Goal: Task Accomplishment & Management: Complete application form

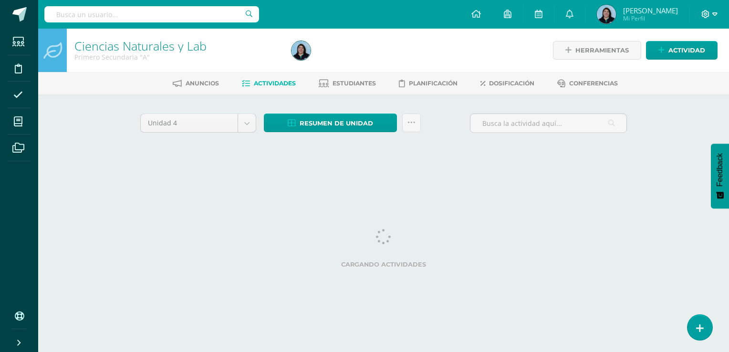
click at [704, 14] on icon at bounding box center [706, 14] width 9 height 9
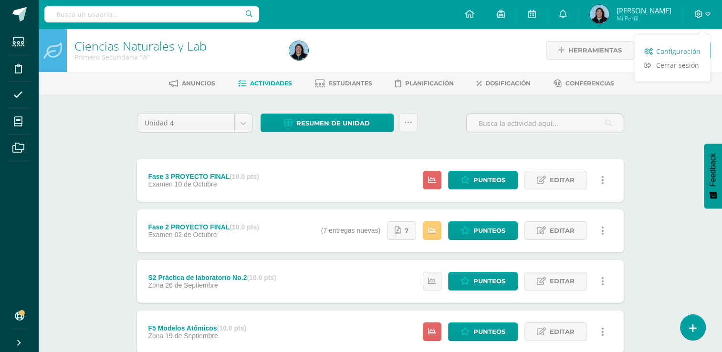
click at [682, 51] on span "Configuración" at bounding box center [678, 51] width 44 height 9
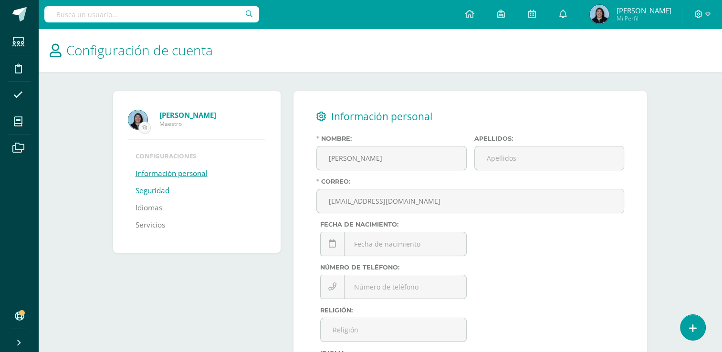
click at [154, 191] on link "Seguridad" at bounding box center [153, 190] width 34 height 17
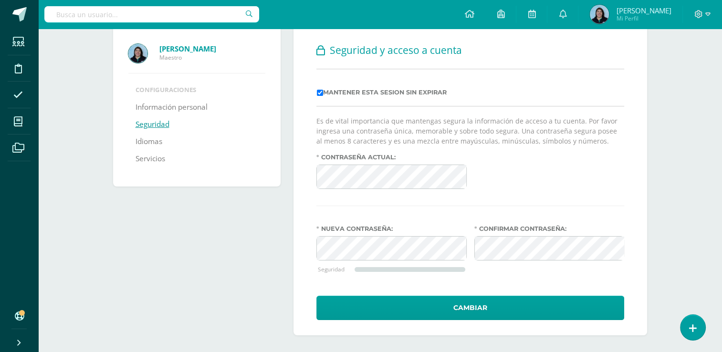
scroll to position [68, 0]
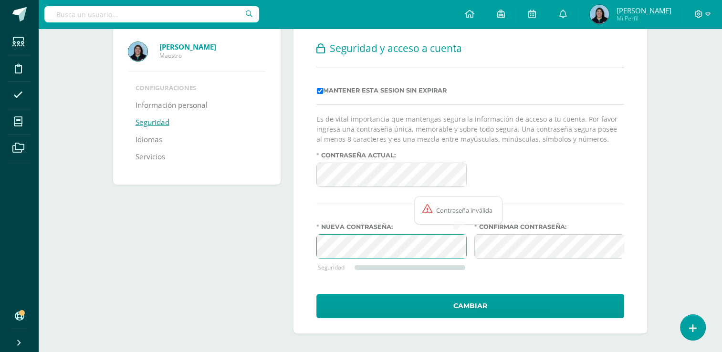
click at [716, 104] on div "Configuración de cuenta Blanca Santos Maestro Configuraciones Información perso…" at bounding box center [380, 156] width 684 height 392
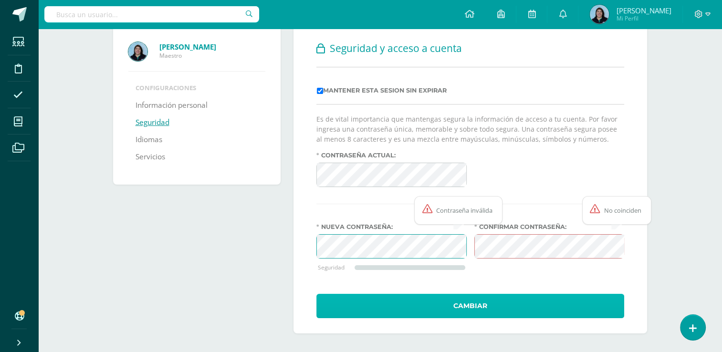
click at [434, 309] on button "Cambiar" at bounding box center [470, 306] width 308 height 24
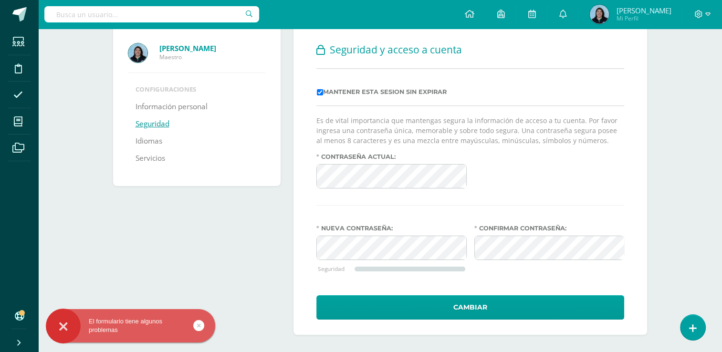
scroll to position [68, 0]
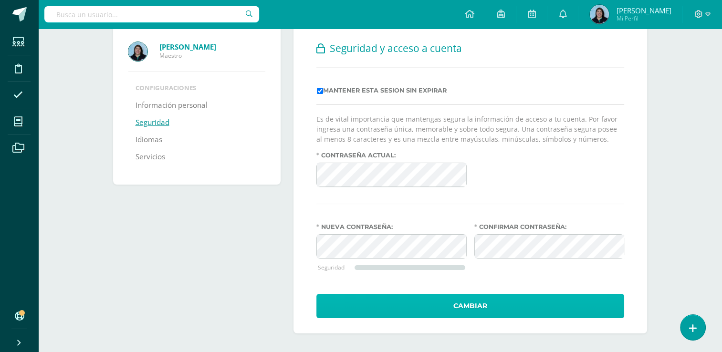
click at [478, 306] on button "Cambiar" at bounding box center [470, 306] width 308 height 24
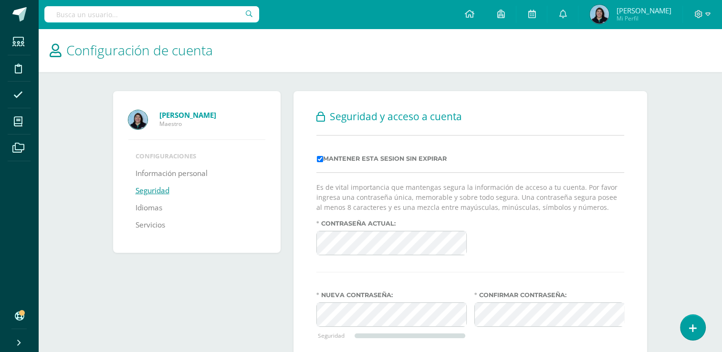
click at [545, 240] on div "Contraseña actual:" at bounding box center [470, 241] width 315 height 43
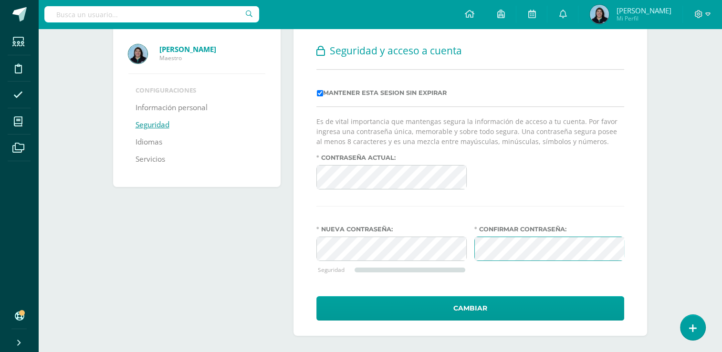
scroll to position [68, 0]
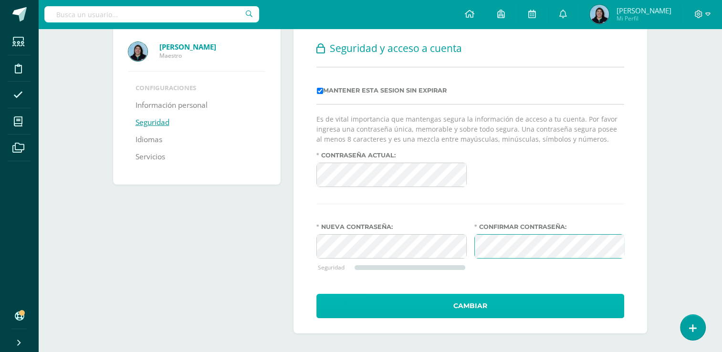
click at [493, 304] on button "Cambiar" at bounding box center [470, 306] width 308 height 24
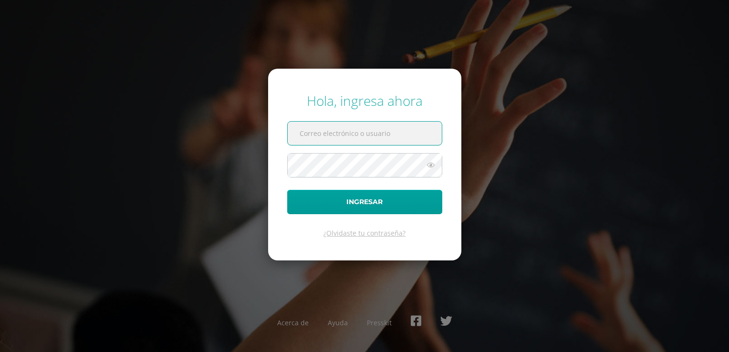
type input "[EMAIL_ADDRESS][DOMAIN_NAME]"
click at [431, 167] on icon at bounding box center [431, 164] width 12 height 11
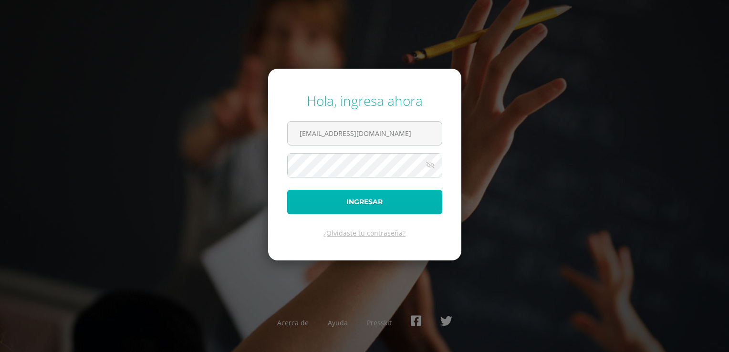
click at [382, 201] on button "Ingresar" at bounding box center [364, 202] width 155 height 24
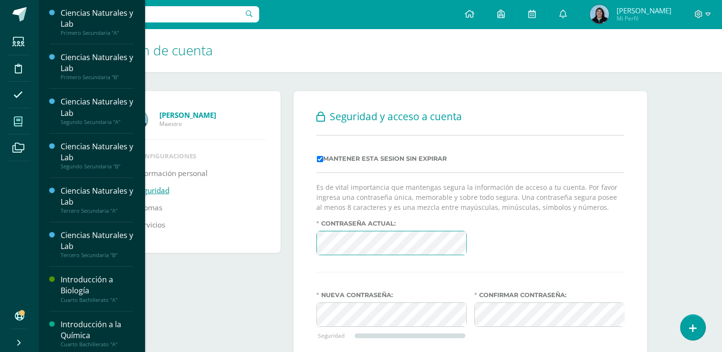
click at [20, 119] on icon at bounding box center [18, 122] width 9 height 10
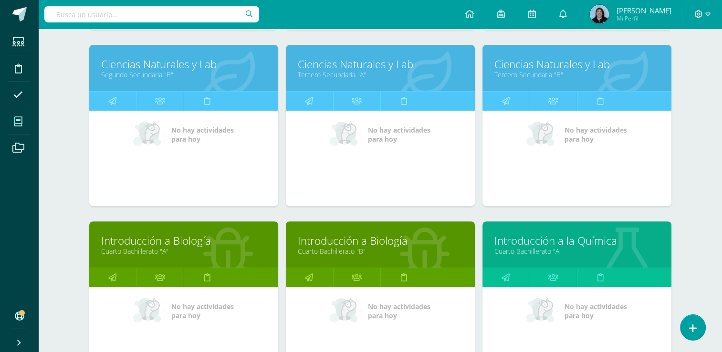
scroll to position [191, 0]
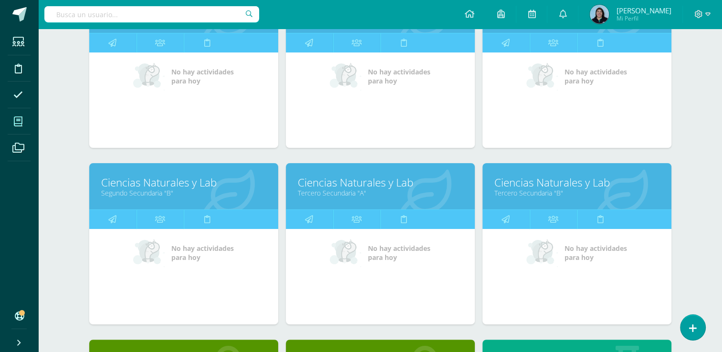
click at [540, 189] on link "Tercero Secundaria "B"" at bounding box center [576, 193] width 165 height 9
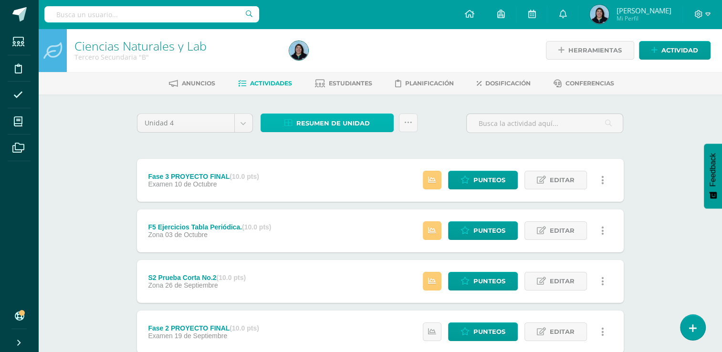
click at [347, 116] on span "Resumen de unidad" at bounding box center [332, 124] width 73 height 18
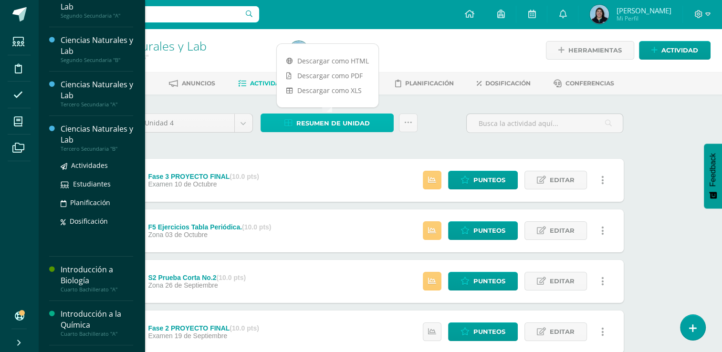
scroll to position [95, 0]
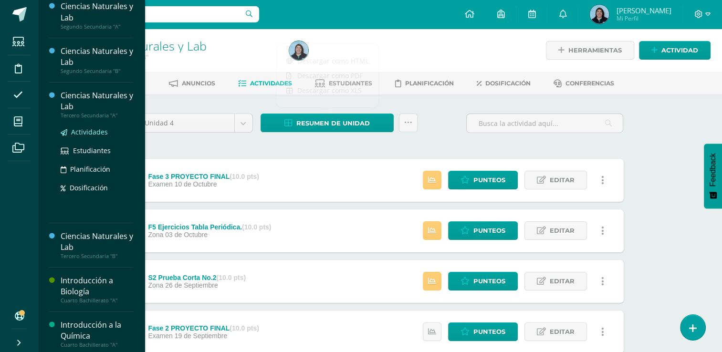
click at [93, 133] on span "Actividades" at bounding box center [89, 131] width 37 height 9
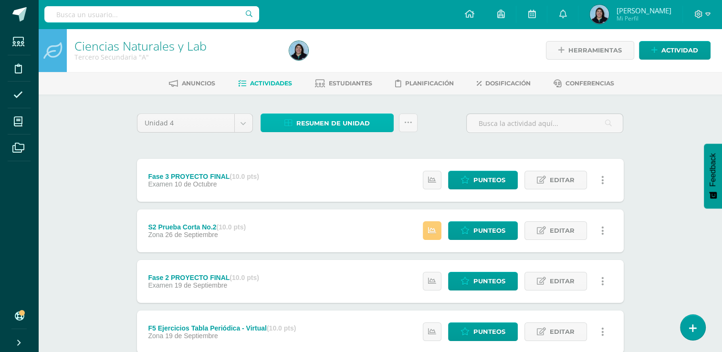
click at [346, 124] on span "Resumen de unidad" at bounding box center [332, 124] width 73 height 18
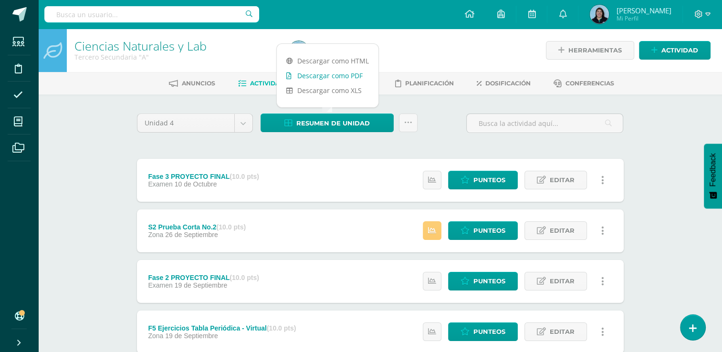
click at [347, 79] on link "Descargar como PDF" at bounding box center [328, 75] width 102 height 15
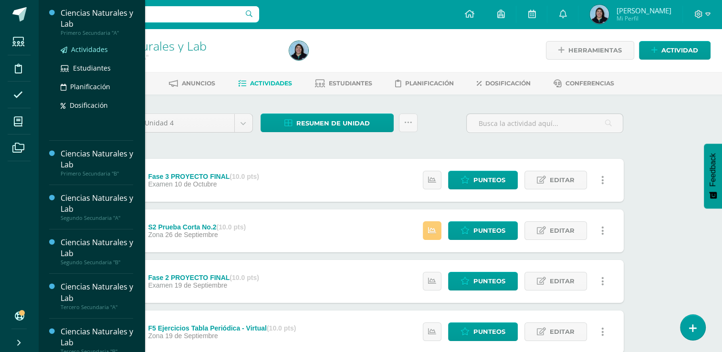
click at [93, 51] on span "Actividades" at bounding box center [89, 49] width 37 height 9
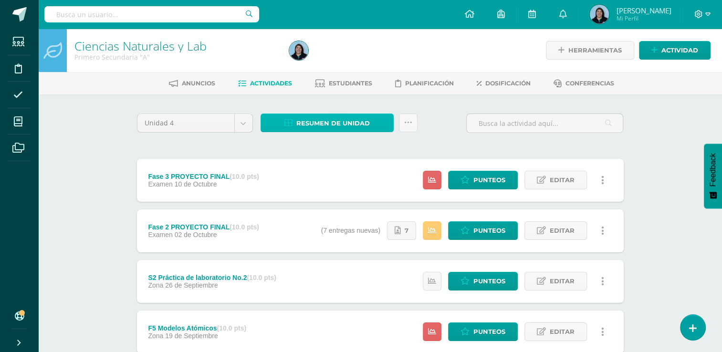
click at [348, 122] on span "Resumen de unidad" at bounding box center [332, 124] width 73 height 18
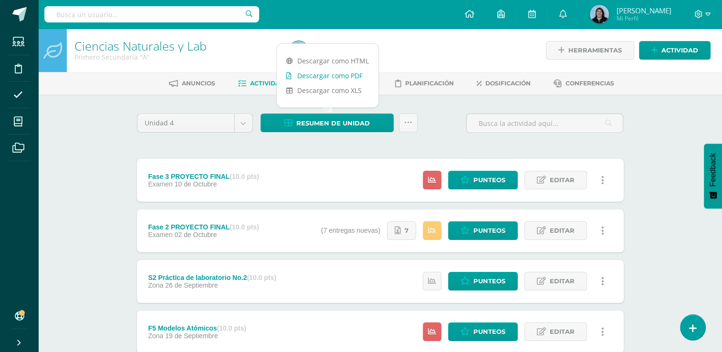
click at [347, 77] on link "Descargar como PDF" at bounding box center [328, 75] width 102 height 15
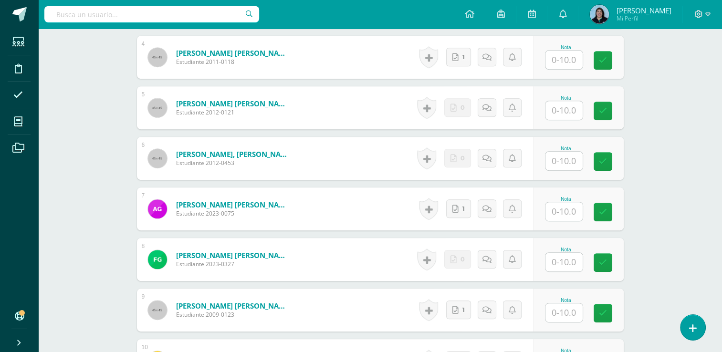
scroll to position [431, 0]
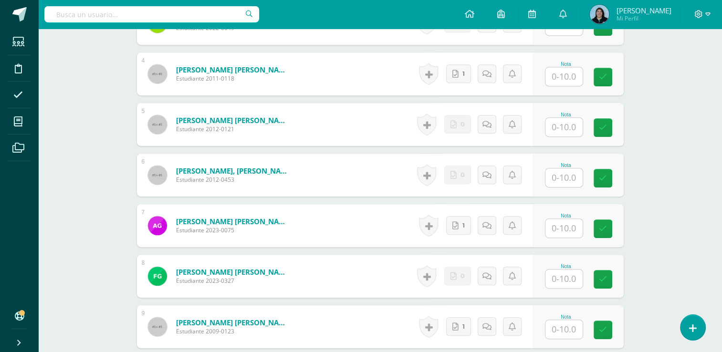
drag, startPoint x: 567, startPoint y: 180, endPoint x: 729, endPoint y: 144, distance: 165.2
click at [567, 179] on input "text" at bounding box center [563, 177] width 37 height 19
type input "5"
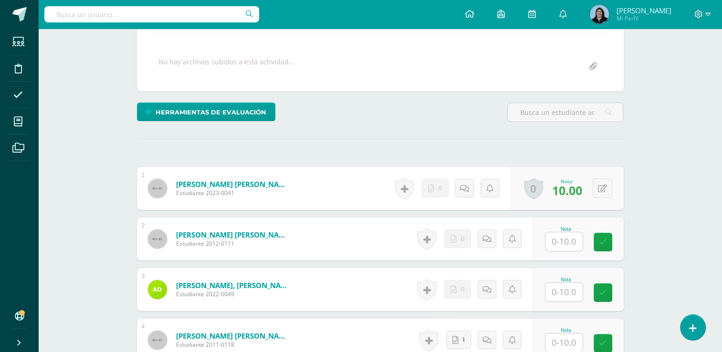
scroll to position [240, 0]
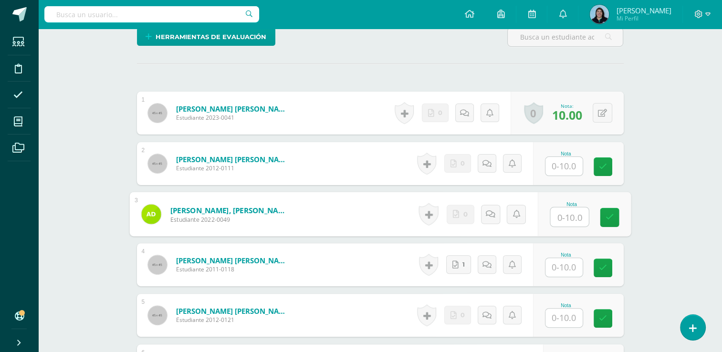
click at [574, 218] on input "text" at bounding box center [569, 217] width 38 height 19
type input "5"
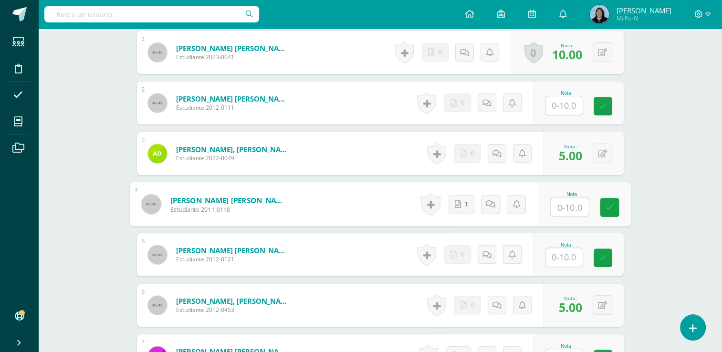
scroll to position [479, 0]
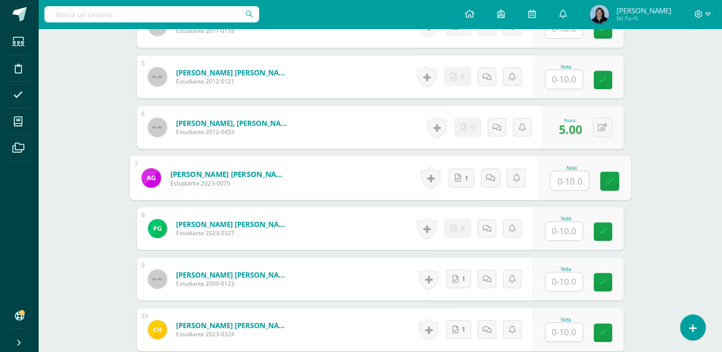
click at [560, 177] on input "text" at bounding box center [569, 180] width 38 height 19
type input "10"
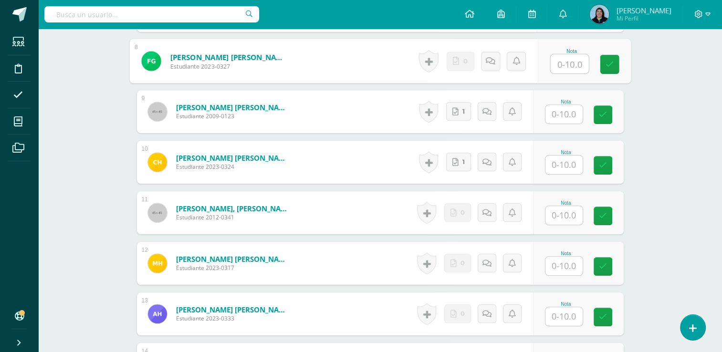
scroll to position [717, 0]
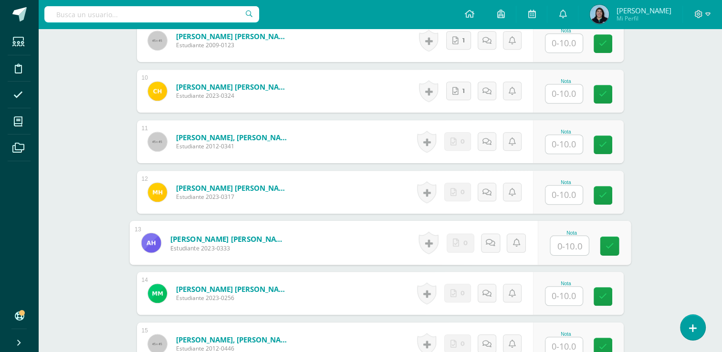
click at [559, 245] on input "text" at bounding box center [569, 245] width 38 height 19
type input "10"
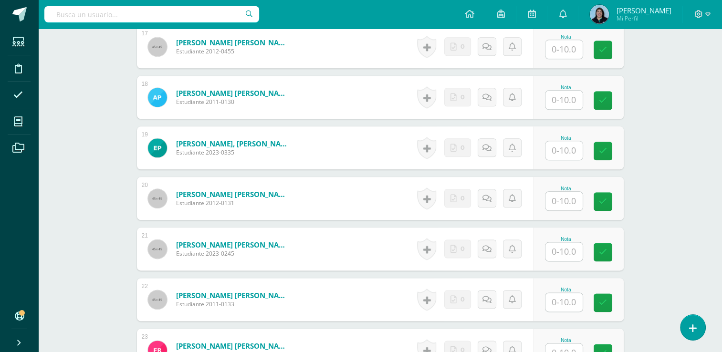
scroll to position [1099, 0]
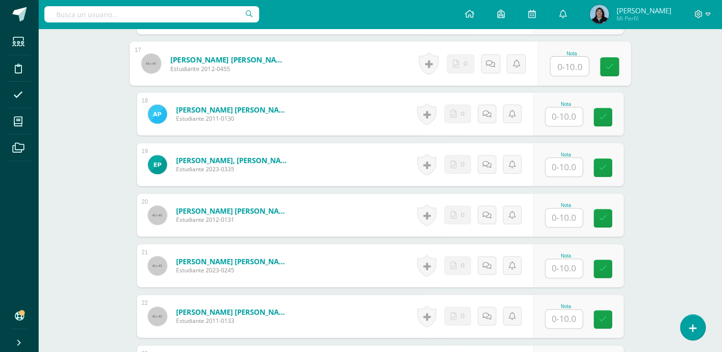
click at [563, 68] on input "text" at bounding box center [569, 66] width 38 height 19
type input "10"
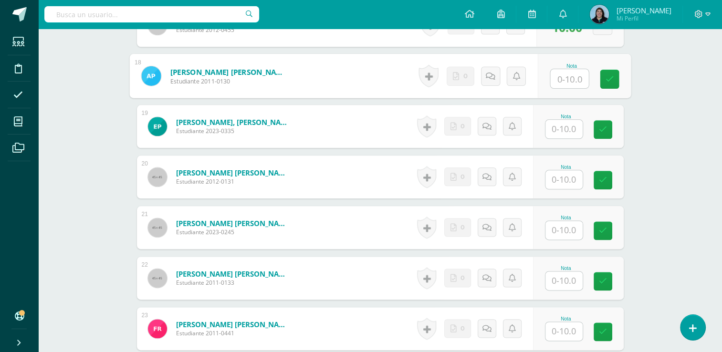
scroll to position [1121, 0]
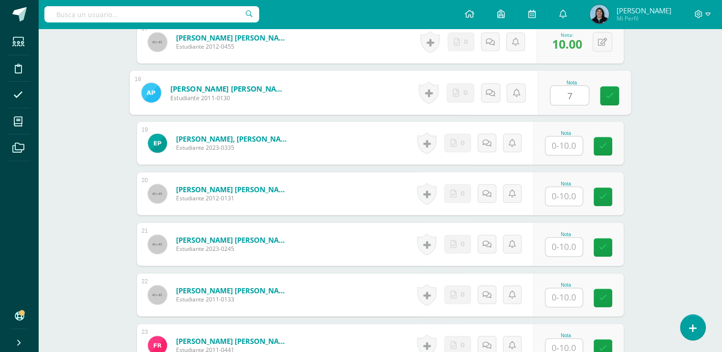
type input "7"
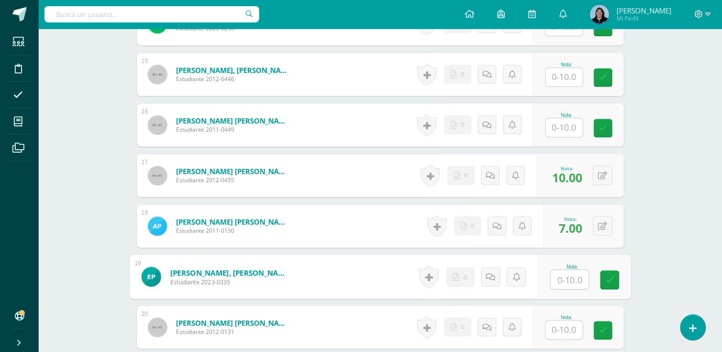
scroll to position [882, 0]
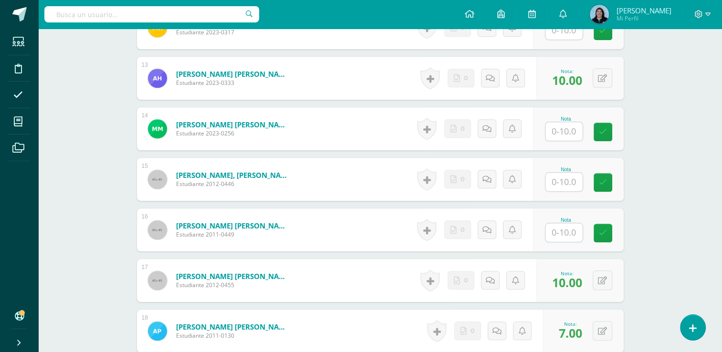
click at [569, 229] on input "text" at bounding box center [563, 232] width 37 height 19
type input "7"
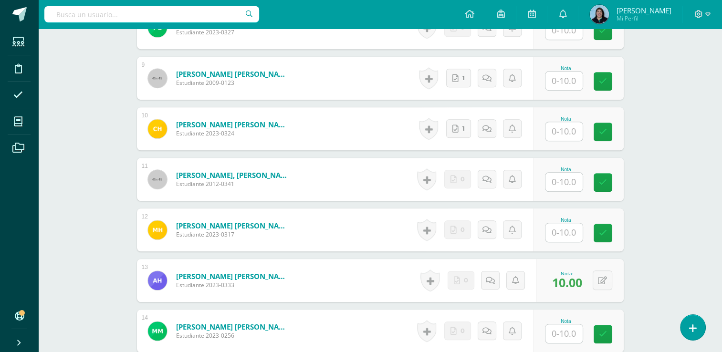
scroll to position [691, 0]
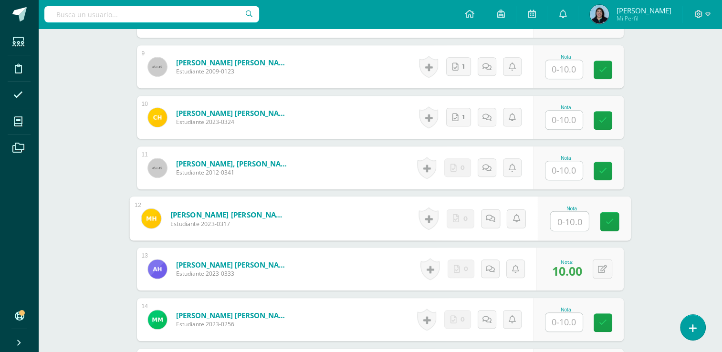
click at [573, 218] on input "text" at bounding box center [569, 221] width 38 height 19
type input "7"
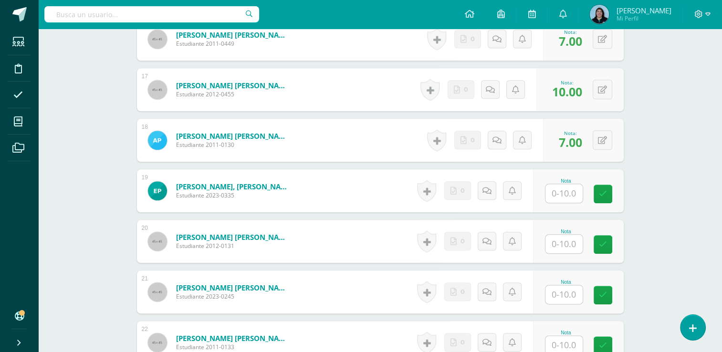
scroll to position [1121, 0]
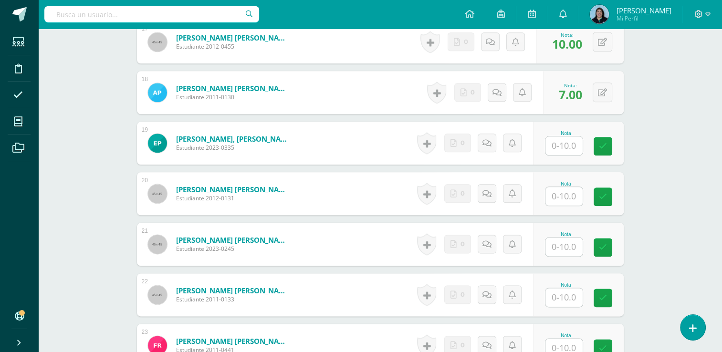
click at [562, 245] on input "text" at bounding box center [563, 247] width 37 height 19
type input "7"
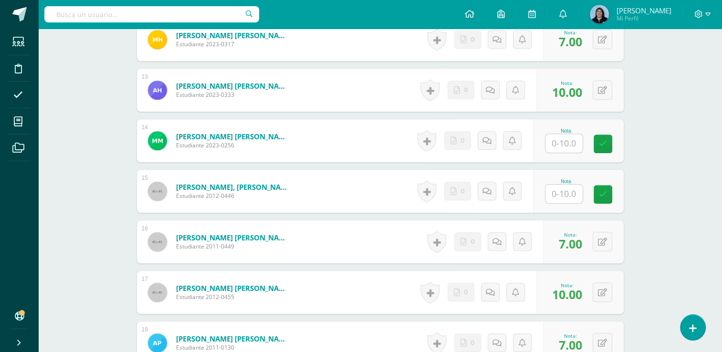
scroll to position [834, 0]
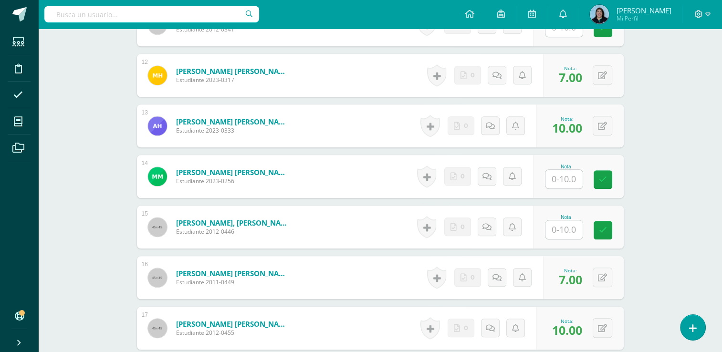
click at [563, 173] on input "text" at bounding box center [563, 179] width 37 height 19
type input "8"
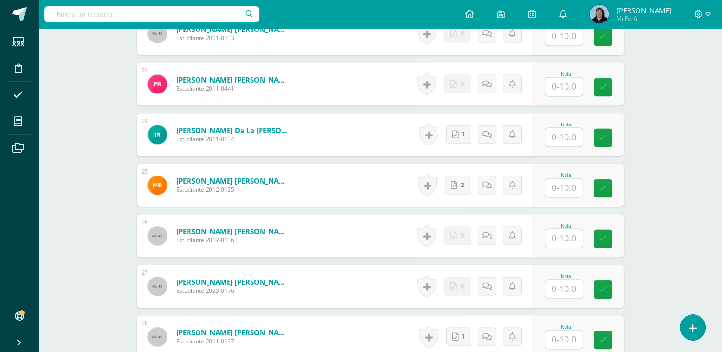
scroll to position [1407, 0]
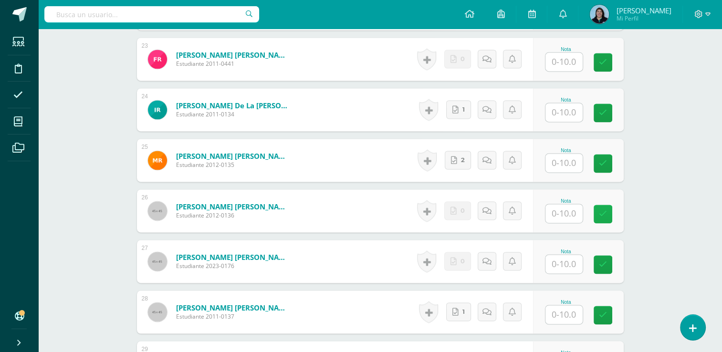
drag, startPoint x: 573, startPoint y: 211, endPoint x: 608, endPoint y: 209, distance: 35.9
click at [573, 211] on input "text" at bounding box center [563, 213] width 37 height 19
type input "6"
type input "7"
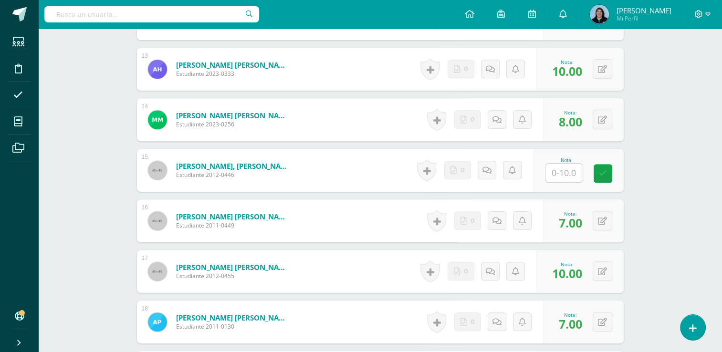
scroll to position [882, 0]
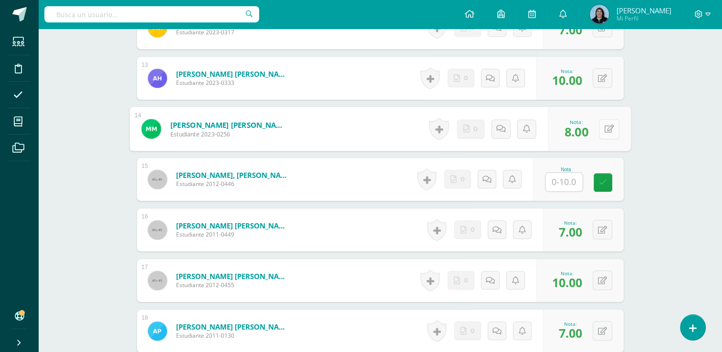
click at [603, 130] on button at bounding box center [609, 129] width 20 height 20
type input "9"
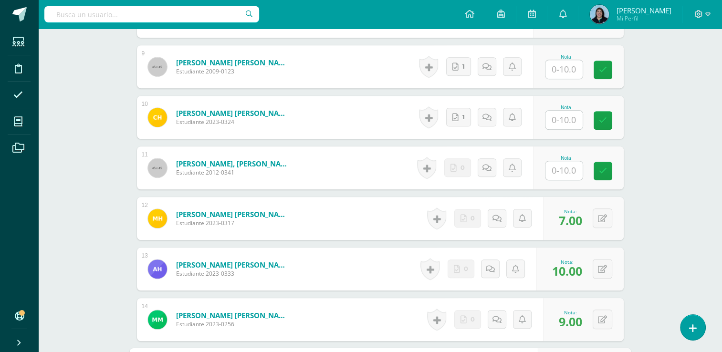
scroll to position [596, 0]
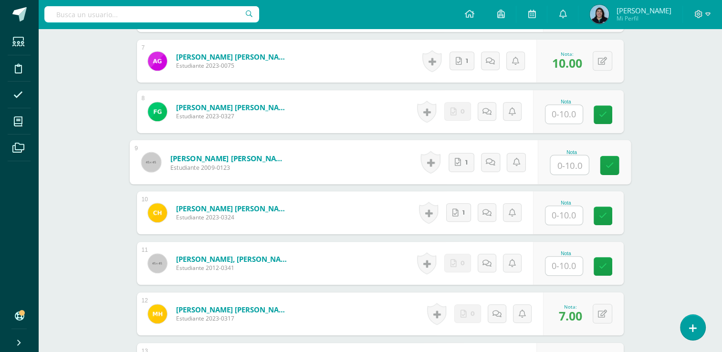
click at [570, 165] on input "text" at bounding box center [569, 165] width 38 height 19
type input "9"
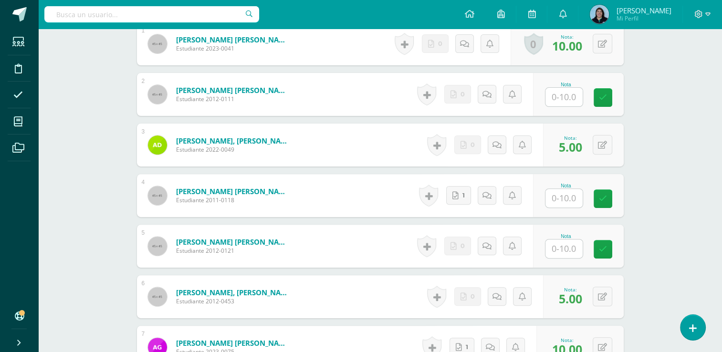
scroll to position [214, 0]
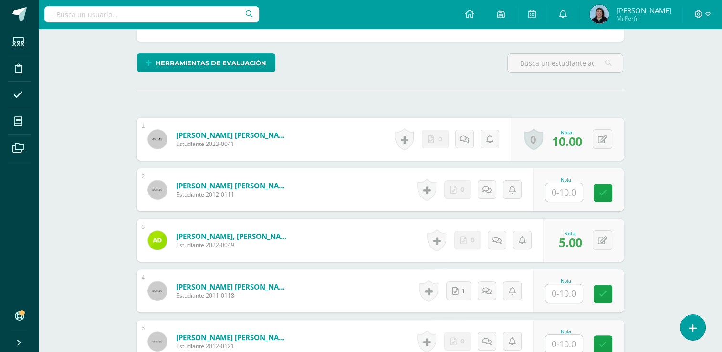
click at [569, 192] on input "text" at bounding box center [563, 192] width 37 height 19
type input "9"
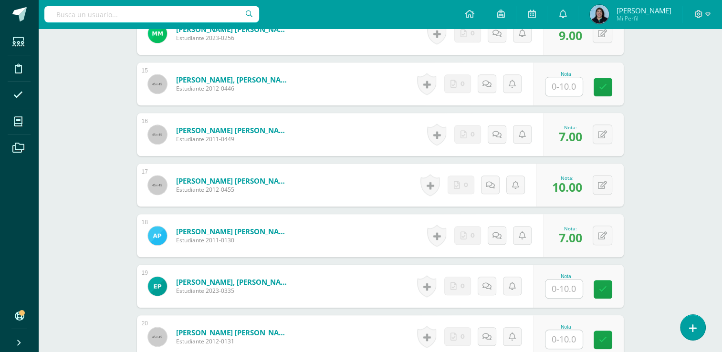
scroll to position [1216, 0]
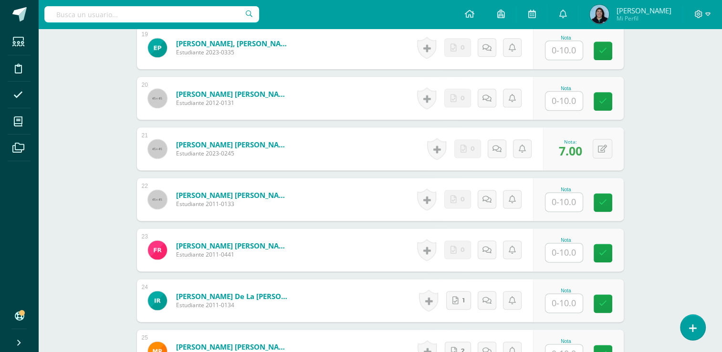
click at [559, 203] on input "text" at bounding box center [563, 202] width 37 height 19
type input "9"
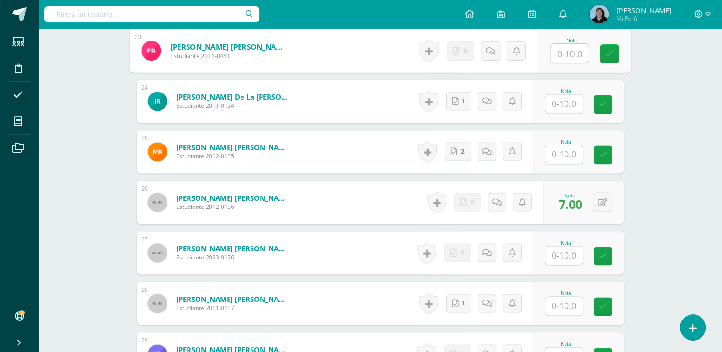
scroll to position [1502, 0]
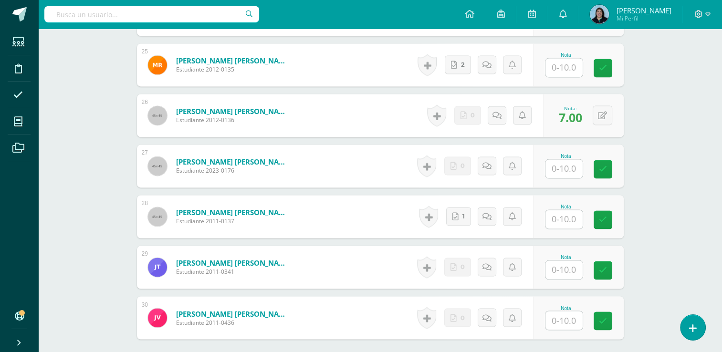
click at [559, 217] on input "text" at bounding box center [563, 219] width 37 height 19
type input "8"
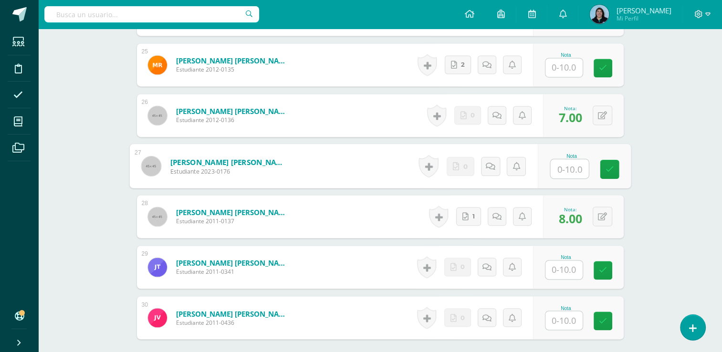
click at [564, 168] on input "text" at bounding box center [569, 168] width 38 height 19
type input "6"
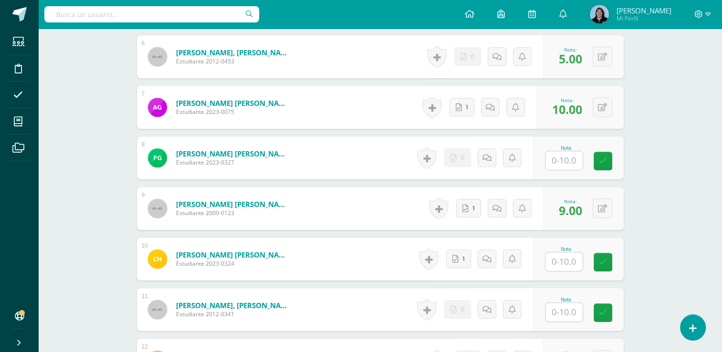
scroll to position [548, 0]
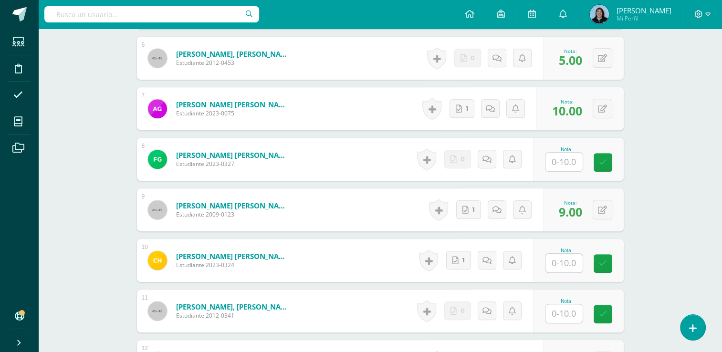
click at [557, 157] on input "text" at bounding box center [563, 162] width 37 height 19
type input "6"
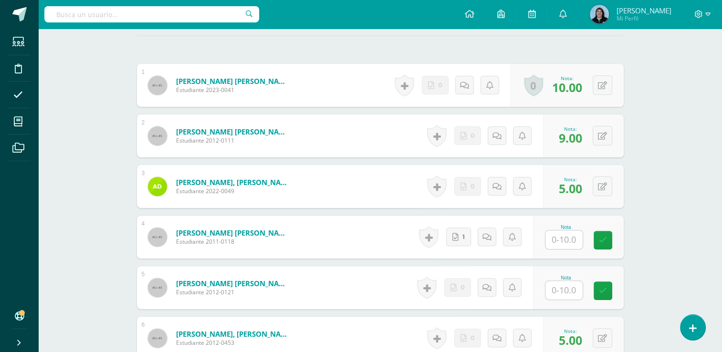
scroll to position [262, 0]
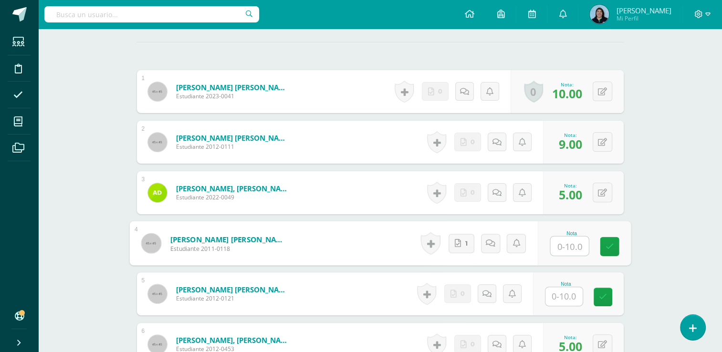
click at [557, 242] on input "text" at bounding box center [569, 246] width 38 height 19
type input "10"
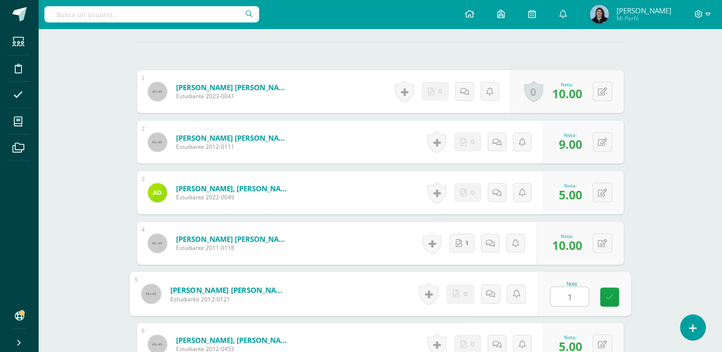
type input "10"
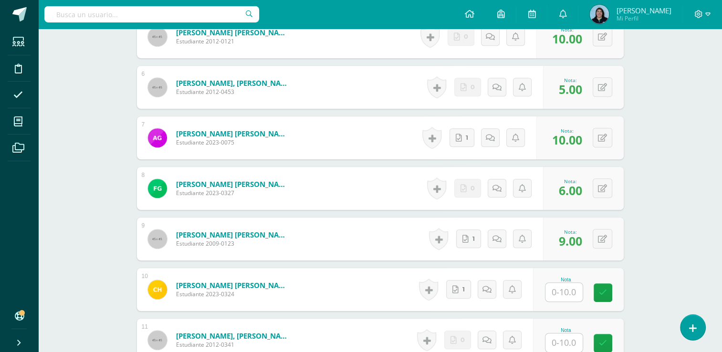
scroll to position [643, 0]
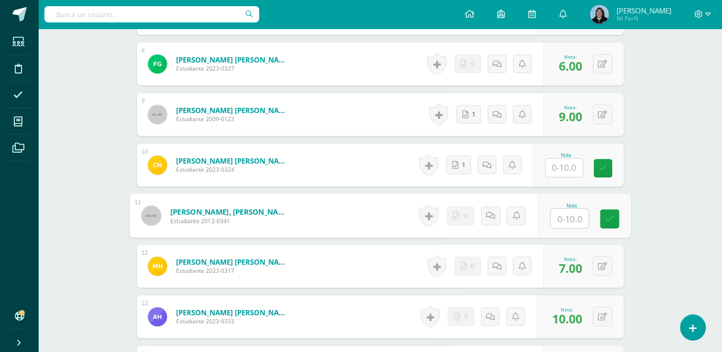
click at [570, 219] on input "text" at bounding box center [569, 218] width 38 height 19
type input "10"
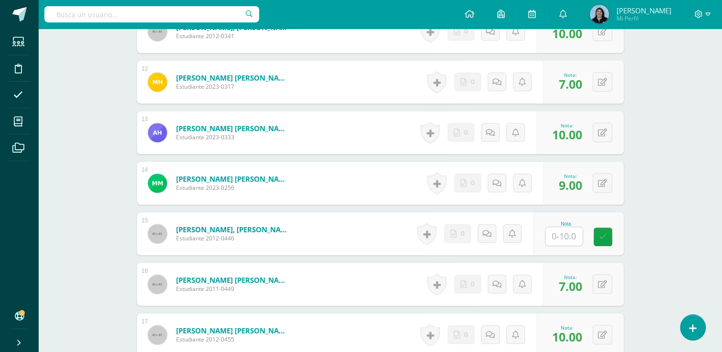
scroll to position [834, 0]
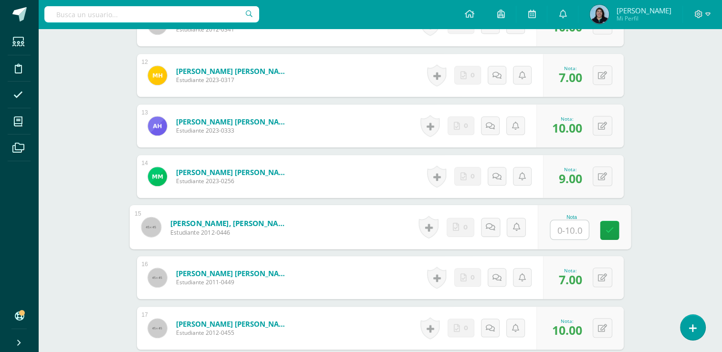
click at [560, 231] on input "text" at bounding box center [569, 229] width 38 height 19
type input "7"
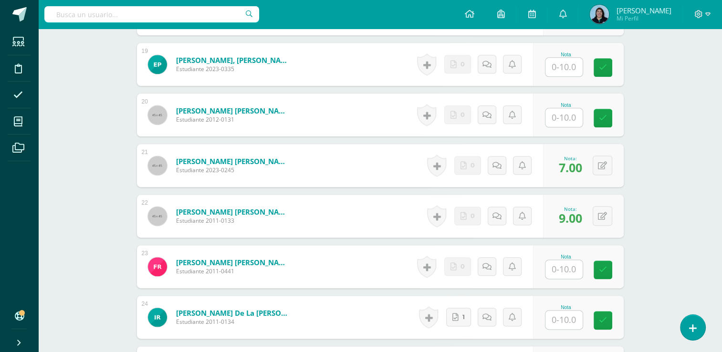
scroll to position [1216, 0]
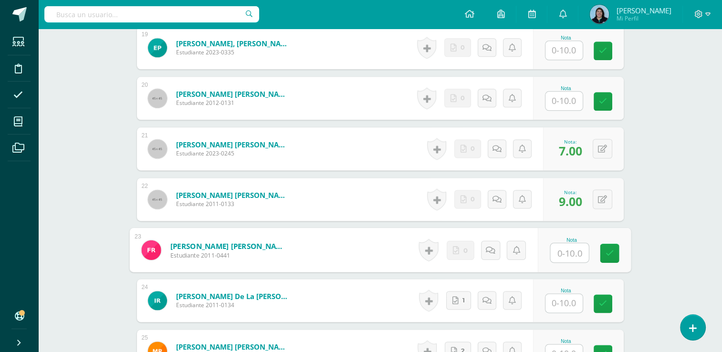
drag, startPoint x: 559, startPoint y: 251, endPoint x: 573, endPoint y: 247, distance: 14.6
click at [560, 251] on input "text" at bounding box center [569, 252] width 38 height 19
type input "7"
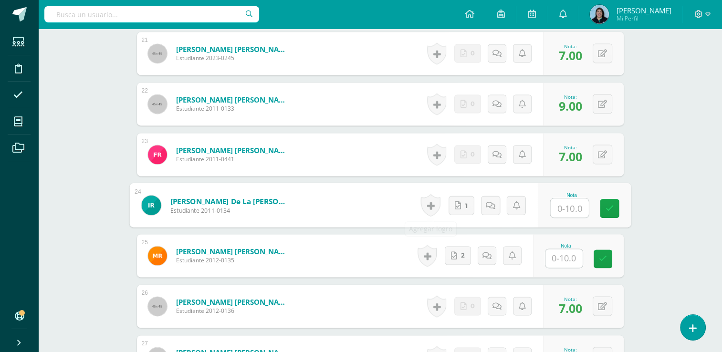
scroll to position [1311, 0]
click at [579, 251] on input "text" at bounding box center [563, 258] width 37 height 19
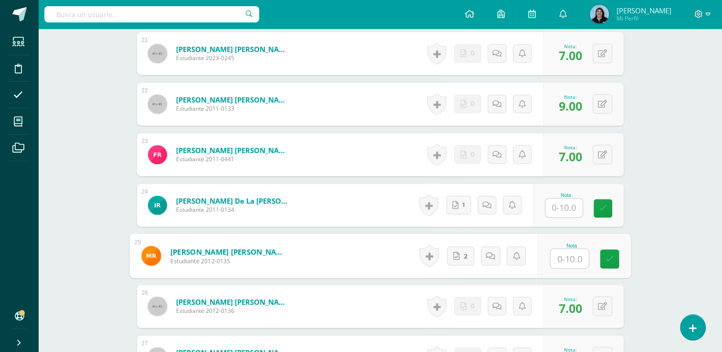
type input "8"
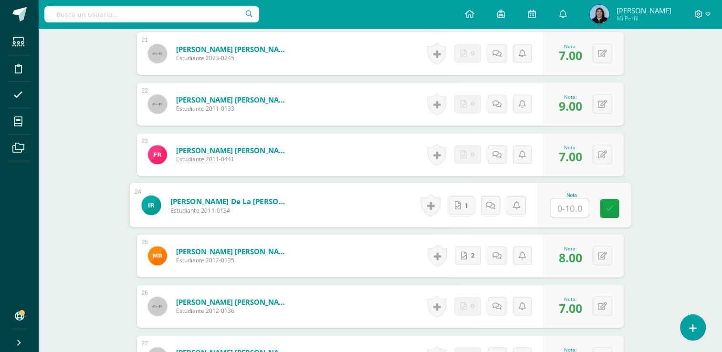
click at [564, 210] on input "text" at bounding box center [569, 208] width 38 height 19
type input "7"
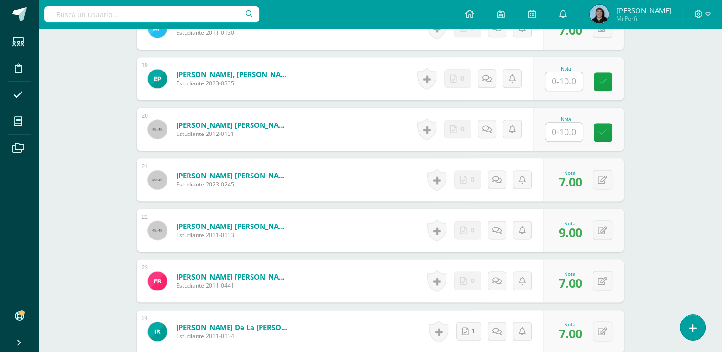
scroll to position [1168, 0]
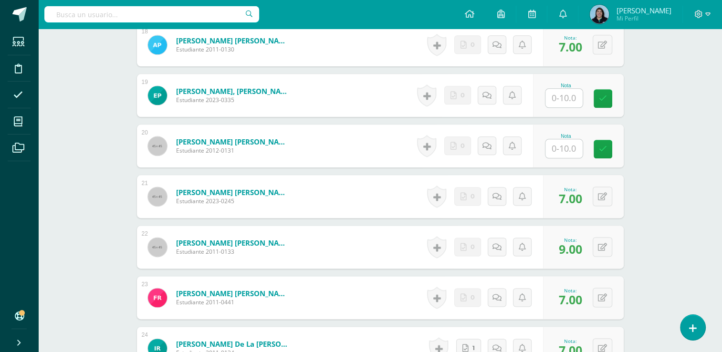
click at [560, 98] on input "text" at bounding box center [563, 98] width 37 height 19
type input "8"
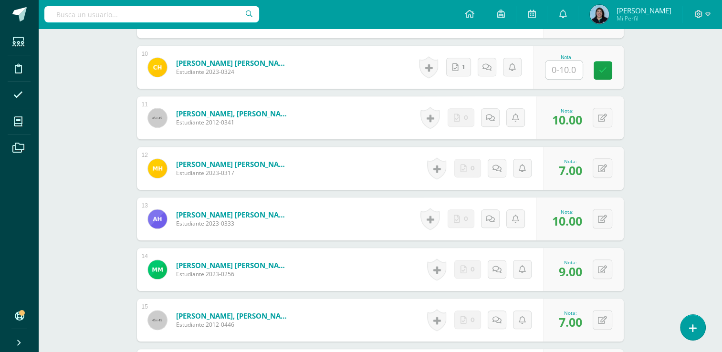
scroll to position [739, 0]
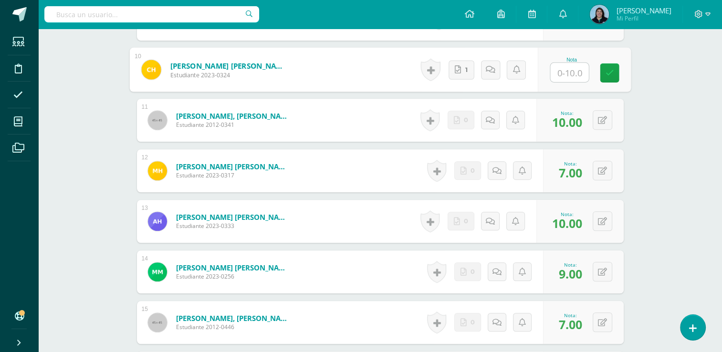
click at [573, 70] on input "text" at bounding box center [569, 72] width 38 height 19
type input "8"
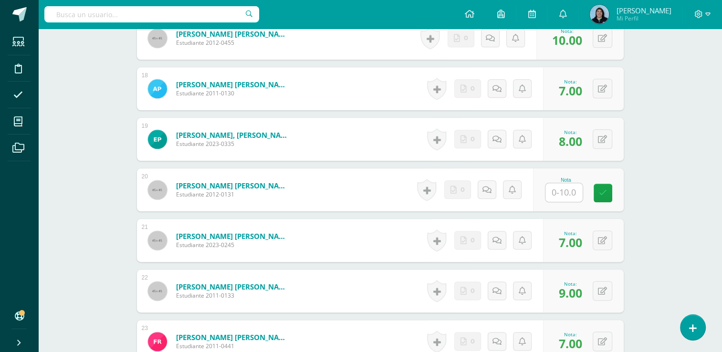
scroll to position [1168, 0]
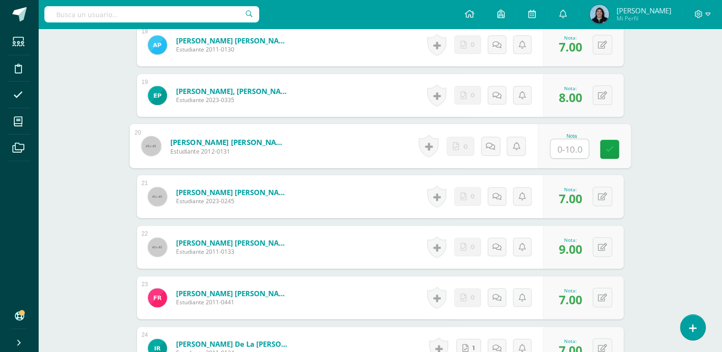
click at [566, 145] on input "text" at bounding box center [569, 148] width 38 height 19
type input "6"
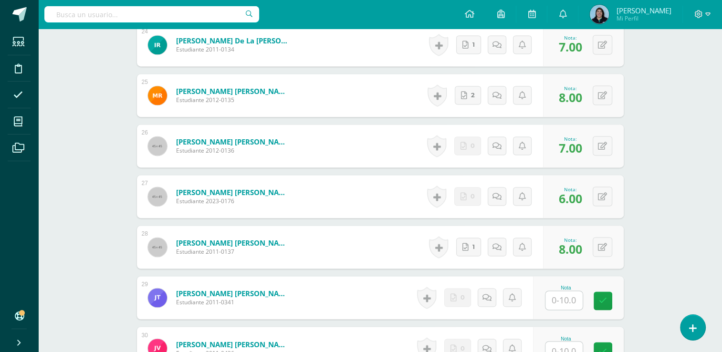
scroll to position [1598, 0]
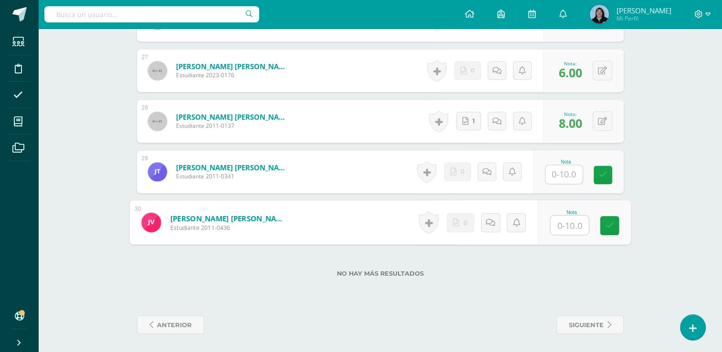
drag, startPoint x: 569, startPoint y: 224, endPoint x: 723, endPoint y: 209, distance: 154.5
click at [566, 225] on input "text" at bounding box center [569, 225] width 38 height 19
type input "8"
click at [568, 177] on input "text" at bounding box center [563, 174] width 37 height 19
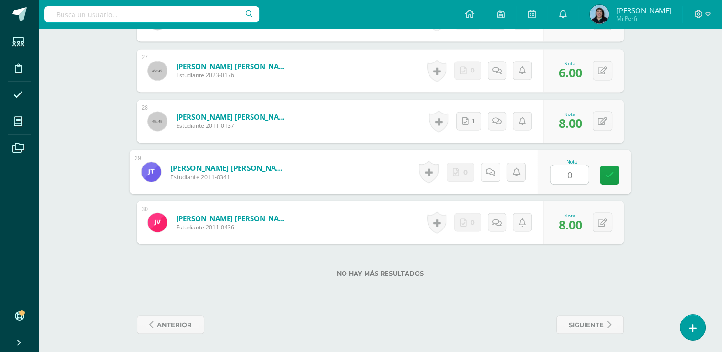
type input "0"
click at [491, 173] on icon at bounding box center [490, 172] width 10 height 8
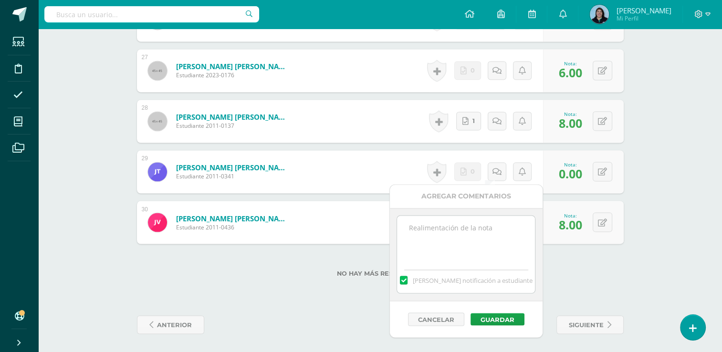
click at [458, 218] on textarea at bounding box center [466, 240] width 138 height 48
type textarea "PROYECTOS CCNN Pendiente presentación final del Proyecto de Unidad. Se asignó g…"
click at [503, 319] on button "Guardar" at bounding box center [498, 319] width 54 height 12
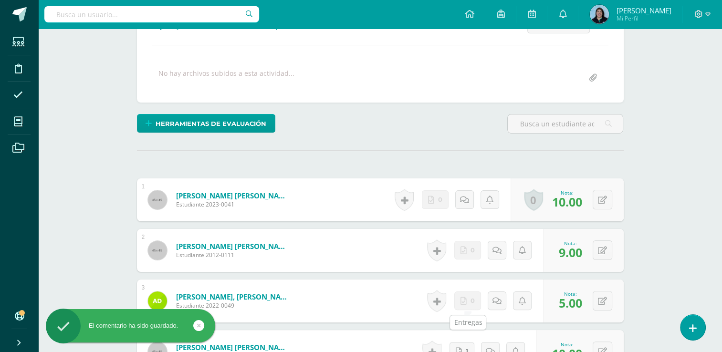
scroll to position [0, 0]
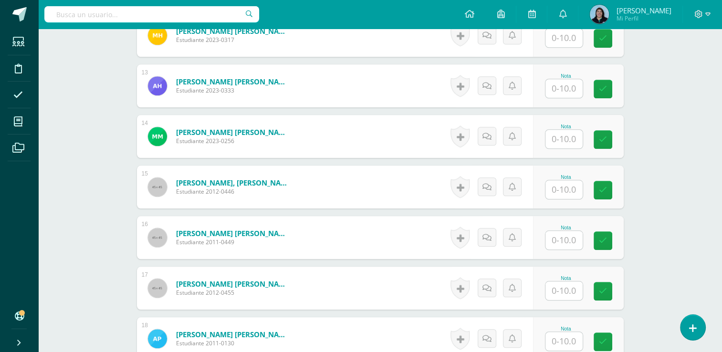
scroll to position [1000, 0]
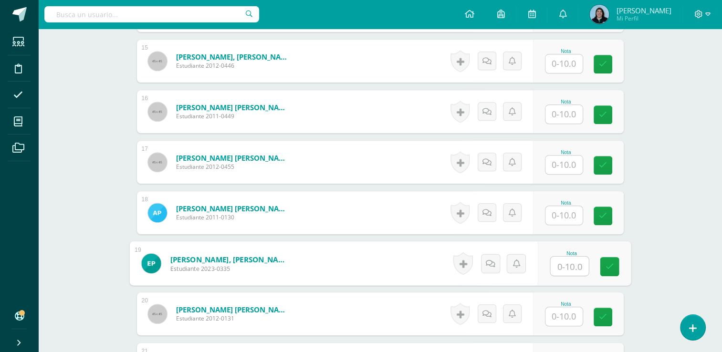
click at [558, 261] on input "text" at bounding box center [569, 266] width 38 height 19
type input "10"
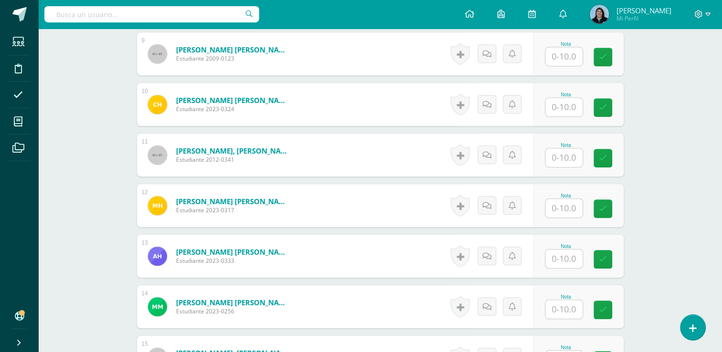
scroll to position [666, 0]
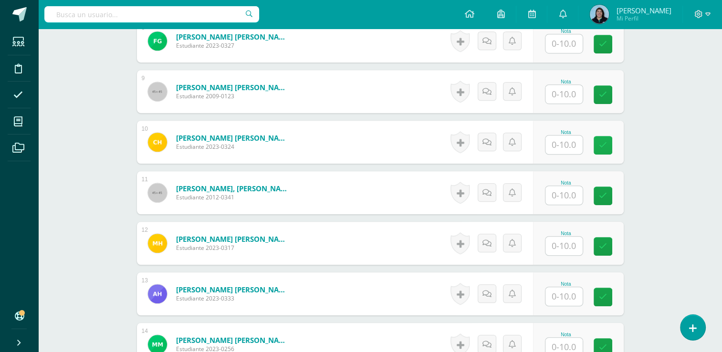
drag, startPoint x: 559, startPoint y: 136, endPoint x: 611, endPoint y: 136, distance: 52.0
click at [559, 136] on input "text" at bounding box center [563, 145] width 37 height 19
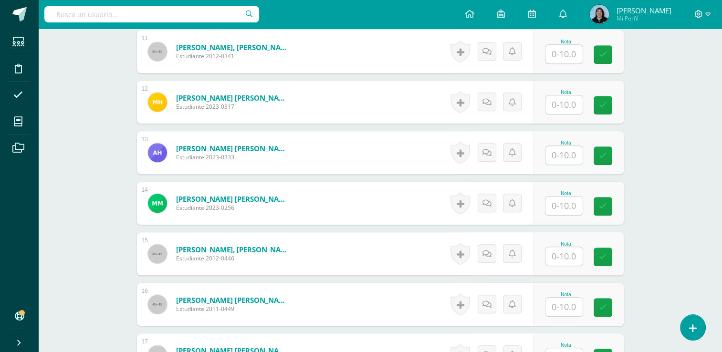
scroll to position [714, 0]
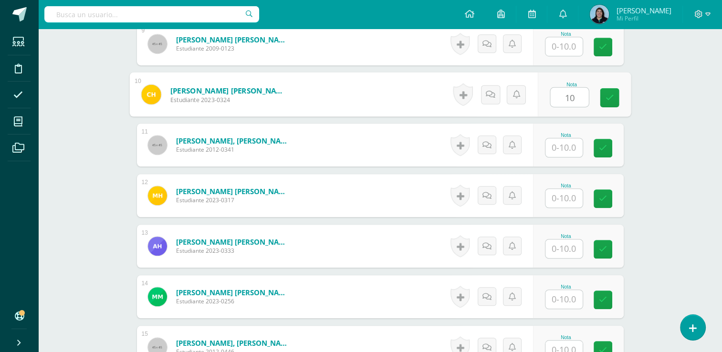
type input "10"
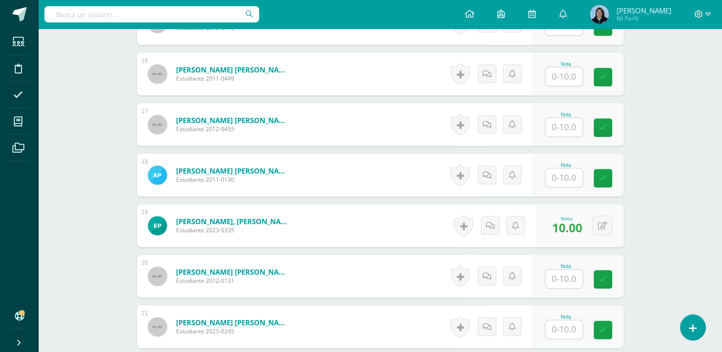
scroll to position [1096, 0]
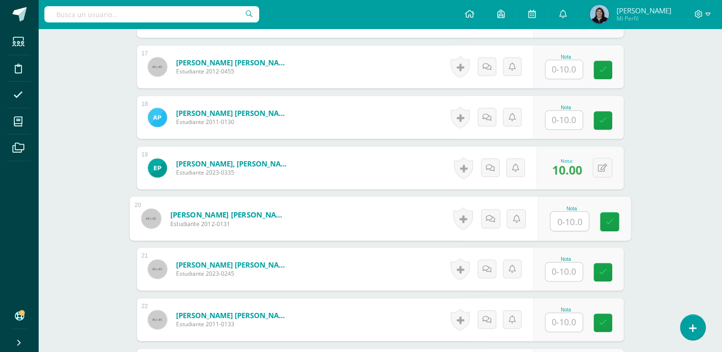
drag, startPoint x: 567, startPoint y: 218, endPoint x: 565, endPoint y: 212, distance: 5.8
click at [566, 213] on input "text" at bounding box center [569, 221] width 38 height 19
type input "8"
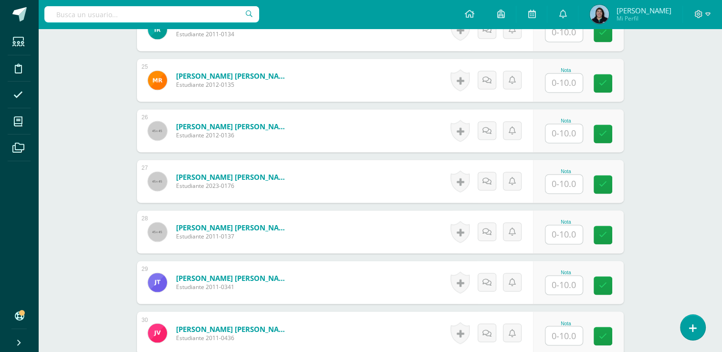
scroll to position [1598, 0]
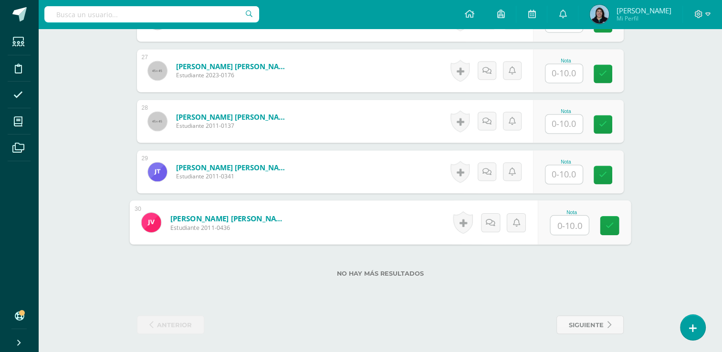
click at [567, 229] on input "text" at bounding box center [569, 225] width 38 height 19
type input "10"
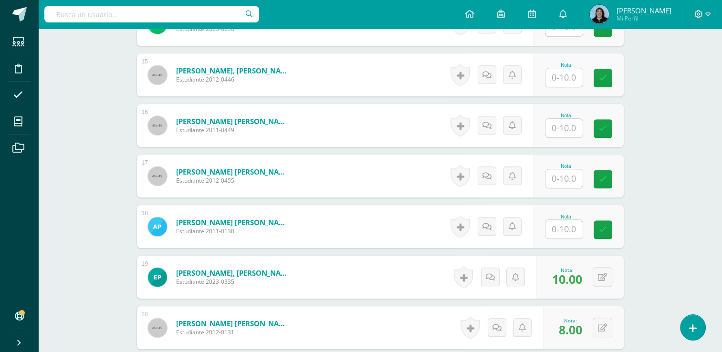
scroll to position [930, 0]
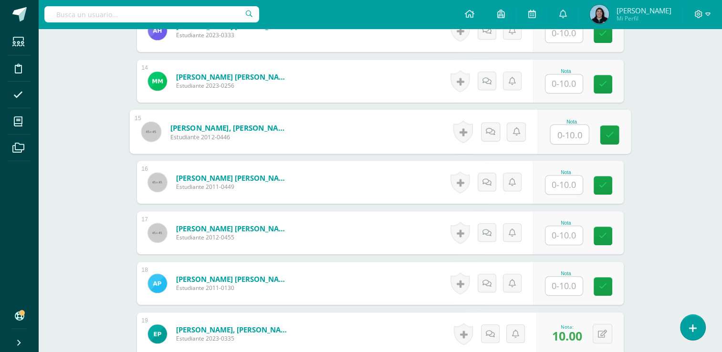
click at [569, 137] on input "text" at bounding box center [569, 134] width 38 height 19
type input "9"
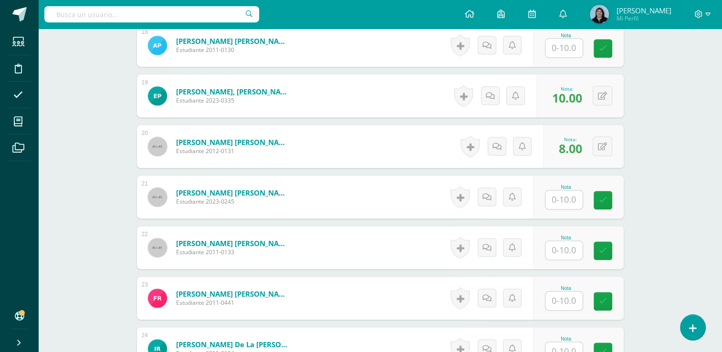
scroll to position [1168, 0]
click at [564, 303] on input "text" at bounding box center [563, 300] width 37 height 19
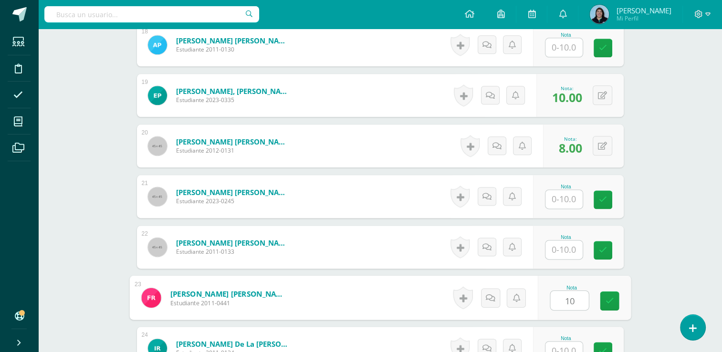
type input "10"
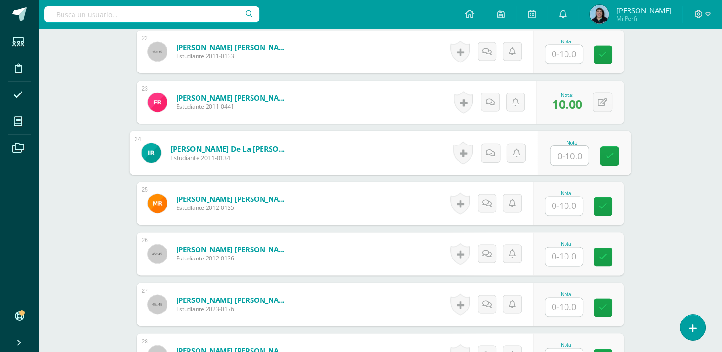
scroll to position [1366, 0]
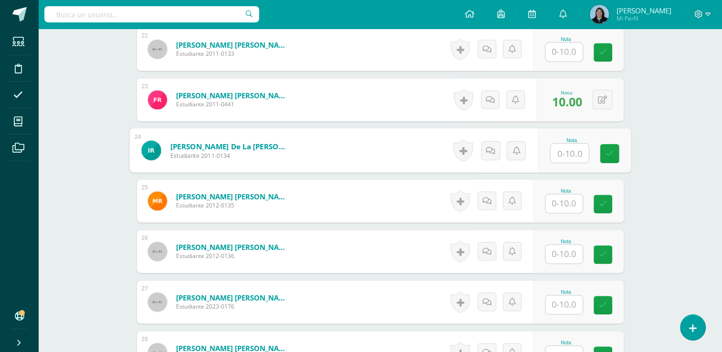
click at [568, 201] on input "text" at bounding box center [563, 203] width 37 height 19
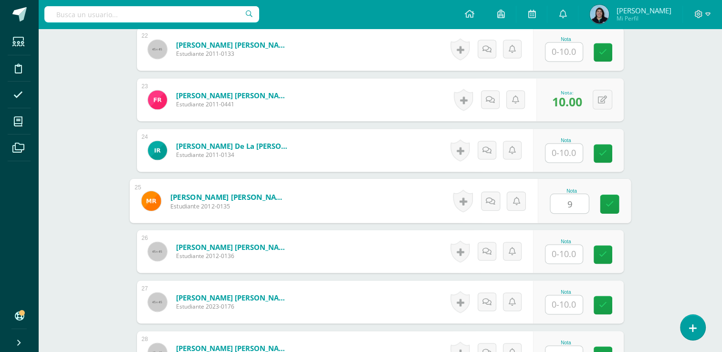
type input "9"
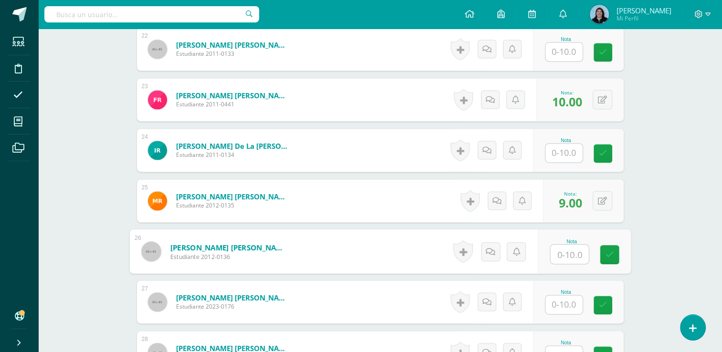
click at [568, 150] on input "text" at bounding box center [563, 153] width 37 height 19
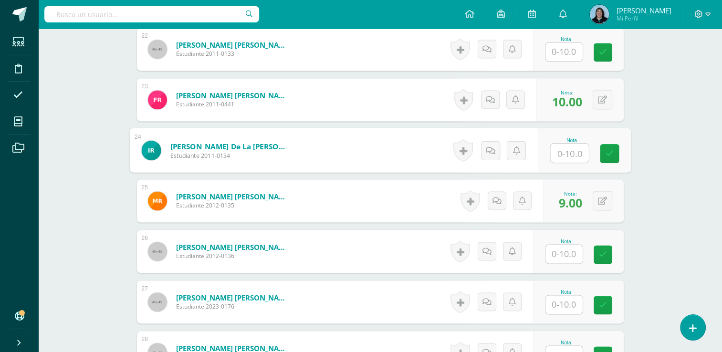
type input "8"
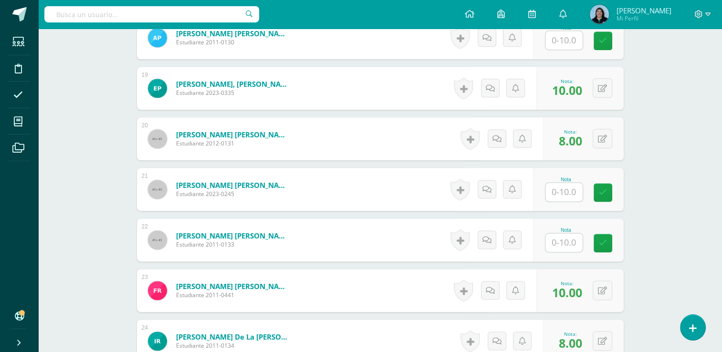
scroll to position [984, 0]
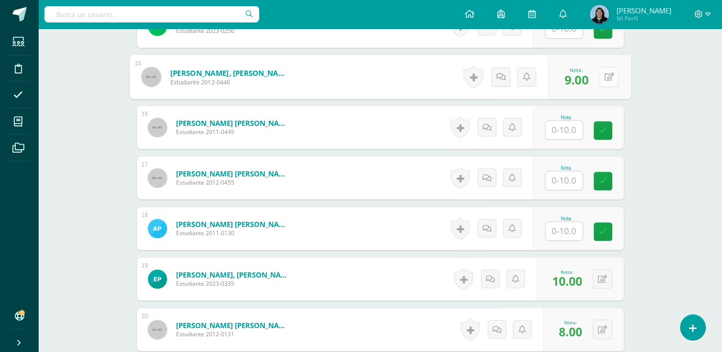
click at [599, 76] on button at bounding box center [609, 77] width 20 height 20
type input "8"
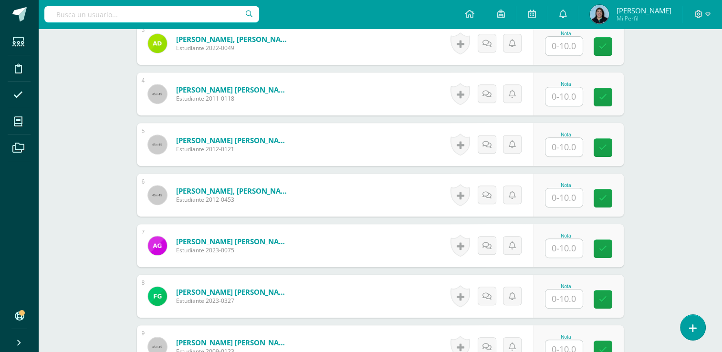
scroll to position [364, 0]
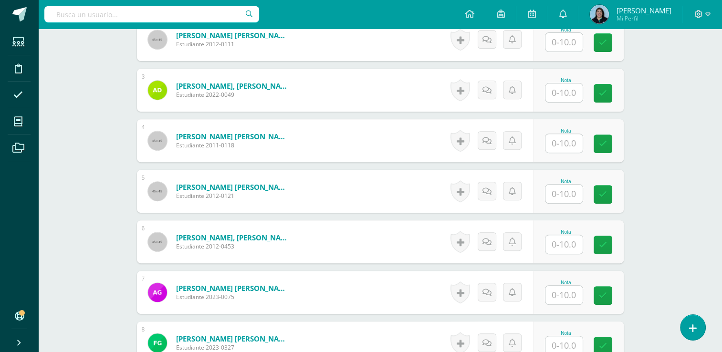
click at [567, 191] on input "text" at bounding box center [563, 194] width 37 height 19
type input "8"
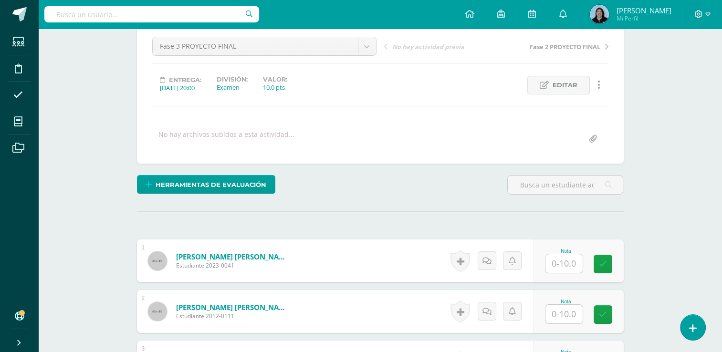
scroll to position [78, 0]
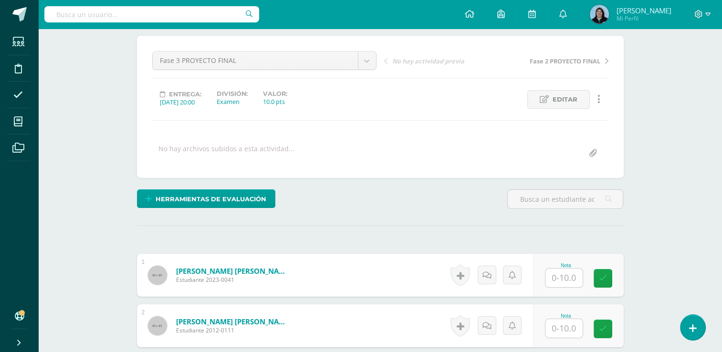
click at [565, 281] on input "text" at bounding box center [563, 278] width 37 height 19
type input "8"
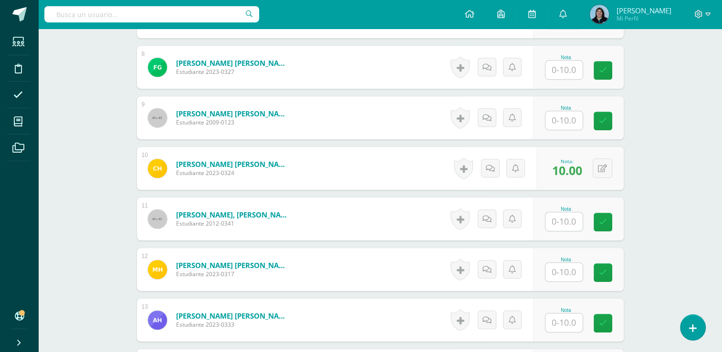
scroll to position [650, 0]
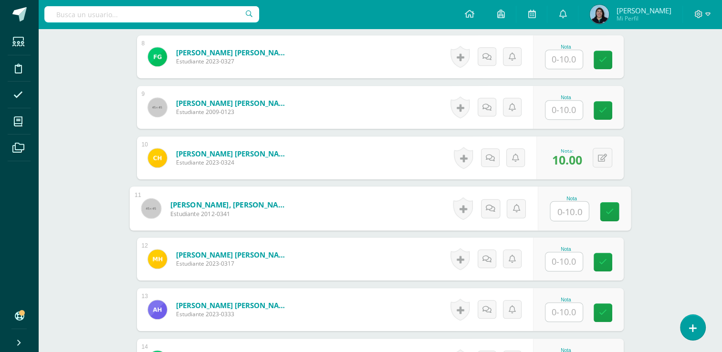
click at [575, 211] on input "text" at bounding box center [569, 211] width 38 height 19
type input "10"
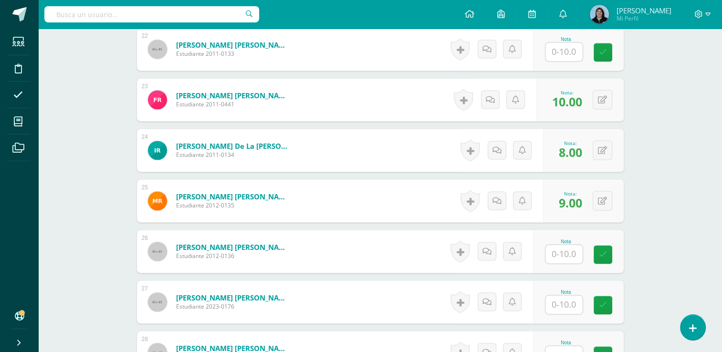
scroll to position [1462, 0]
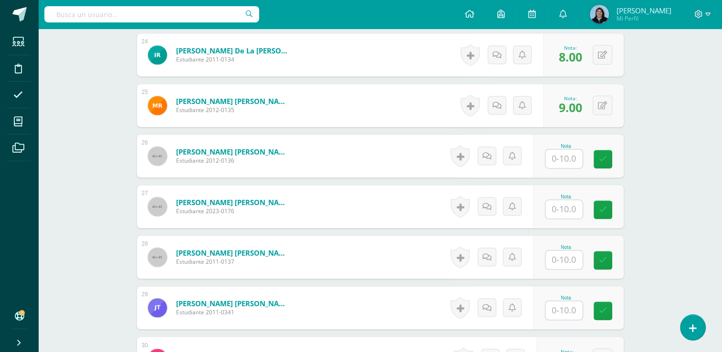
click at [564, 261] on input "text" at bounding box center [563, 260] width 37 height 19
type input "10"
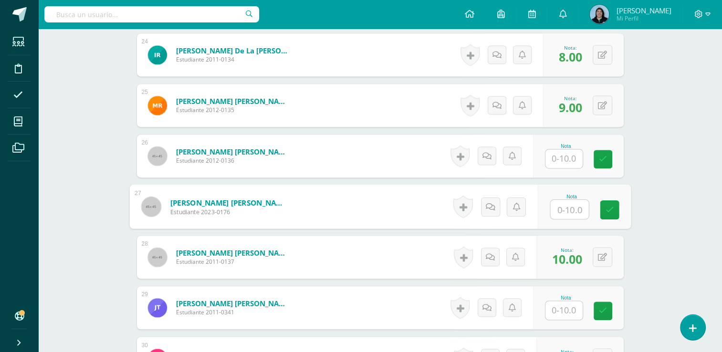
click at [562, 204] on input "text" at bounding box center [569, 209] width 38 height 19
type input "8"
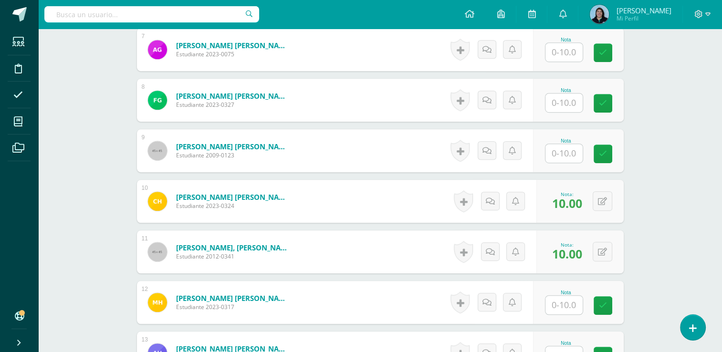
scroll to position [507, 0]
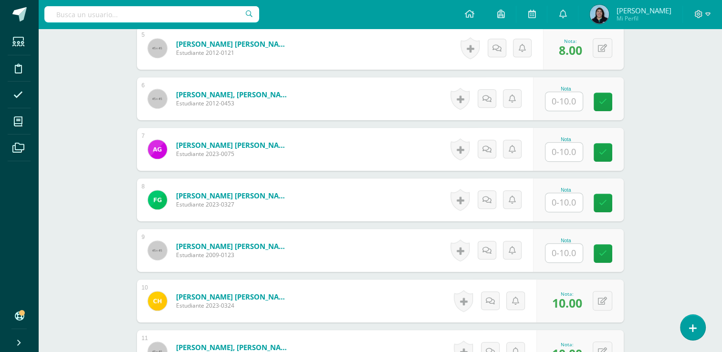
drag, startPoint x: 566, startPoint y: 151, endPoint x: 581, endPoint y: 150, distance: 14.3
click at [567, 150] on input "text" at bounding box center [563, 152] width 37 height 19
type input "10"
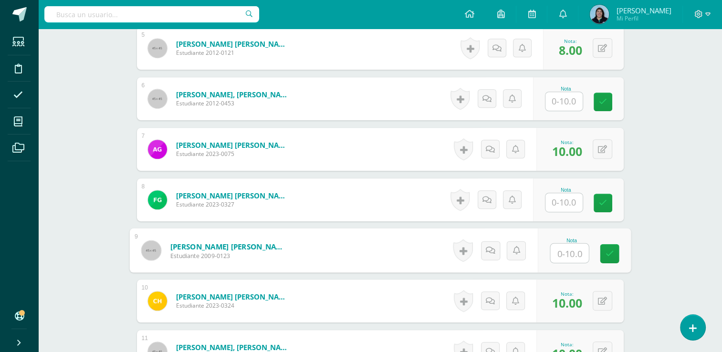
click at [559, 253] on input "text" at bounding box center [569, 253] width 38 height 19
type input "10"
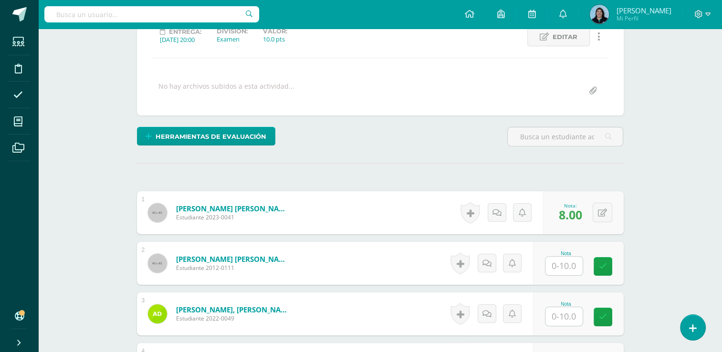
scroll to position [221, 0]
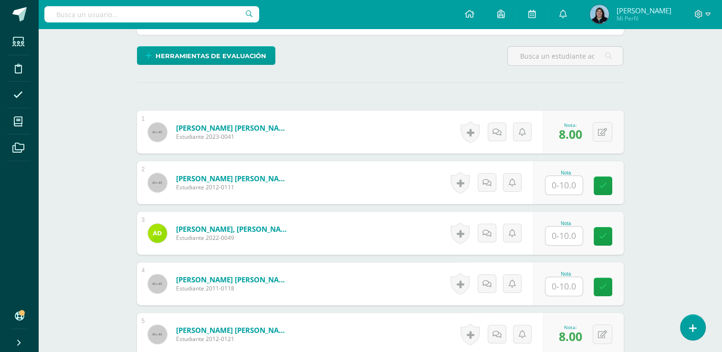
click at [555, 189] on input "text" at bounding box center [563, 185] width 37 height 19
type input "9"
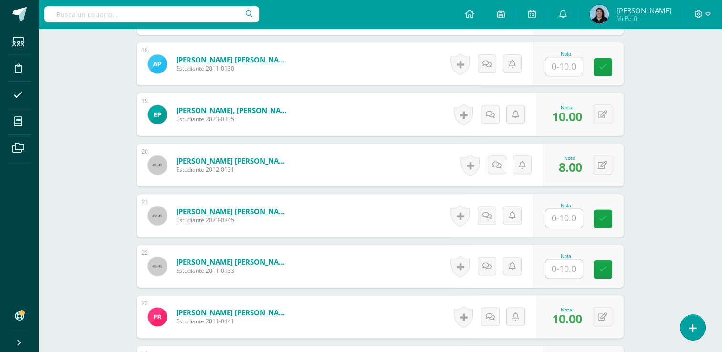
scroll to position [1175, 0]
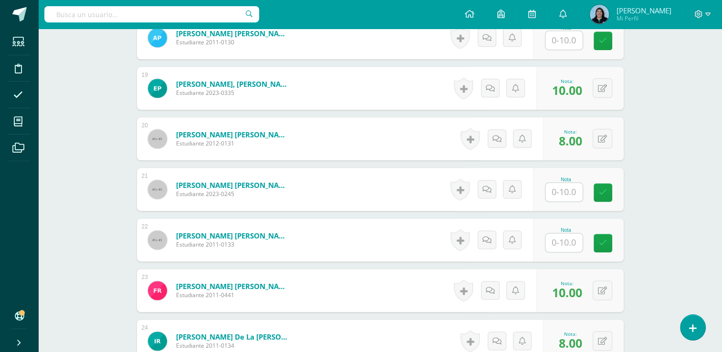
click at [562, 237] on input "text" at bounding box center [563, 242] width 37 height 19
type input "9"
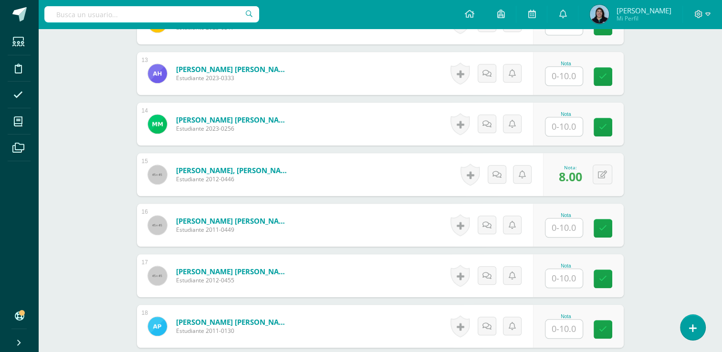
scroll to position [841, 0]
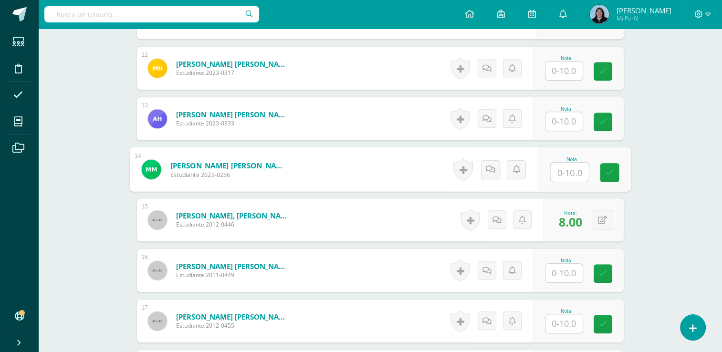
drag, startPoint x: 559, startPoint y: 170, endPoint x: 576, endPoint y: 163, distance: 19.2
click at [559, 170] on input "text" at bounding box center [569, 172] width 38 height 19
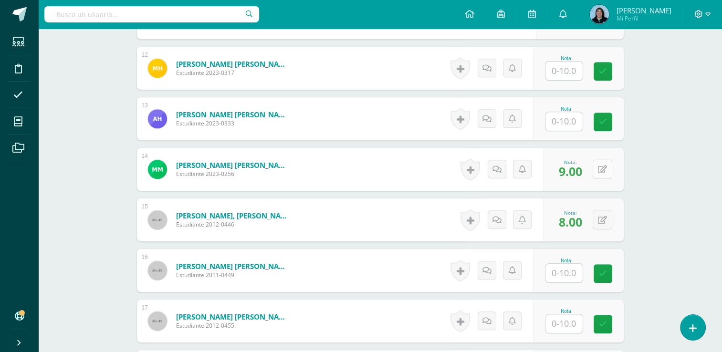
click at [601, 171] on button at bounding box center [603, 169] width 20 height 20
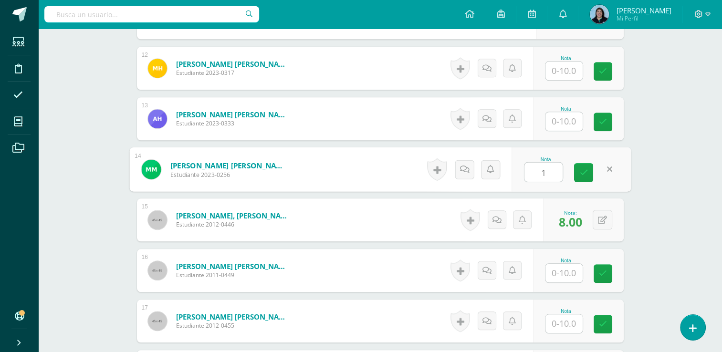
type input "10"
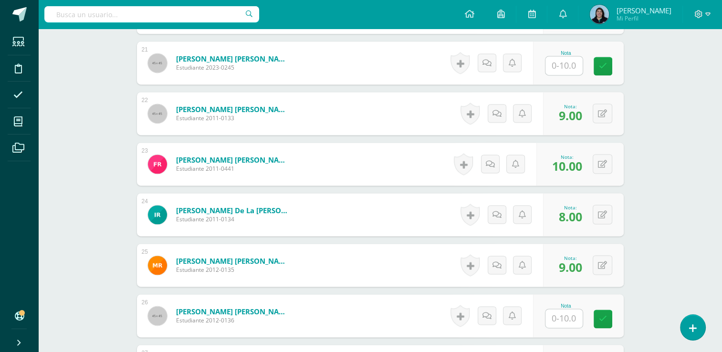
scroll to position [1319, 0]
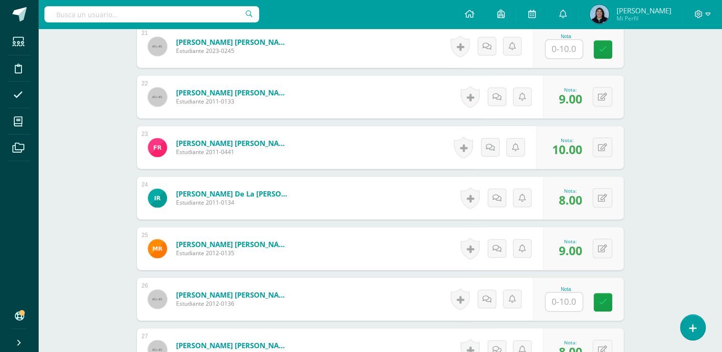
click at [560, 298] on input "text" at bounding box center [563, 302] width 37 height 19
type input "10"
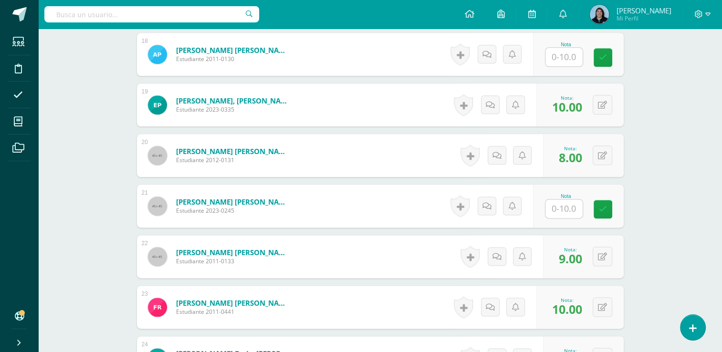
scroll to position [1128, 0]
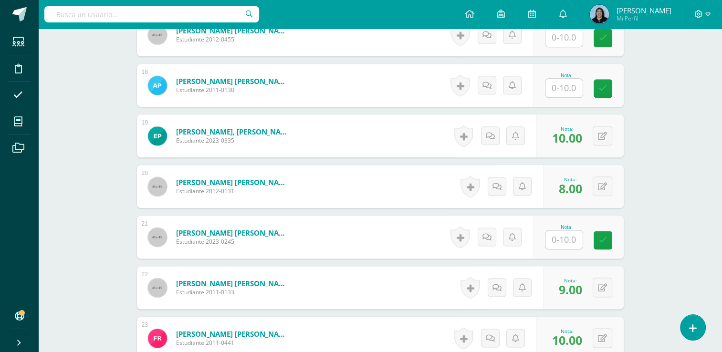
click at [572, 88] on input "text" at bounding box center [563, 88] width 37 height 19
type input "10"
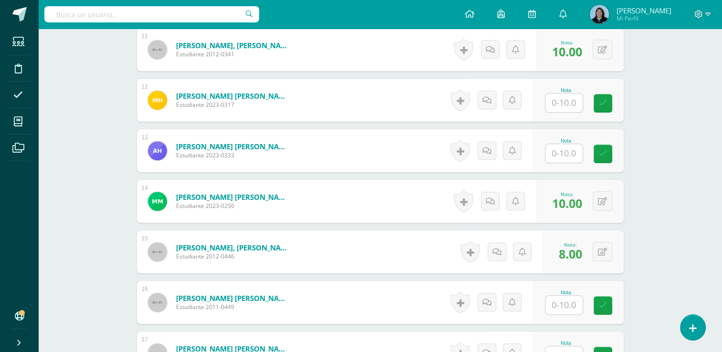
scroll to position [889, 0]
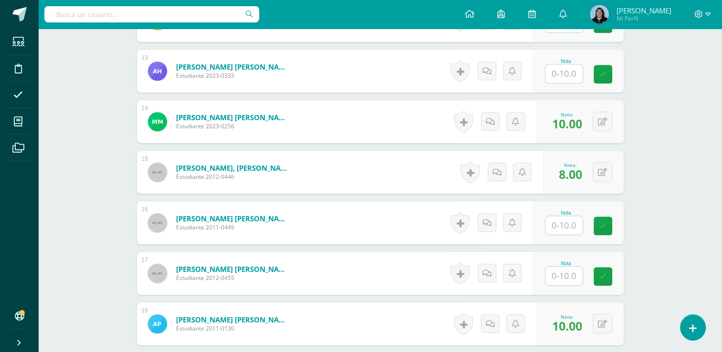
click at [566, 224] on input "text" at bounding box center [563, 225] width 37 height 19
type input "10"
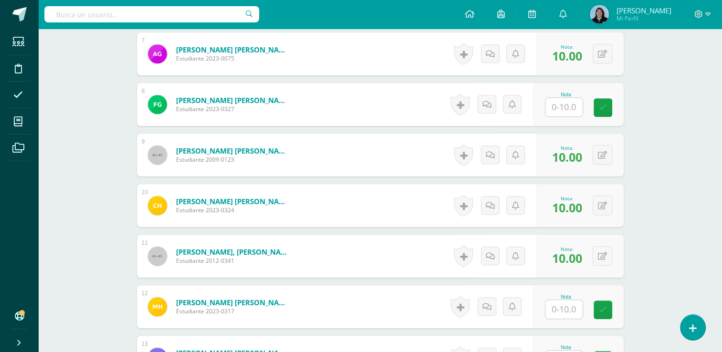
scroll to position [746, 0]
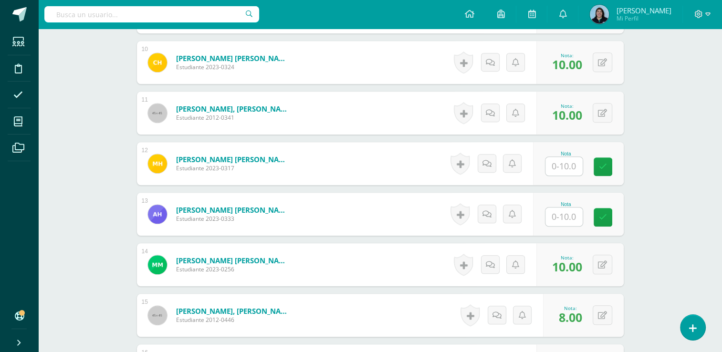
click at [569, 161] on input "text" at bounding box center [563, 166] width 37 height 19
type input "7"
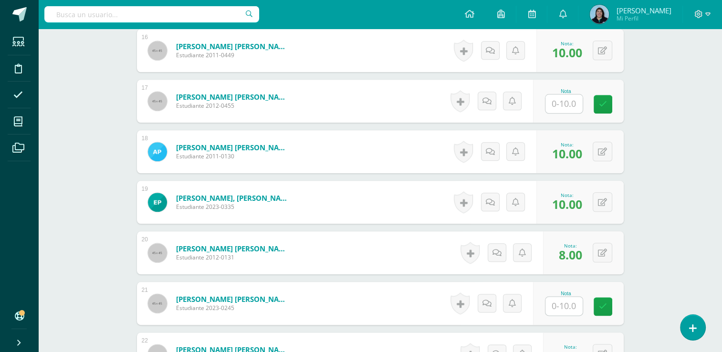
scroll to position [1080, 0]
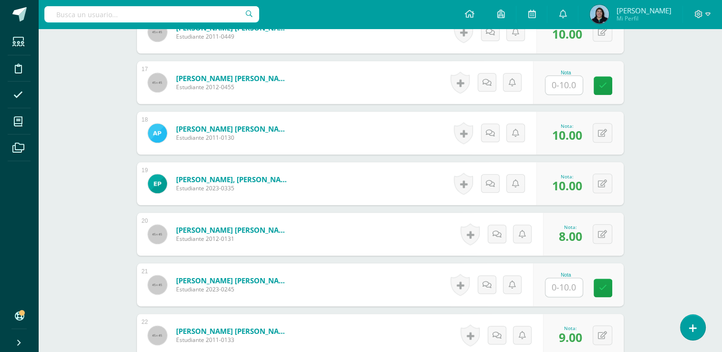
click at [567, 285] on input "text" at bounding box center [563, 287] width 37 height 19
type input "10"
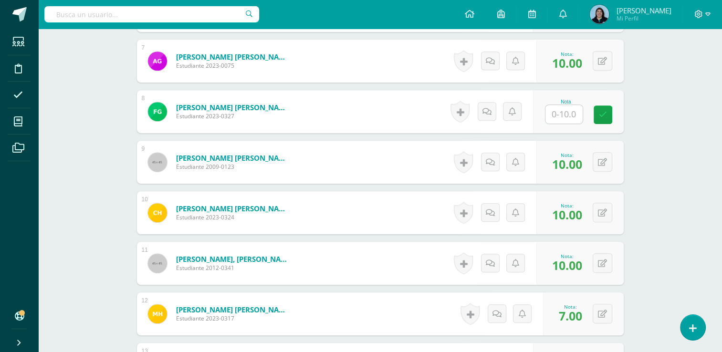
scroll to position [555, 0]
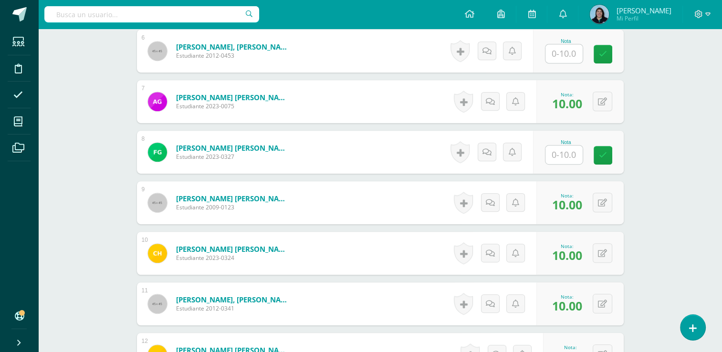
click at [567, 153] on input "text" at bounding box center [563, 155] width 37 height 19
type input "10"
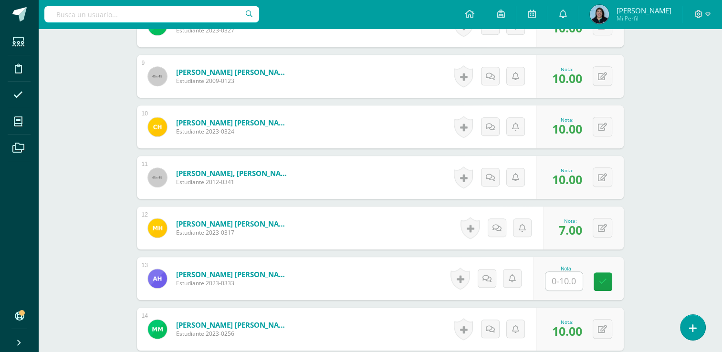
scroll to position [698, 0]
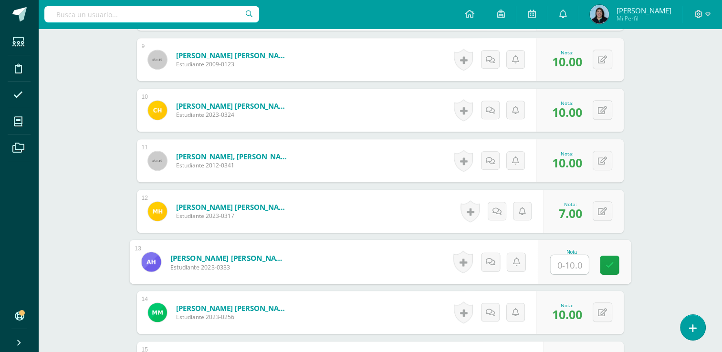
drag, startPoint x: 562, startPoint y: 264, endPoint x: 729, endPoint y: 187, distance: 183.4
click at [563, 262] on input "text" at bounding box center [569, 264] width 38 height 19
type input "10"
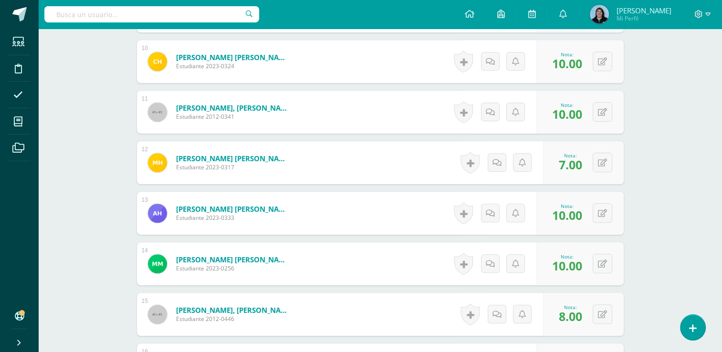
scroll to position [841, 0]
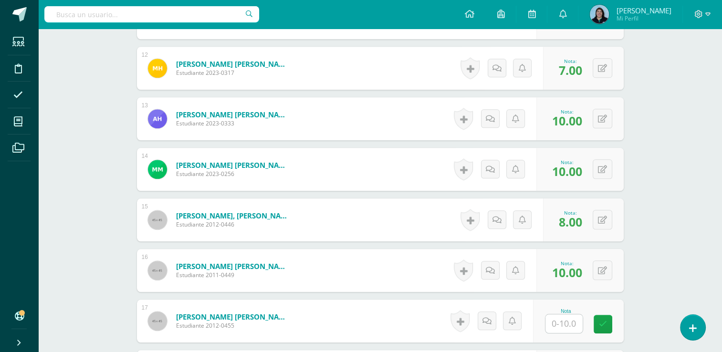
click at [568, 324] on input "text" at bounding box center [563, 323] width 37 height 19
type input "10"
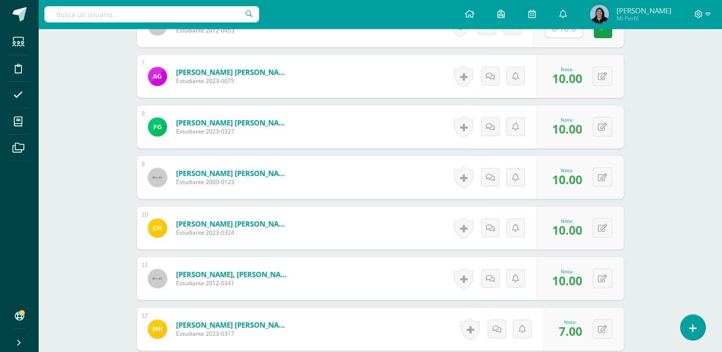
scroll to position [507, 0]
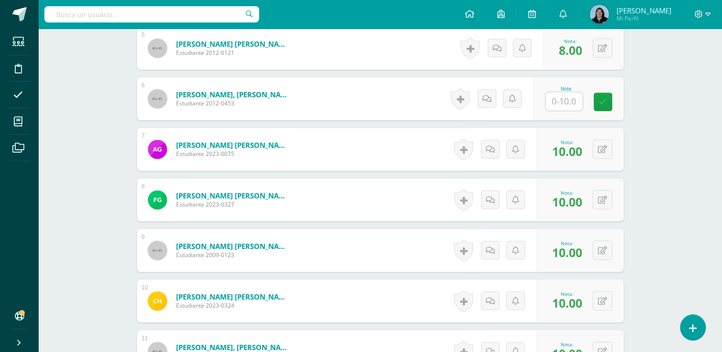
click at [567, 98] on input "text" at bounding box center [563, 101] width 37 height 19
type input "6"
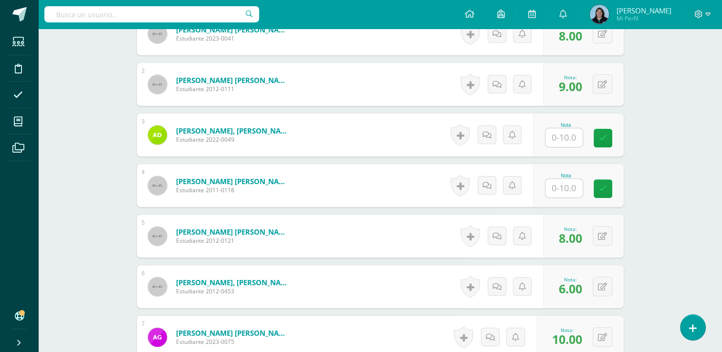
scroll to position [269, 0]
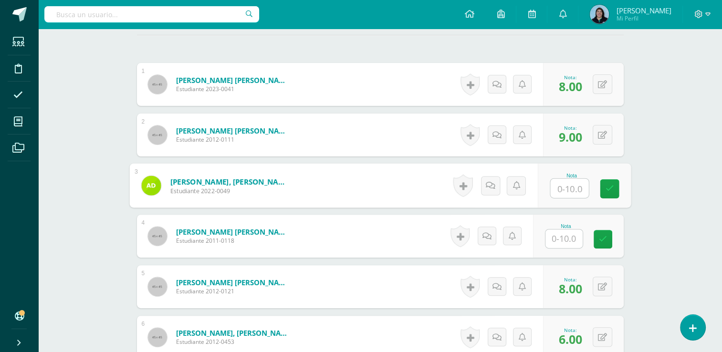
drag, startPoint x: 573, startPoint y: 185, endPoint x: 729, endPoint y: 114, distance: 171.1
click at [572, 185] on input "text" at bounding box center [569, 188] width 38 height 19
type input "6"
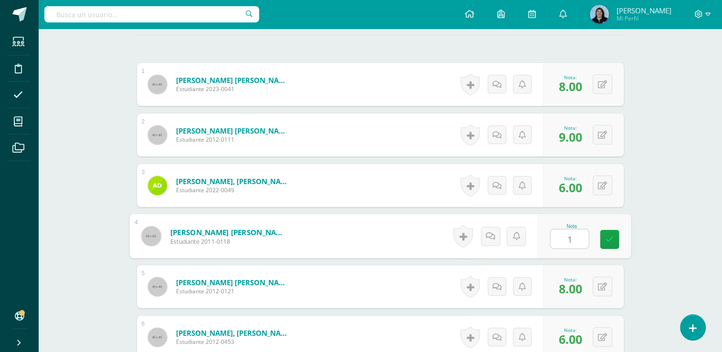
type input "10"
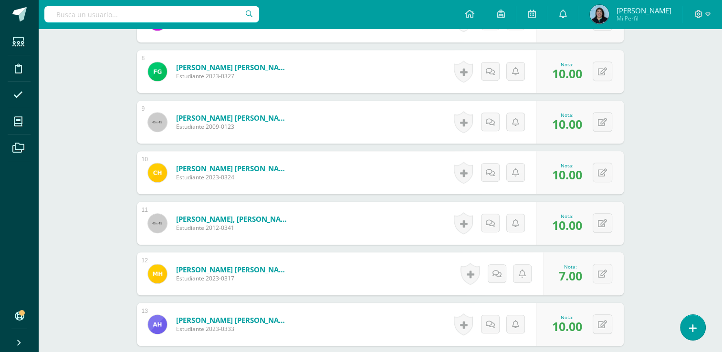
scroll to position [500, 0]
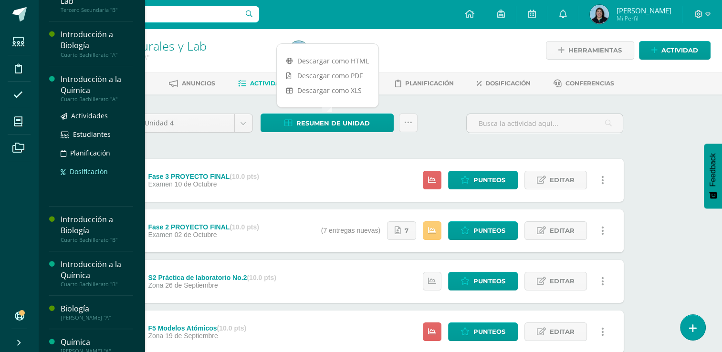
scroll to position [321, 0]
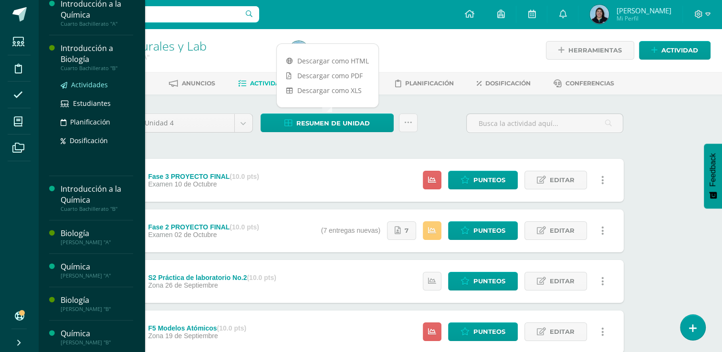
click at [83, 84] on span "Actividades" at bounding box center [89, 84] width 37 height 9
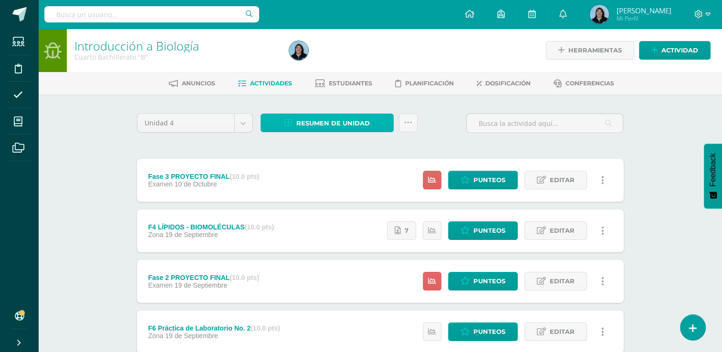
click at [326, 122] on span "Resumen de unidad" at bounding box center [332, 124] width 73 height 18
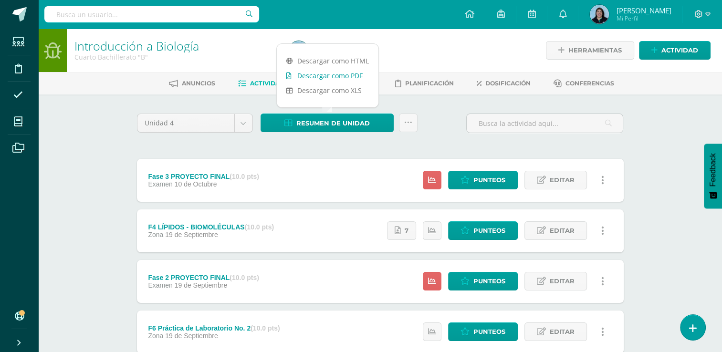
click at [336, 76] on link "Descargar como PDF" at bounding box center [328, 75] width 102 height 15
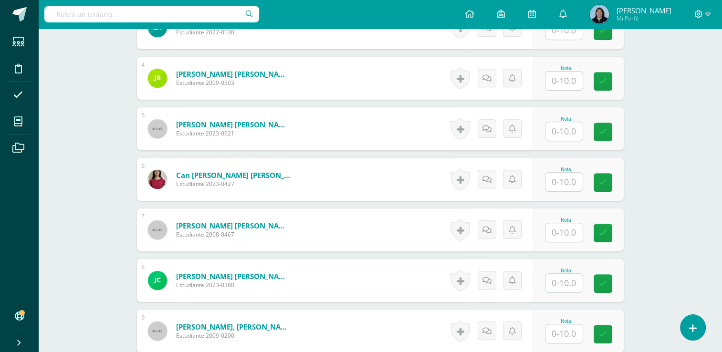
scroll to position [427, 0]
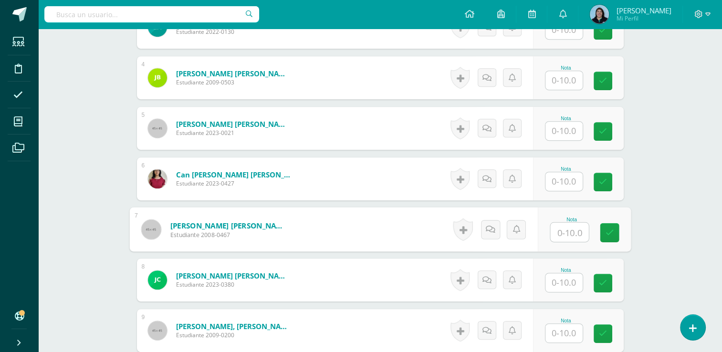
click at [552, 225] on input "text" at bounding box center [569, 232] width 38 height 19
type input "10"
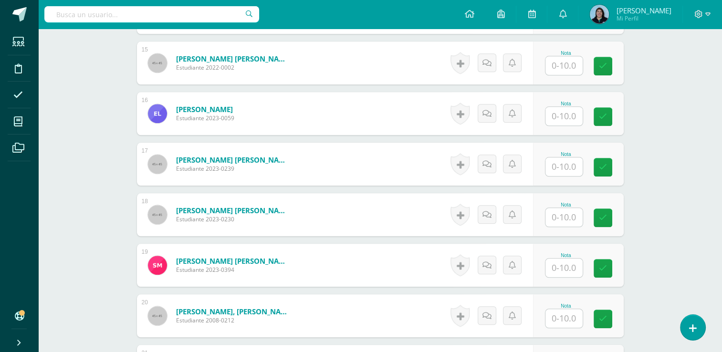
scroll to position [1143, 0]
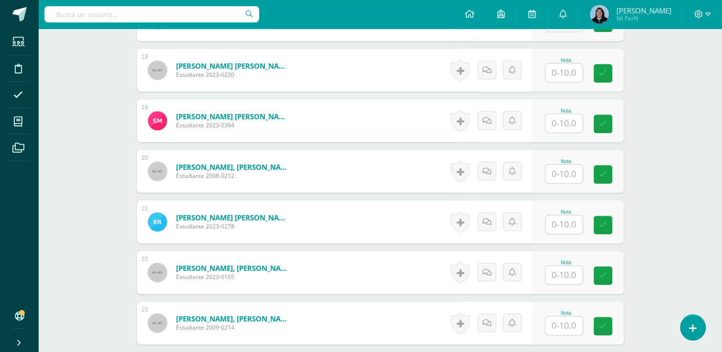
click at [572, 72] on input "text" at bounding box center [563, 72] width 37 height 19
type input "10"
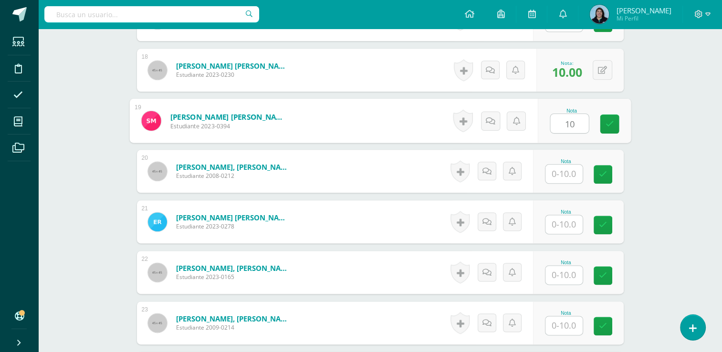
type input "10"
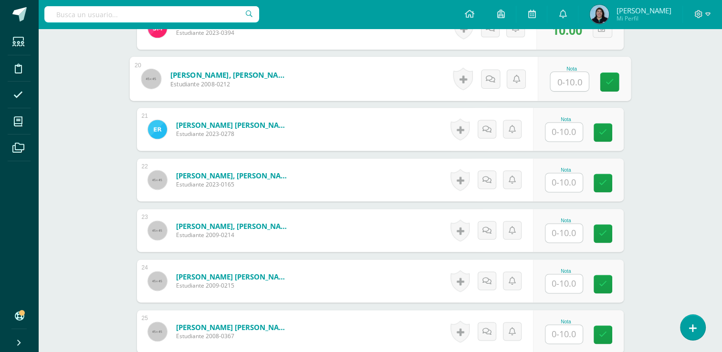
scroll to position [1238, 0]
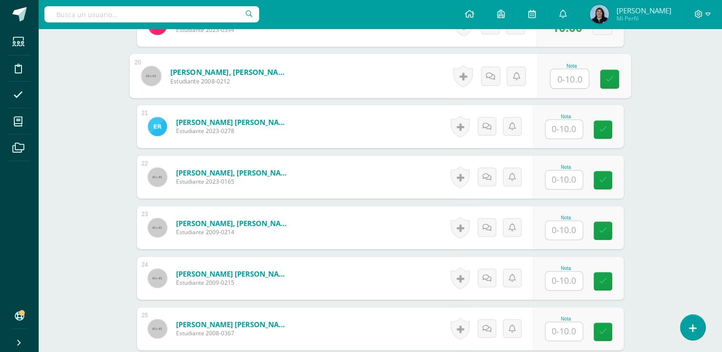
click at [567, 179] on input "text" at bounding box center [563, 179] width 37 height 19
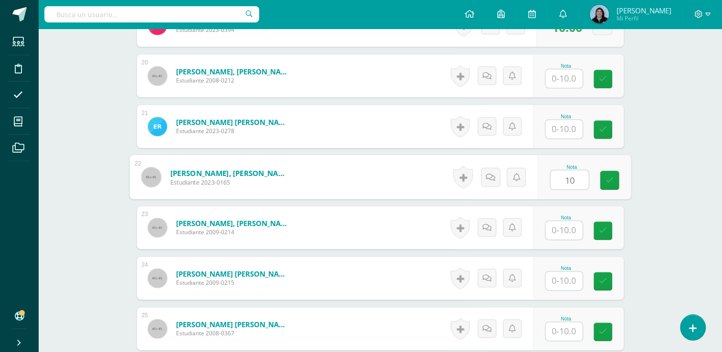
type input "10"
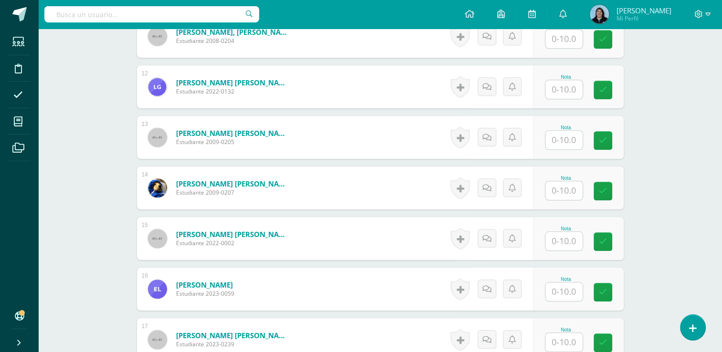
scroll to position [761, 0]
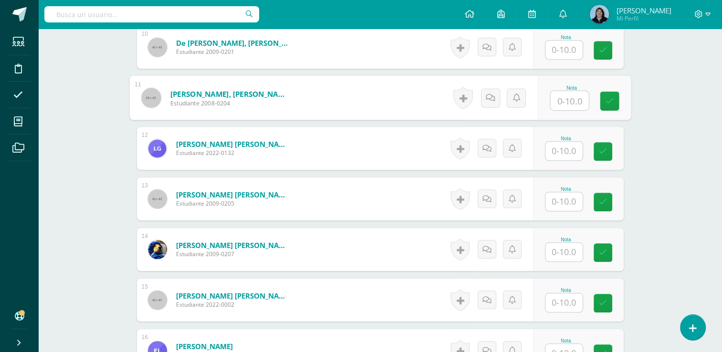
click at [555, 104] on input "text" at bounding box center [569, 100] width 38 height 19
type input "10"
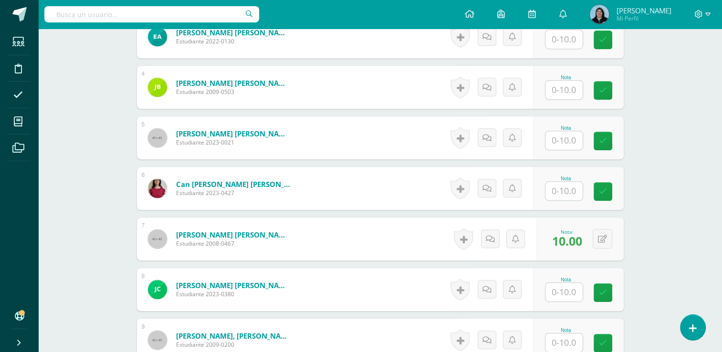
scroll to position [189, 0]
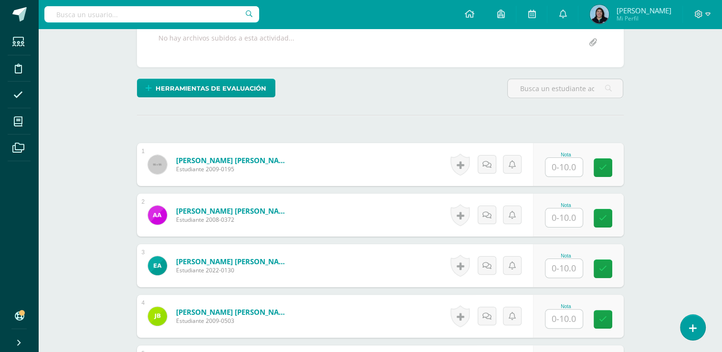
click at [574, 219] on input "text" at bounding box center [563, 218] width 37 height 19
type input "10"
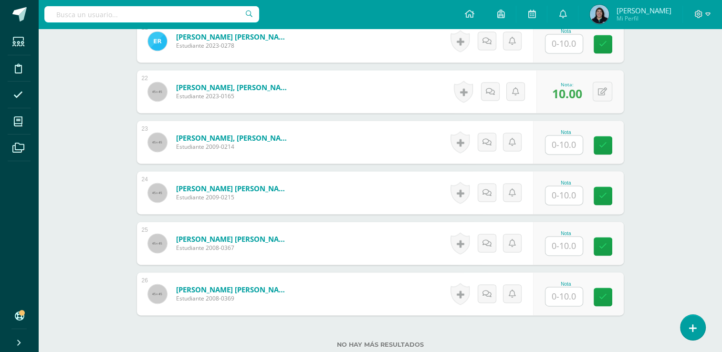
scroll to position [1382, 0]
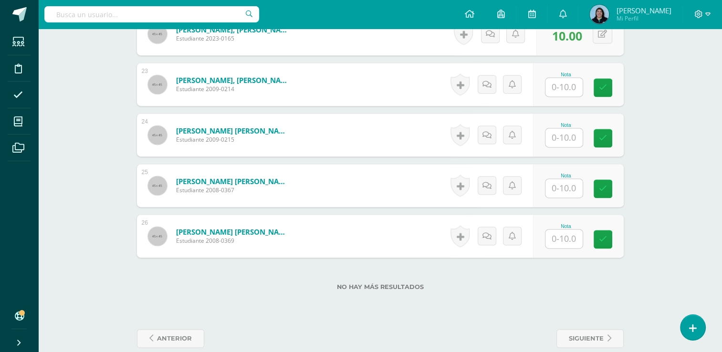
click at [562, 188] on input "text" at bounding box center [563, 188] width 37 height 19
type input "10"
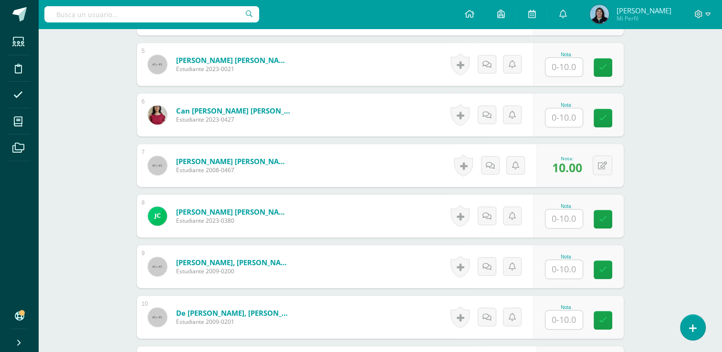
scroll to position [475, 0]
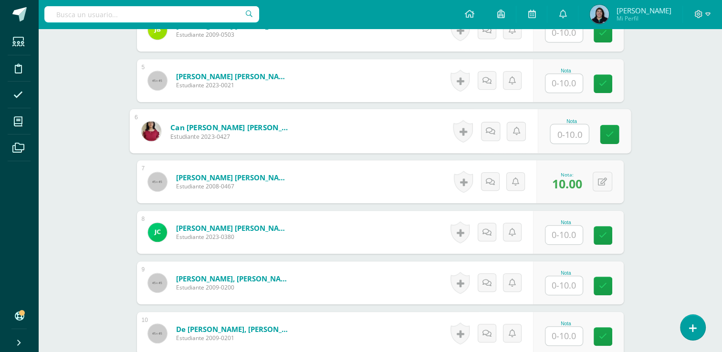
click at [567, 130] on input "text" at bounding box center [569, 134] width 38 height 19
type input "9"
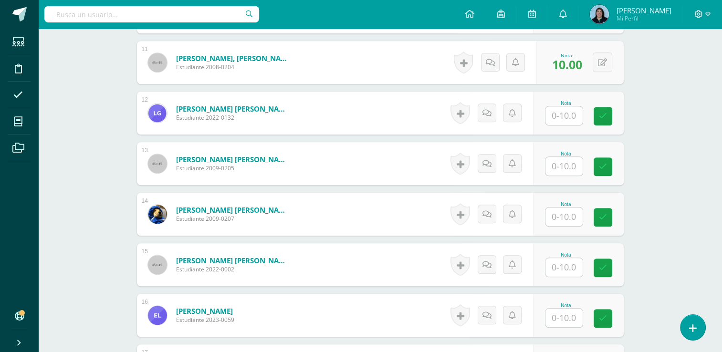
scroll to position [857, 0]
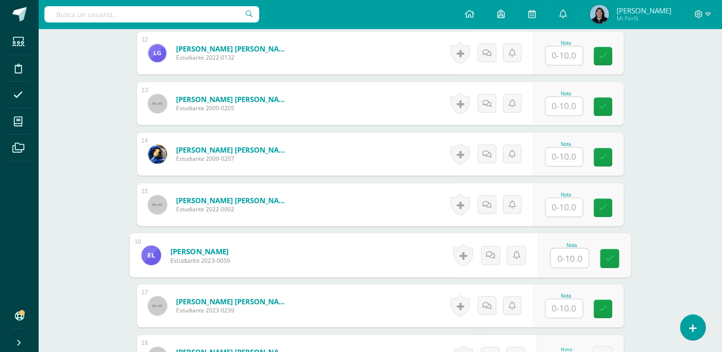
click at [571, 255] on input "text" at bounding box center [569, 258] width 38 height 19
type input "8"
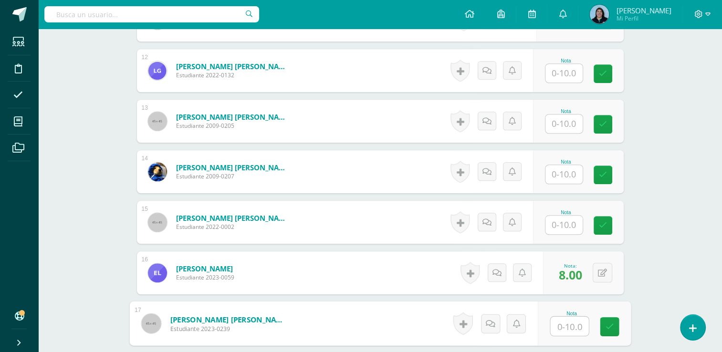
scroll to position [809, 0]
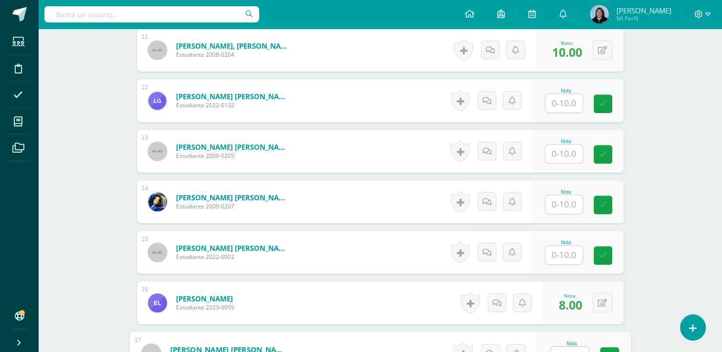
click at [560, 156] on input "text" at bounding box center [563, 154] width 37 height 19
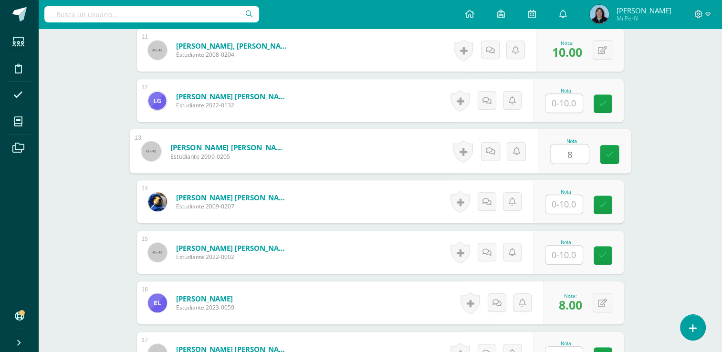
type input "8"
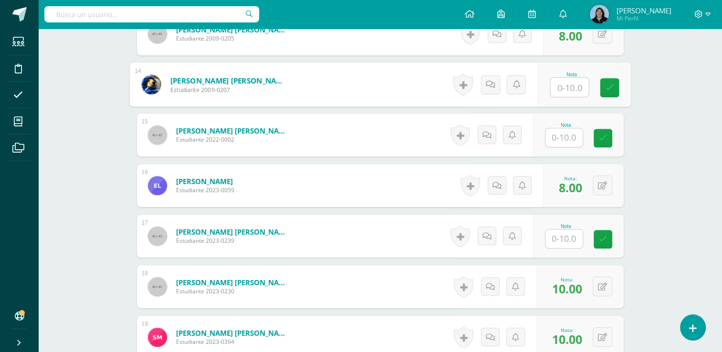
scroll to position [1000, 0]
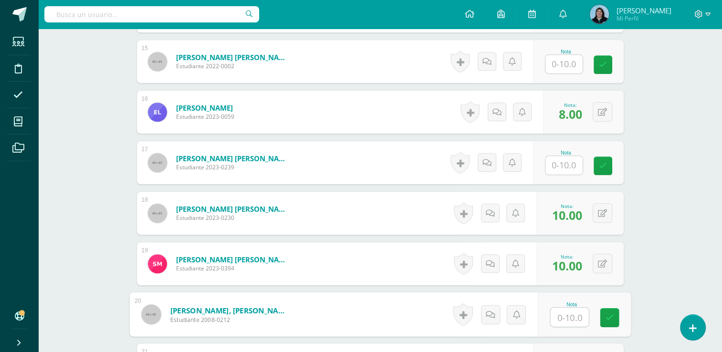
drag, startPoint x: 567, startPoint y: 322, endPoint x: 562, endPoint y: 322, distance: 5.2
click at [565, 322] on input "text" at bounding box center [569, 317] width 38 height 19
type input "10"
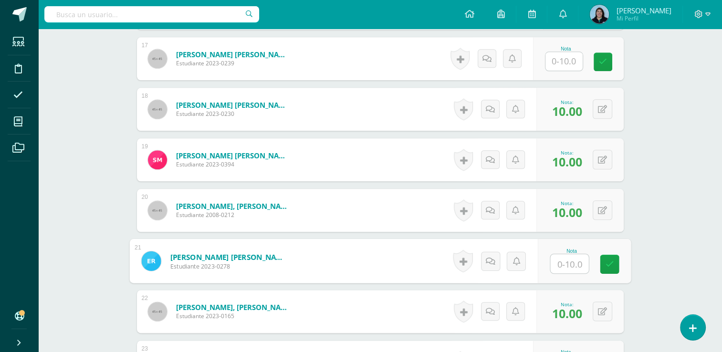
scroll to position [1047, 0]
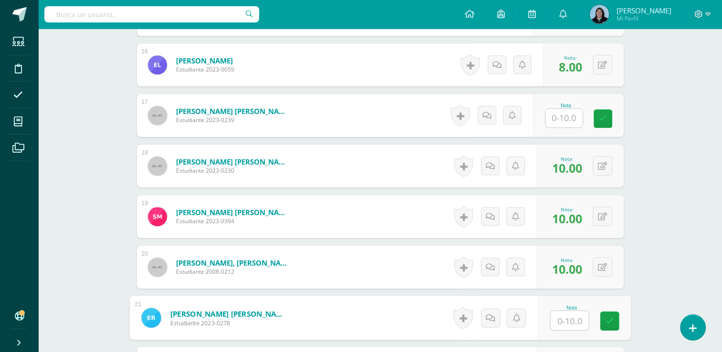
click at [569, 115] on input "text" at bounding box center [563, 118] width 37 height 19
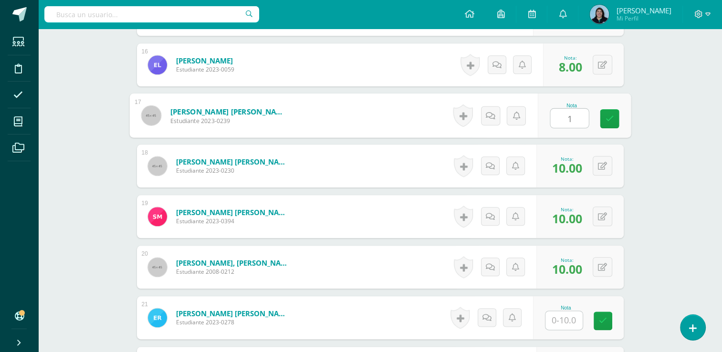
type input "10"
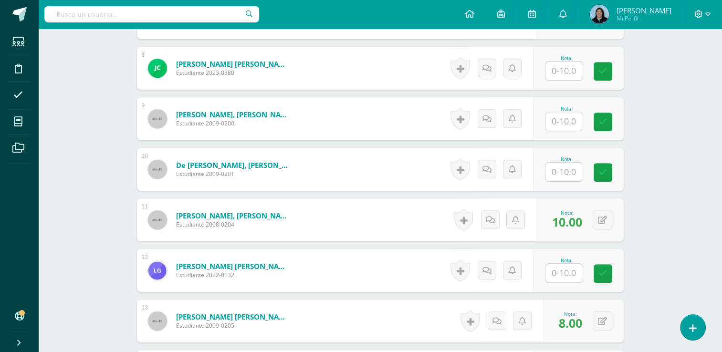
scroll to position [570, 0]
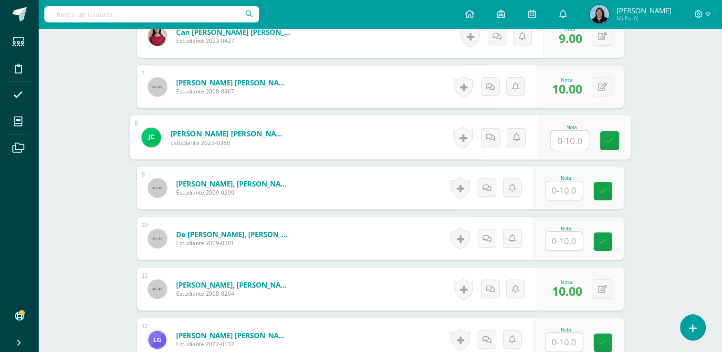
click at [556, 131] on input "text" at bounding box center [569, 140] width 38 height 19
type input "10"
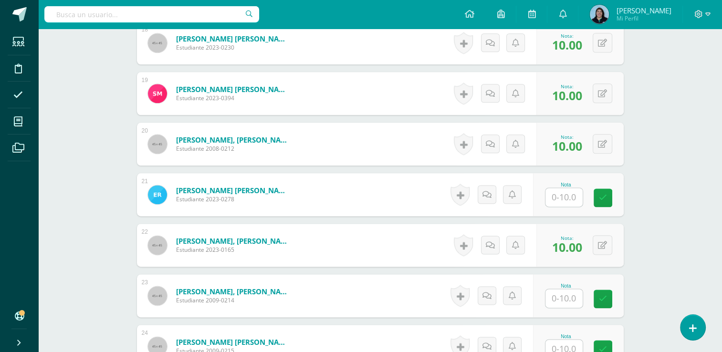
scroll to position [1238, 0]
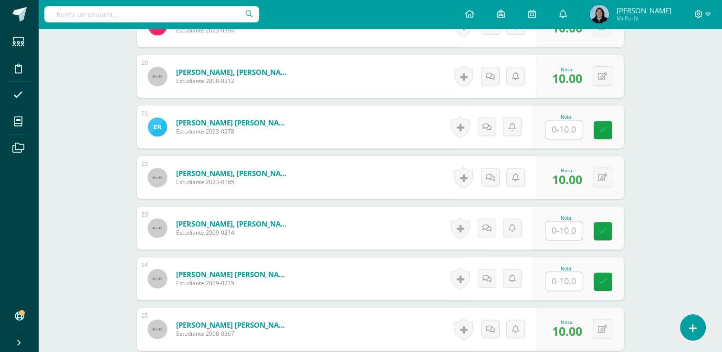
drag, startPoint x: 564, startPoint y: 277, endPoint x: 565, endPoint y: 272, distance: 5.0
click at [564, 277] on input "text" at bounding box center [563, 281] width 37 height 19
type input "10"
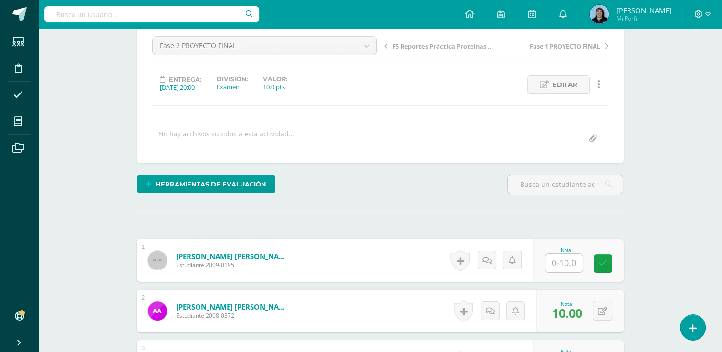
scroll to position [236, 0]
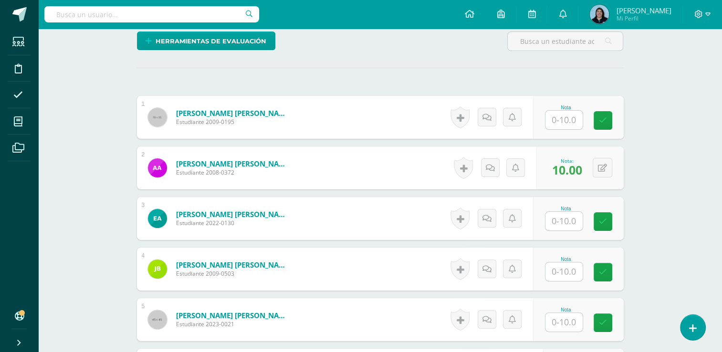
click at [568, 117] on input "text" at bounding box center [563, 120] width 37 height 19
type input "10"
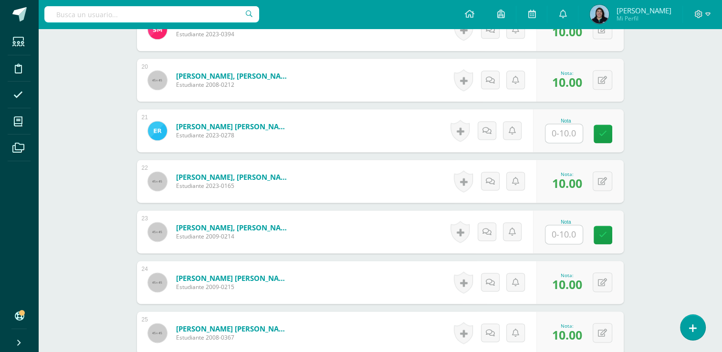
scroll to position [1333, 0]
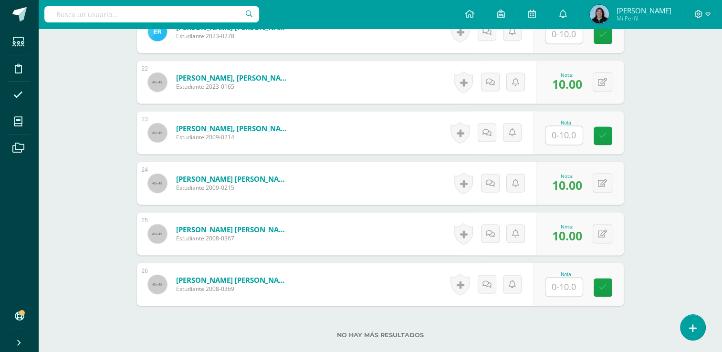
click at [570, 285] on input "text" at bounding box center [563, 287] width 37 height 19
type input "10"
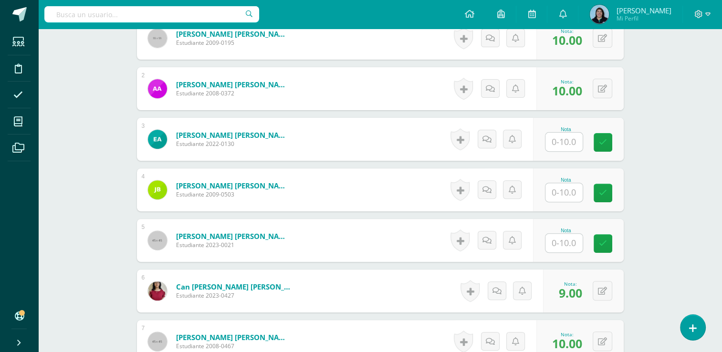
scroll to position [331, 0]
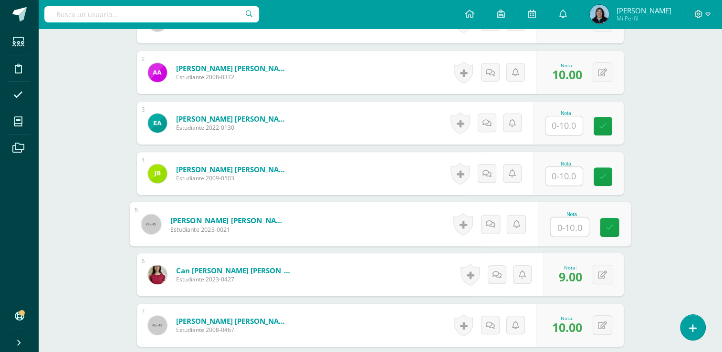
click at [559, 227] on input "text" at bounding box center [569, 227] width 38 height 19
type input "10"
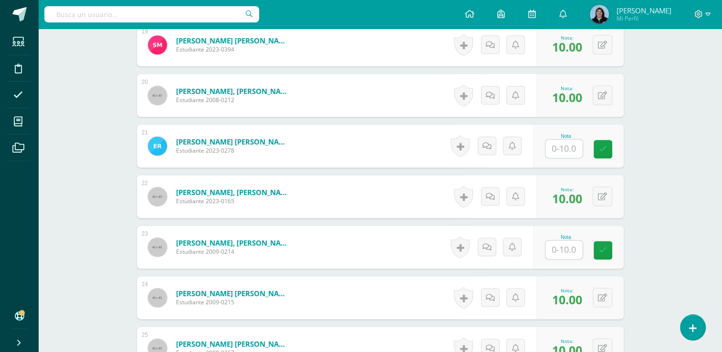
scroll to position [1333, 0]
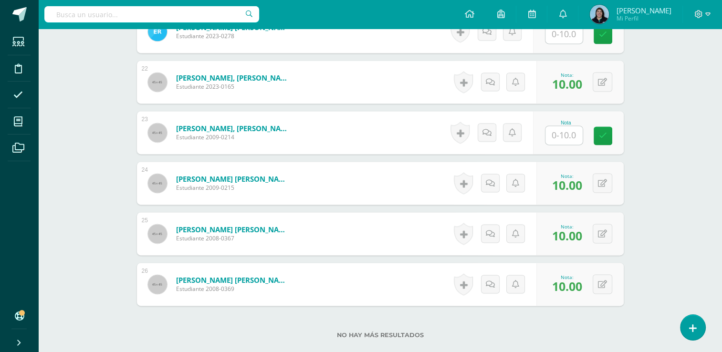
click at [558, 136] on input "text" at bounding box center [563, 135] width 37 height 19
type input "10"
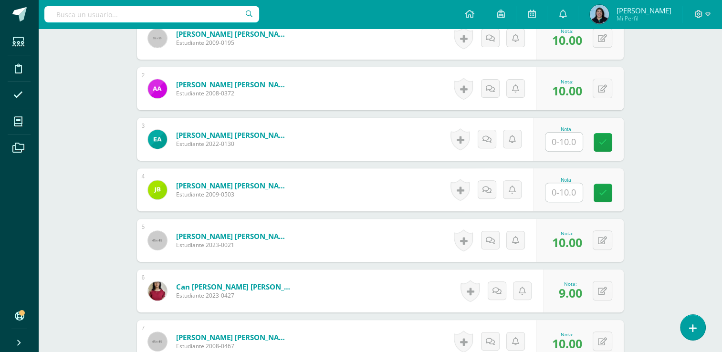
scroll to position [331, 0]
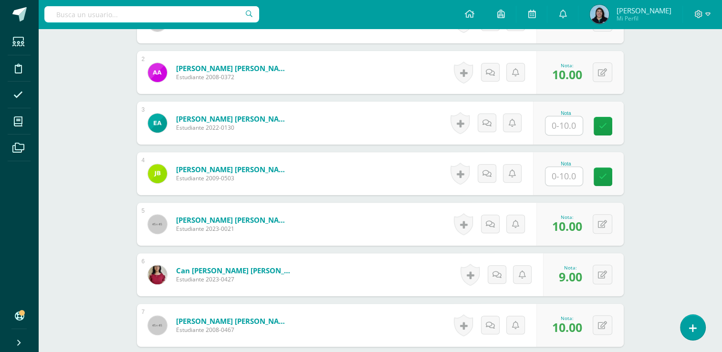
click at [571, 114] on div "Nota" at bounding box center [566, 113] width 42 height 5
click at [568, 122] on input "text" at bounding box center [569, 125] width 38 height 19
type input "10"
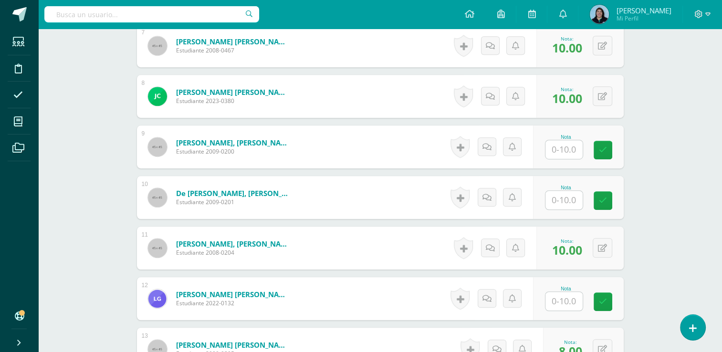
scroll to position [618, 0]
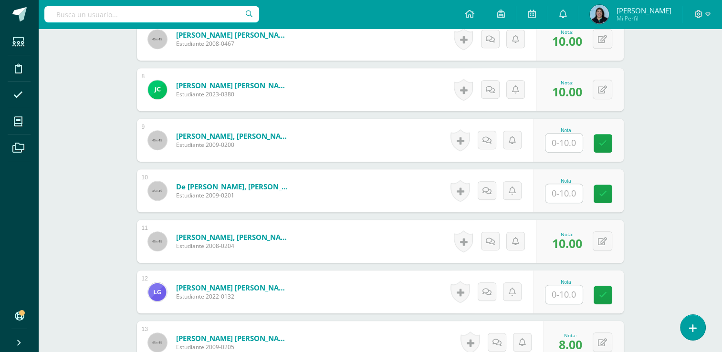
click at [567, 144] on input "text" at bounding box center [563, 143] width 37 height 19
type input "10"
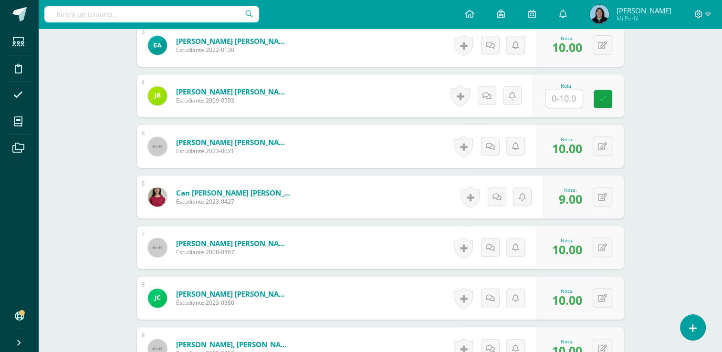
scroll to position [331, 0]
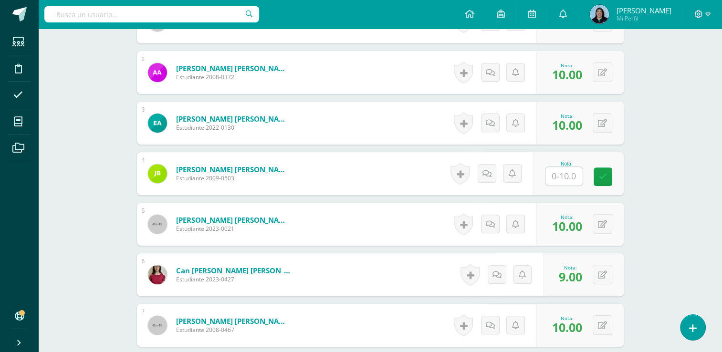
drag, startPoint x: 566, startPoint y: 173, endPoint x: 639, endPoint y: 138, distance: 81.5
click at [566, 173] on input "text" at bounding box center [563, 176] width 37 height 19
type input "10"
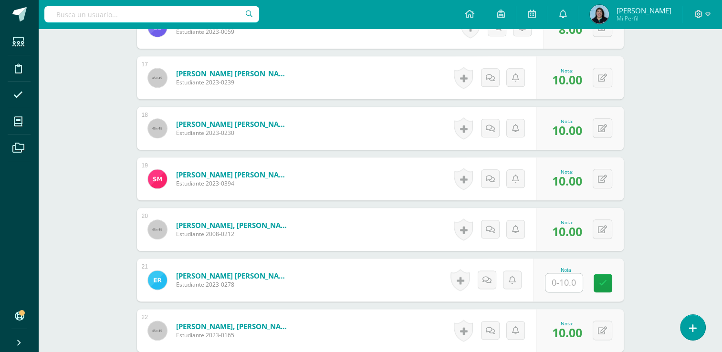
scroll to position [1238, 0]
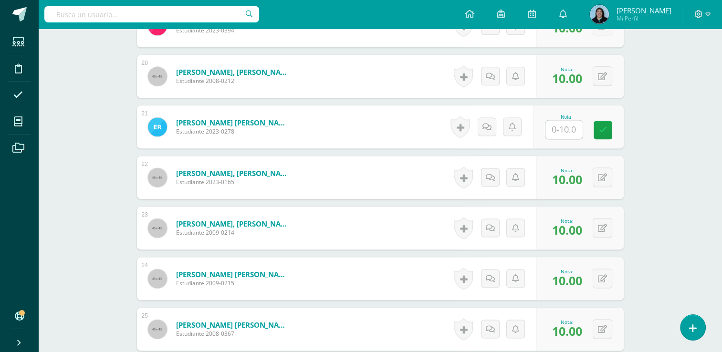
click at [566, 133] on input "text" at bounding box center [563, 129] width 37 height 19
type input "10"
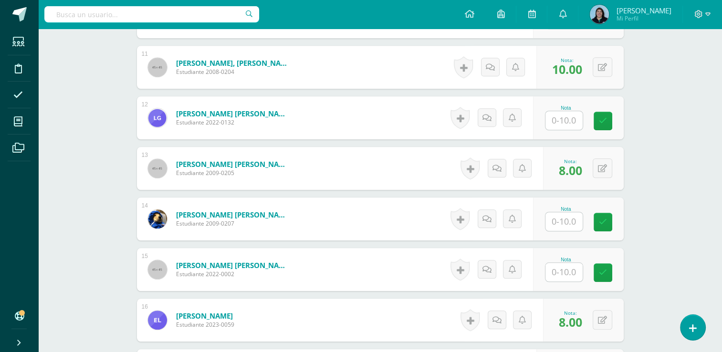
scroll to position [775, 0]
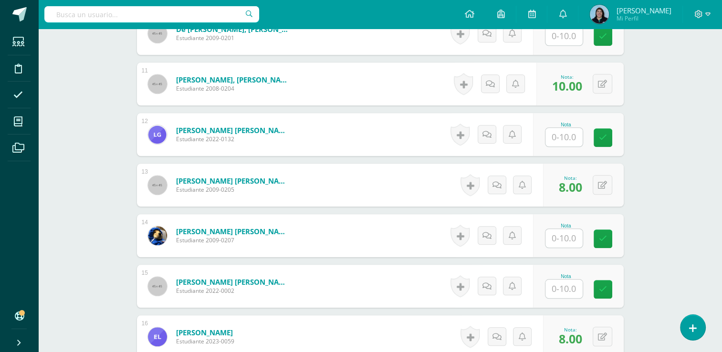
drag, startPoint x: 565, startPoint y: 237, endPoint x: 574, endPoint y: 231, distance: 10.7
click at [565, 237] on input "text" at bounding box center [563, 238] width 37 height 19
type input "10"
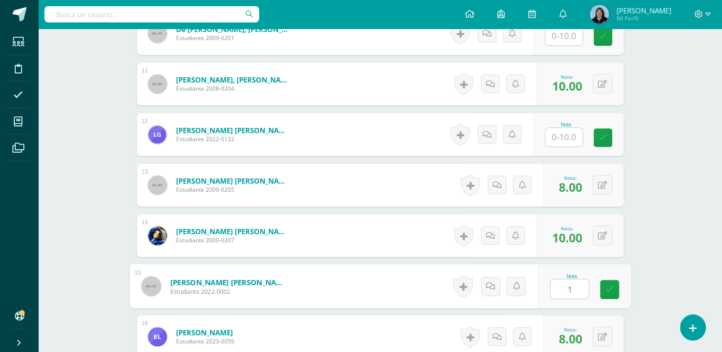
type input "10"
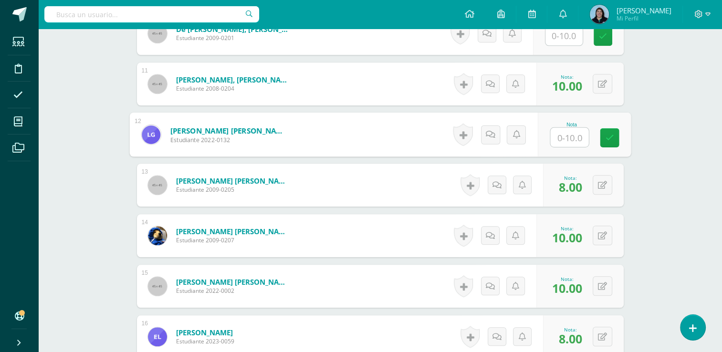
click at [553, 135] on input "text" at bounding box center [569, 137] width 38 height 19
type input "10"
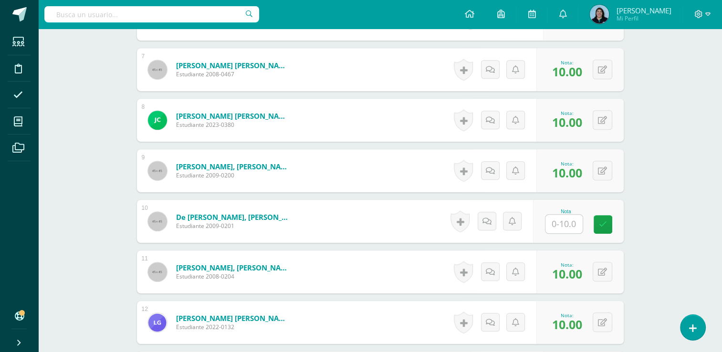
scroll to position [584, 0]
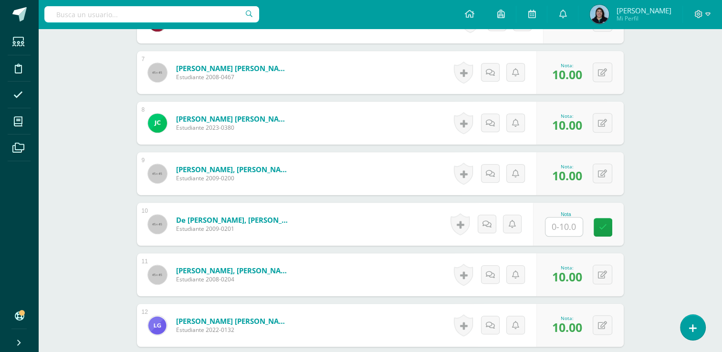
click at [562, 226] on input "text" at bounding box center [563, 227] width 37 height 19
type input "10"
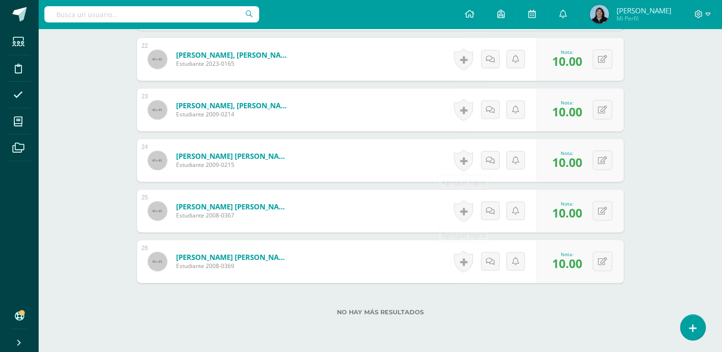
scroll to position [1395, 0]
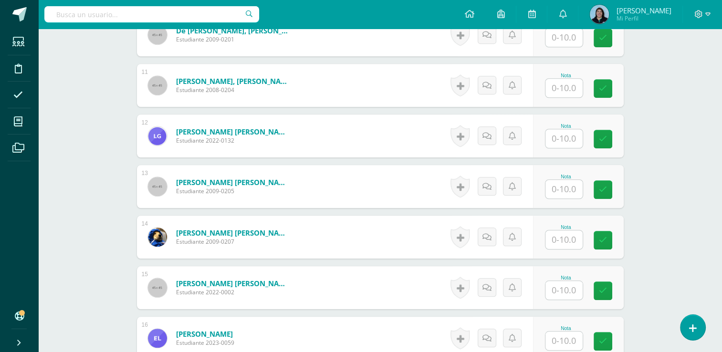
scroll to position [774, 0]
click at [564, 241] on input "text" at bounding box center [569, 239] width 38 height 19
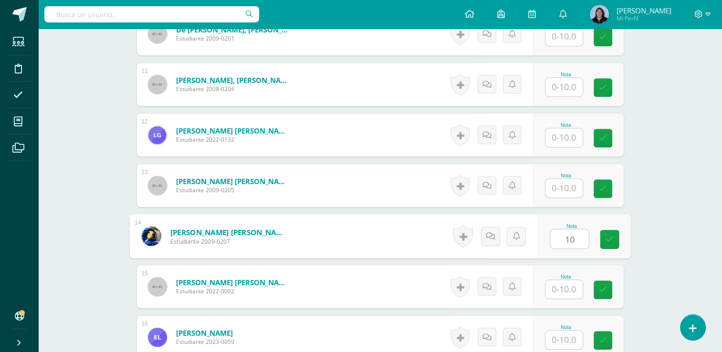
type input "10"
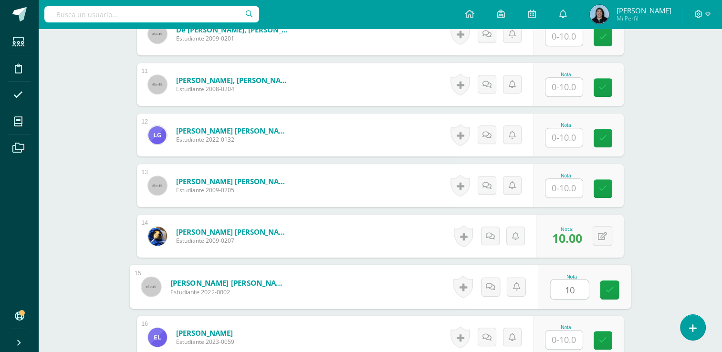
type input "10"
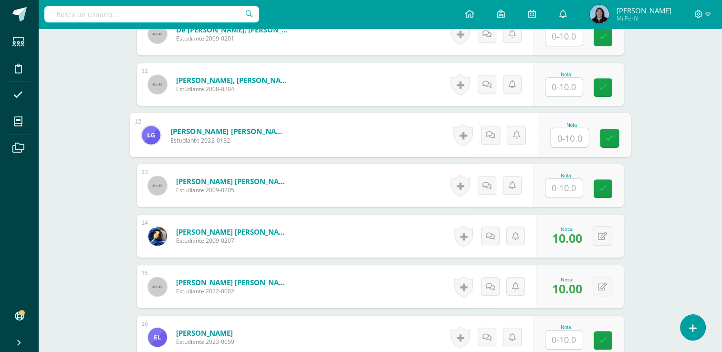
drag, startPoint x: 564, startPoint y: 138, endPoint x: 630, endPoint y: 123, distance: 67.6
click at [564, 136] on input "text" at bounding box center [569, 137] width 38 height 19
type input "10"
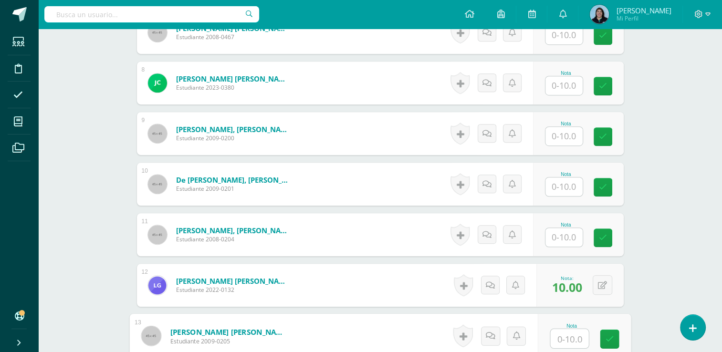
scroll to position [584, 0]
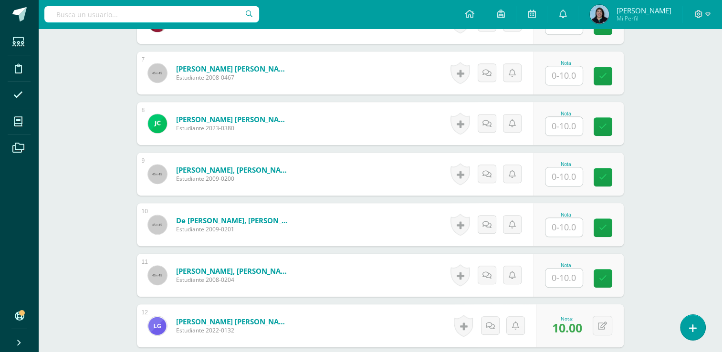
click at [567, 226] on input "text" at bounding box center [563, 227] width 37 height 19
type input "10"
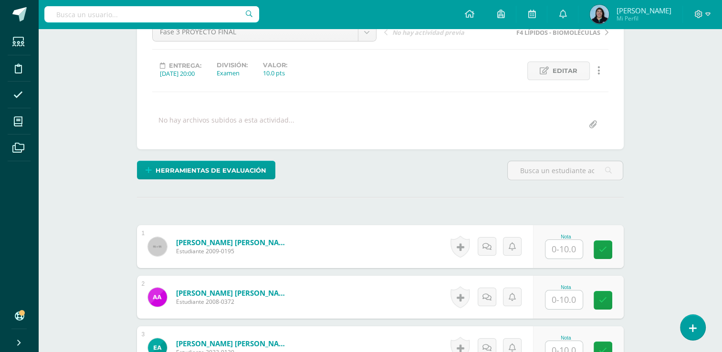
scroll to position [250, 0]
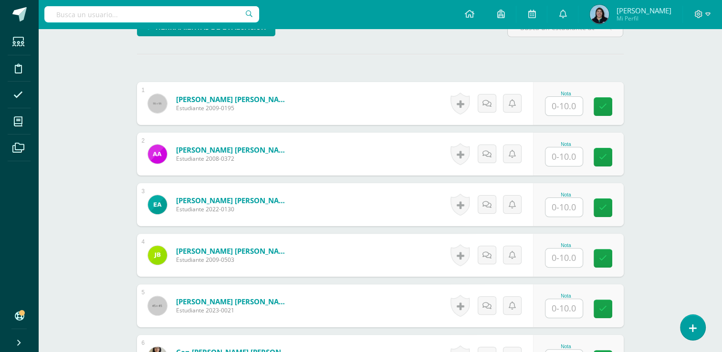
click at [562, 206] on input "text" at bounding box center [563, 207] width 37 height 19
type input "10"
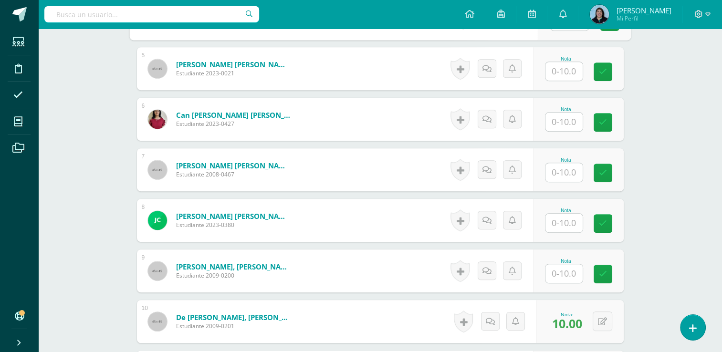
scroll to position [488, 0]
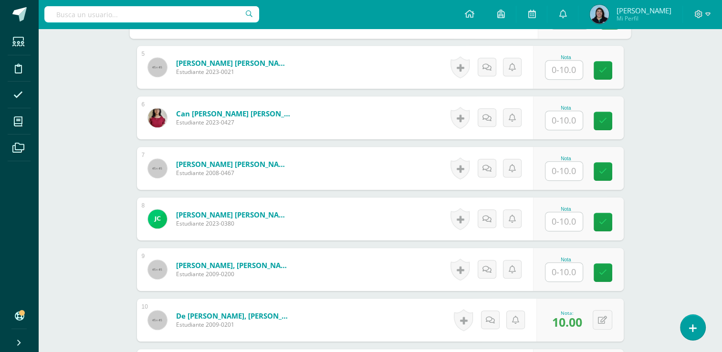
click at [562, 270] on input "text" at bounding box center [563, 272] width 37 height 19
type input "10"
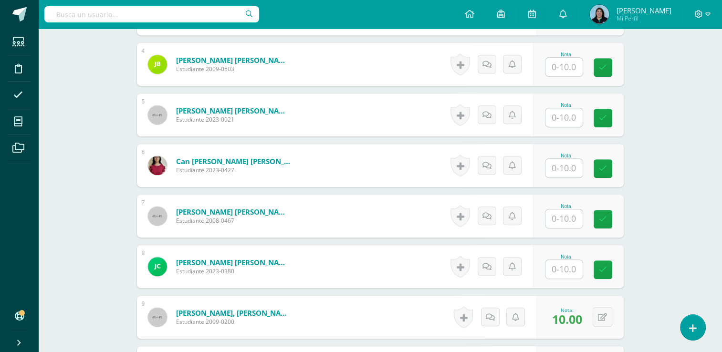
click at [566, 63] on input "text" at bounding box center [563, 67] width 37 height 19
type input "10"
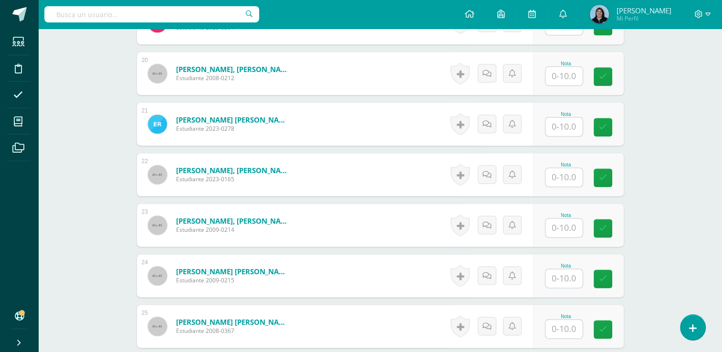
scroll to position [1156, 0]
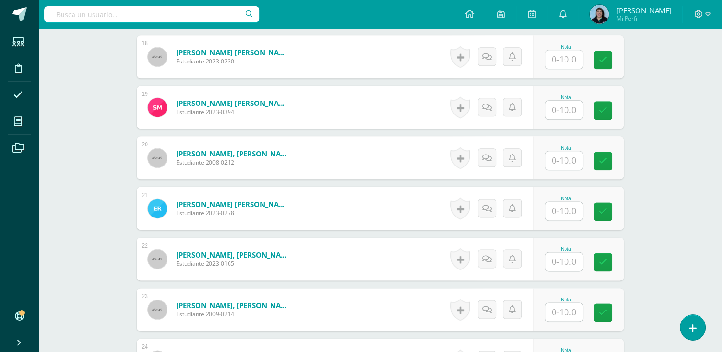
click at [561, 207] on input "text" at bounding box center [563, 211] width 37 height 19
type input "8"
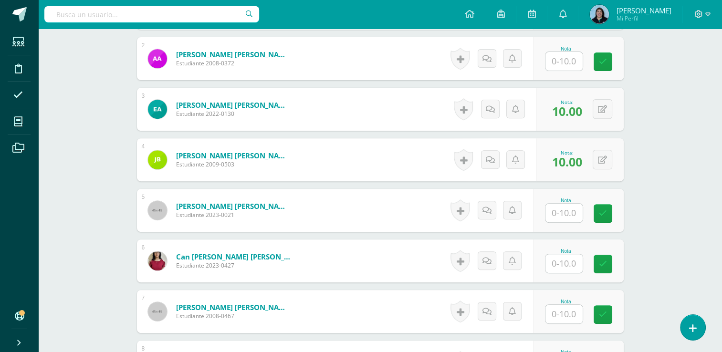
scroll to position [250, 0]
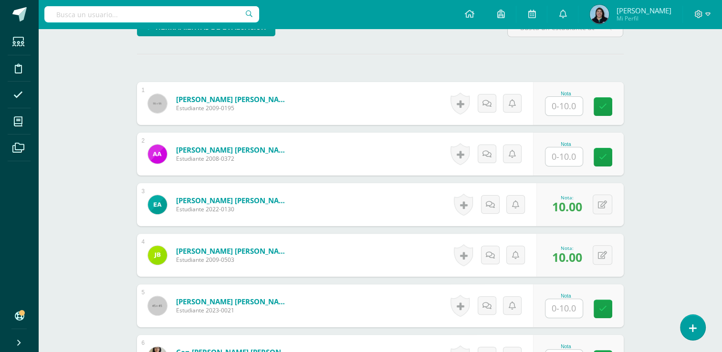
click at [568, 106] on input "text" at bounding box center [563, 106] width 37 height 19
type input "10"
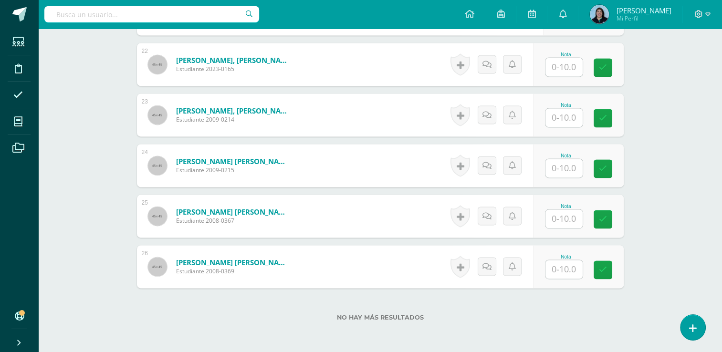
scroll to position [1395, 0]
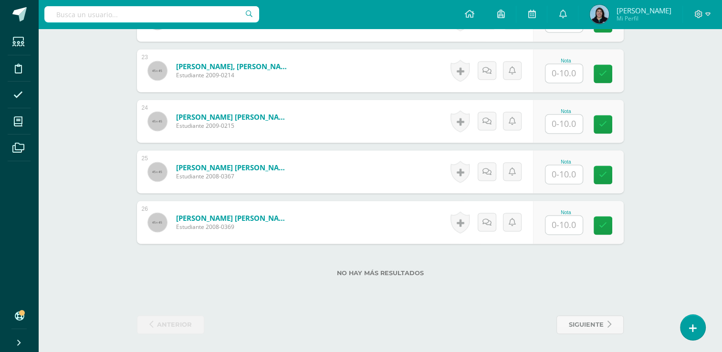
click at [555, 227] on input "text" at bounding box center [563, 225] width 37 height 19
type input "10"
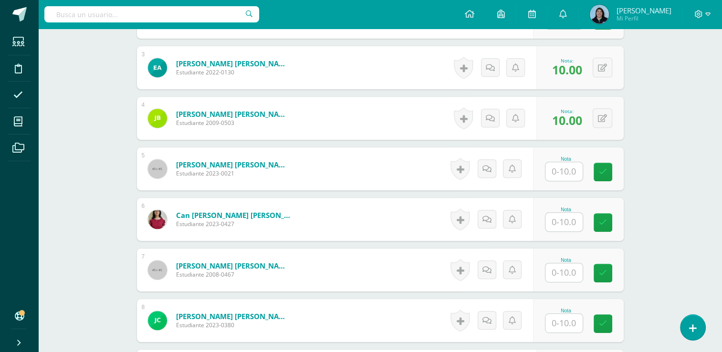
scroll to position [346, 0]
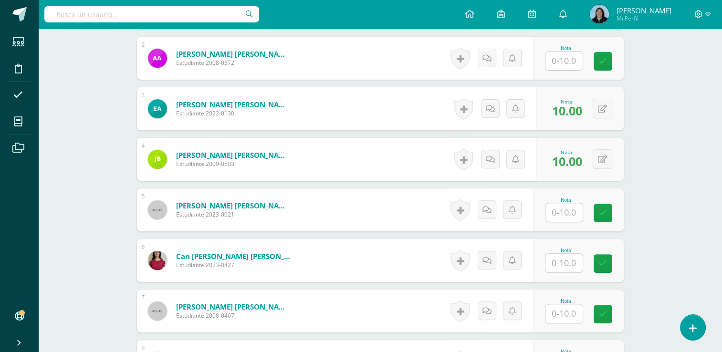
click at [571, 211] on input "text" at bounding box center [563, 212] width 37 height 19
type input "10"
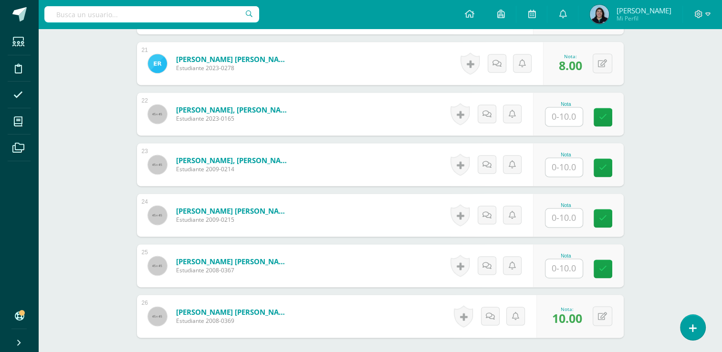
scroll to position [1300, 0]
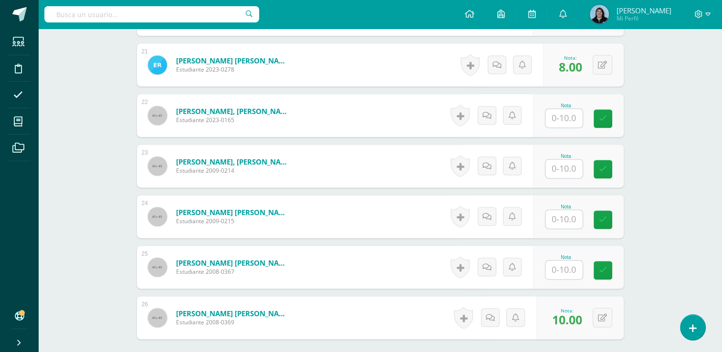
drag, startPoint x: 569, startPoint y: 168, endPoint x: 729, endPoint y: 117, distance: 167.8
click at [569, 167] on input "text" at bounding box center [563, 168] width 37 height 19
type input "10"
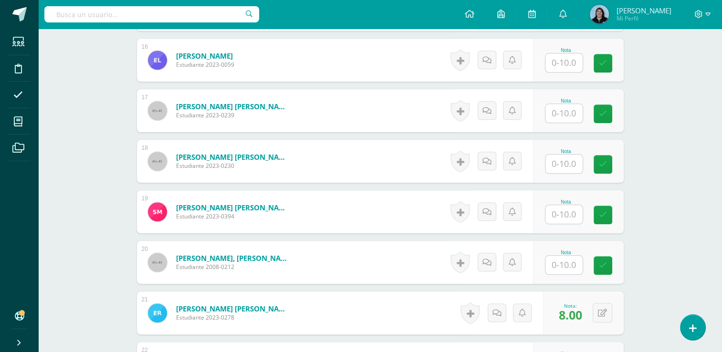
scroll to position [1109, 0]
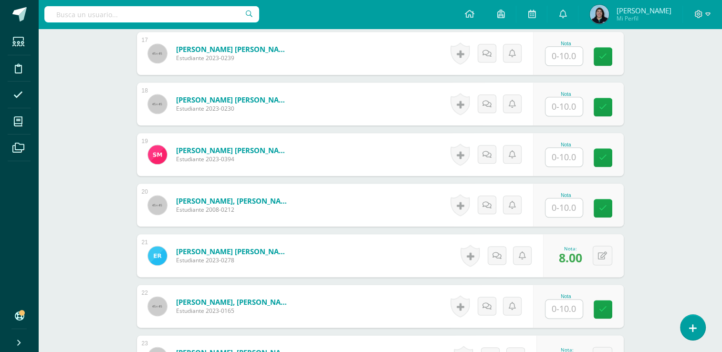
drag, startPoint x: 566, startPoint y: 206, endPoint x: 573, endPoint y: 198, distance: 10.5
click at [566, 206] on input "text" at bounding box center [563, 208] width 37 height 19
type input "10"
click at [562, 54] on input "text" at bounding box center [563, 56] width 37 height 19
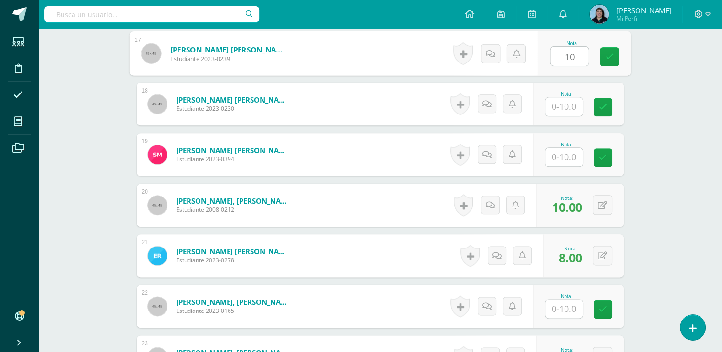
type input "10"
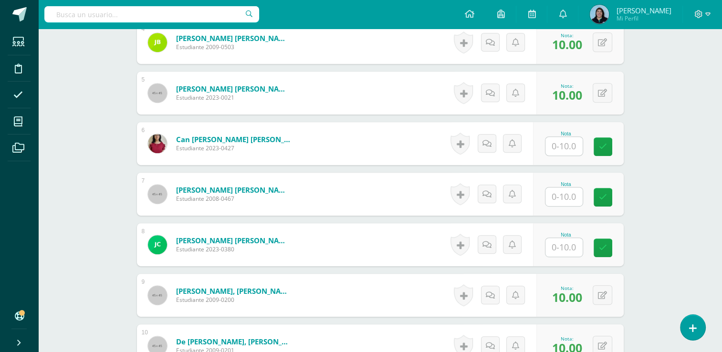
scroll to position [441, 0]
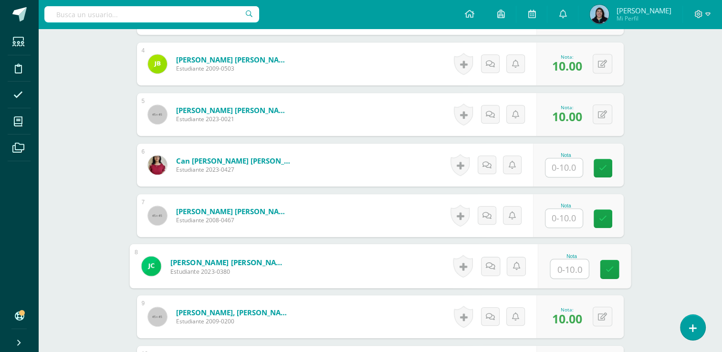
drag, startPoint x: 559, startPoint y: 267, endPoint x: 557, endPoint y: 262, distance: 5.4
click at [559, 267] on input "text" at bounding box center [569, 269] width 38 height 19
type input "10"
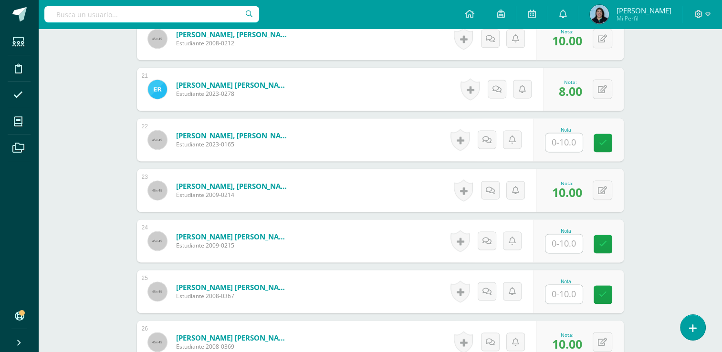
scroll to position [1348, 0]
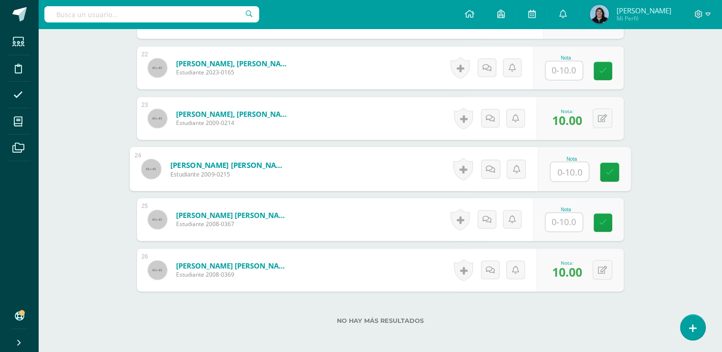
click at [559, 171] on input "text" at bounding box center [569, 171] width 38 height 19
type input "10"
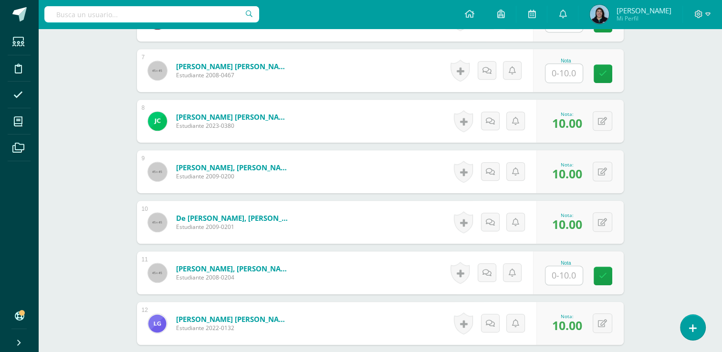
scroll to position [489, 0]
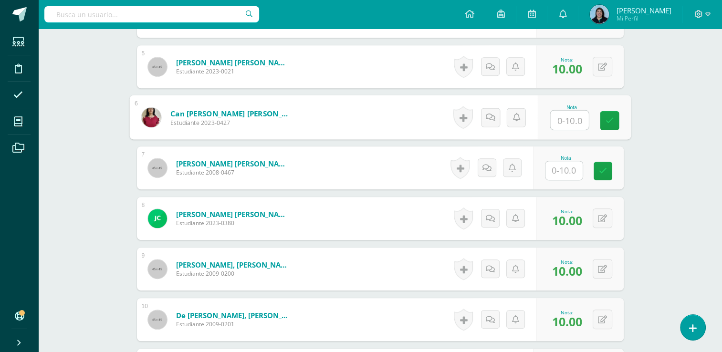
click at [565, 116] on input "text" at bounding box center [569, 120] width 38 height 19
type input "9"
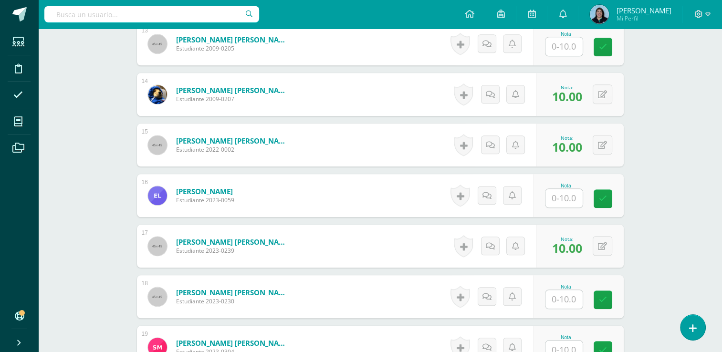
scroll to position [918, 0]
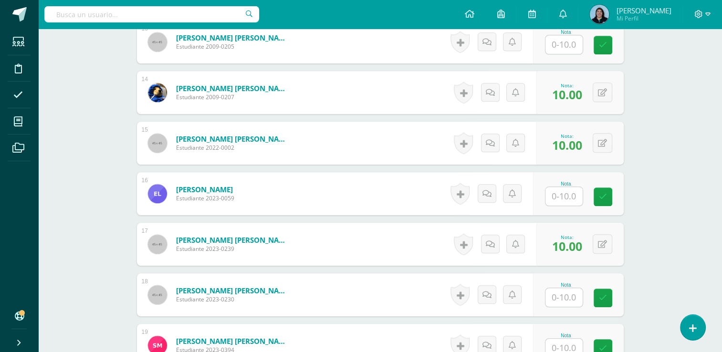
click at [557, 196] on input "text" at bounding box center [563, 196] width 37 height 19
type input "8"
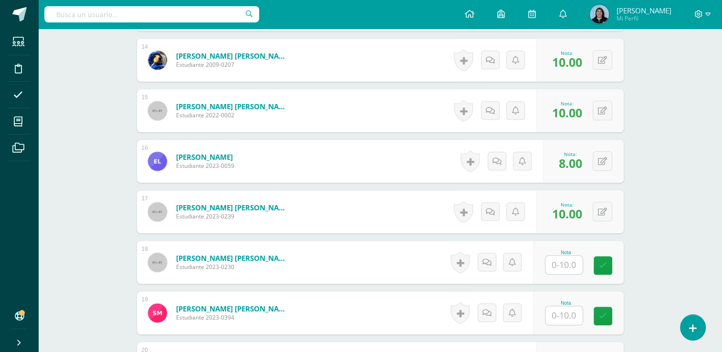
scroll to position [870, 0]
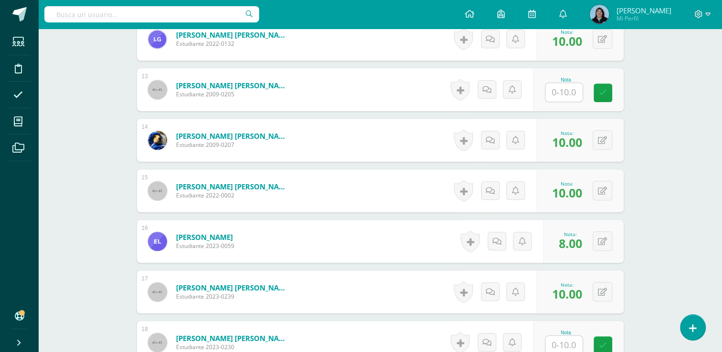
click at [568, 90] on input "text" at bounding box center [563, 92] width 37 height 19
type input "8"
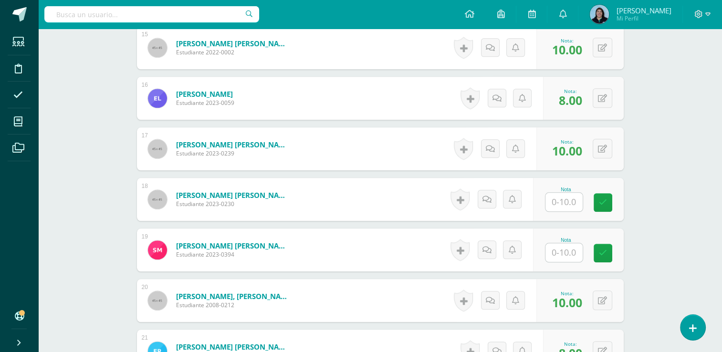
scroll to position [1204, 0]
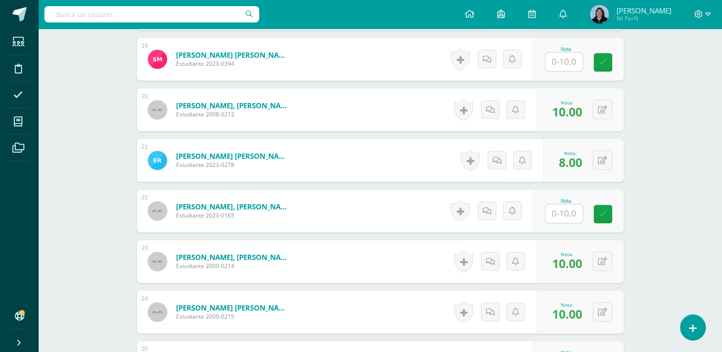
drag, startPoint x: 563, startPoint y: 208, endPoint x: 572, endPoint y: 194, distance: 16.3
click at [563, 209] on input "text" at bounding box center [563, 213] width 37 height 19
type input "10"
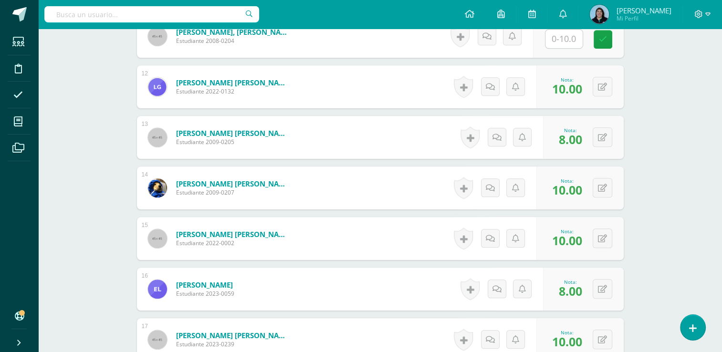
scroll to position [727, 0]
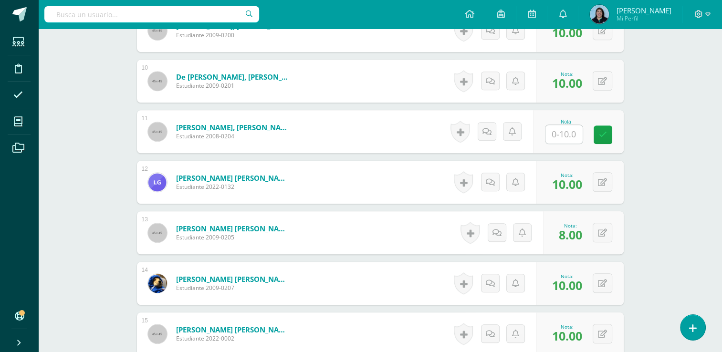
click at [556, 129] on input "text" at bounding box center [563, 134] width 37 height 19
type input "10"
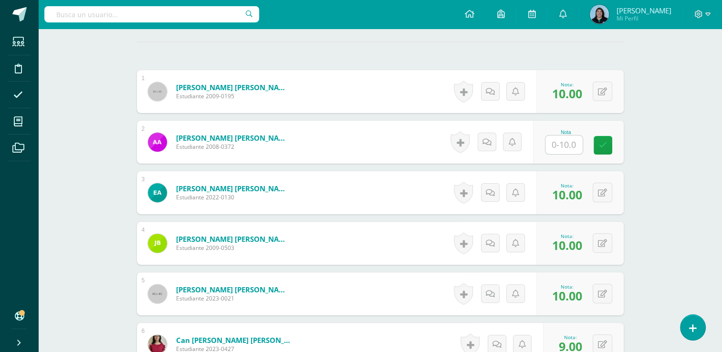
scroll to position [202, 0]
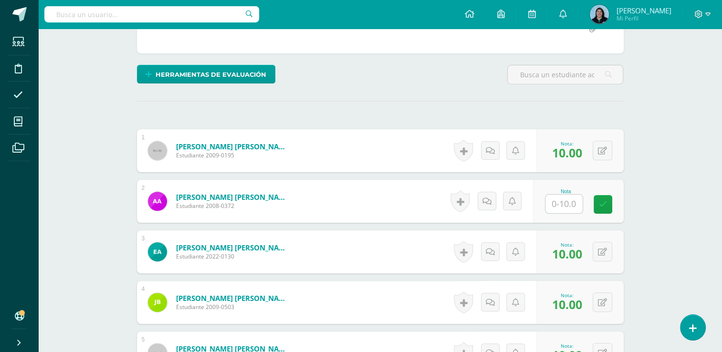
click at [565, 203] on input "text" at bounding box center [563, 204] width 37 height 19
type input "10"
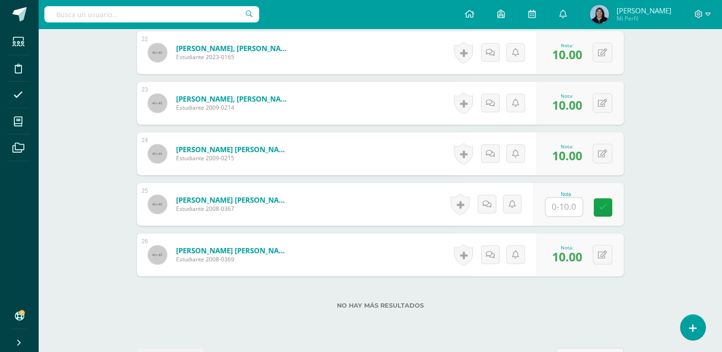
scroll to position [1395, 0]
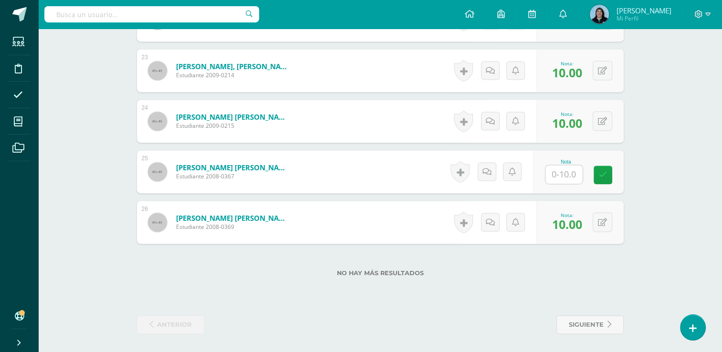
click at [561, 175] on input "text" at bounding box center [563, 174] width 37 height 19
type input "10"
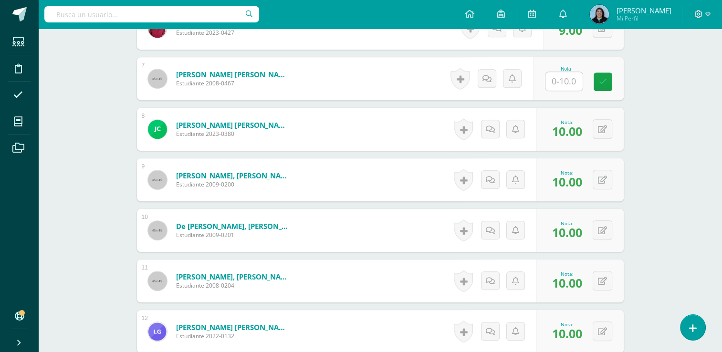
scroll to position [536, 0]
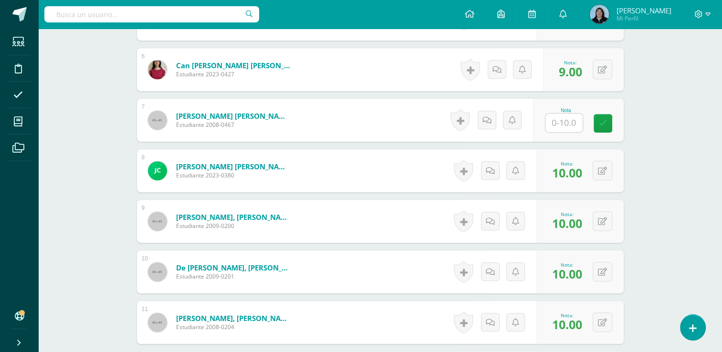
click at [565, 119] on input "text" at bounding box center [563, 123] width 37 height 19
type input "10"
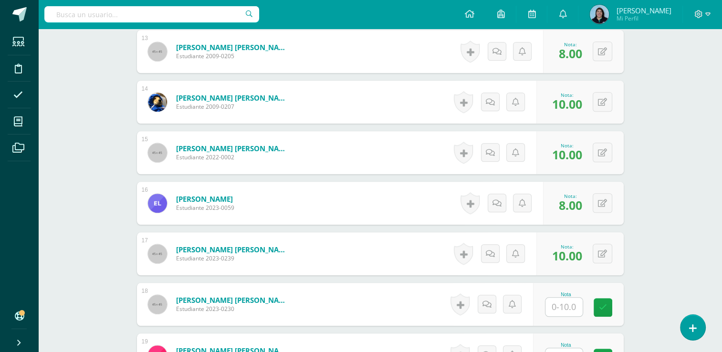
scroll to position [966, 0]
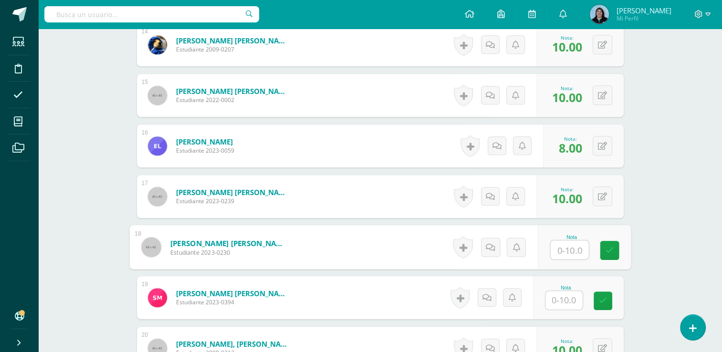
click at [571, 250] on input "text" at bounding box center [569, 250] width 38 height 19
type input "10"
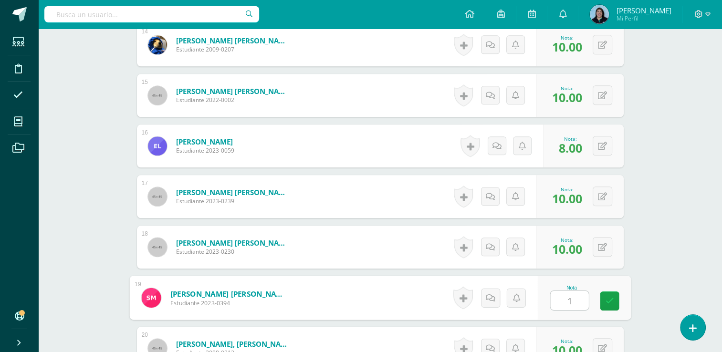
type input "10"
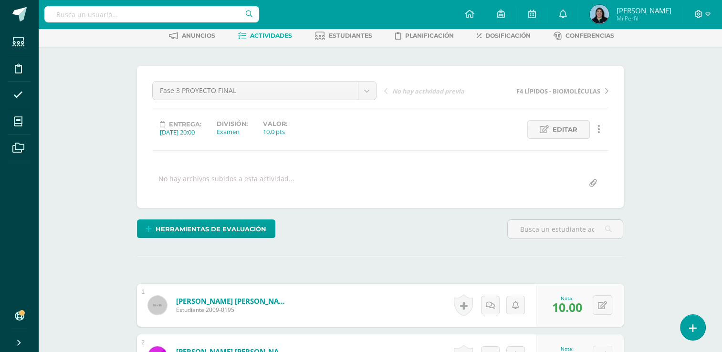
scroll to position [0, 0]
